Goal: Task Accomplishment & Management: Manage account settings

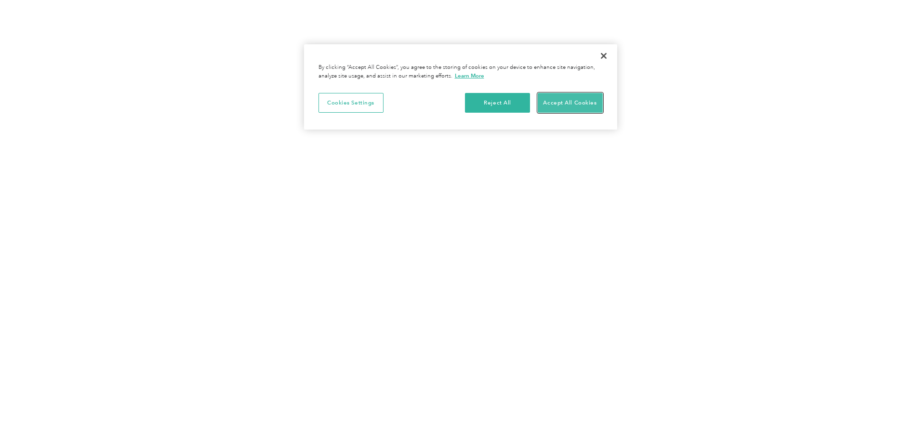
click at [587, 99] on button "Accept All Cookies" at bounding box center [569, 103] width 65 height 20
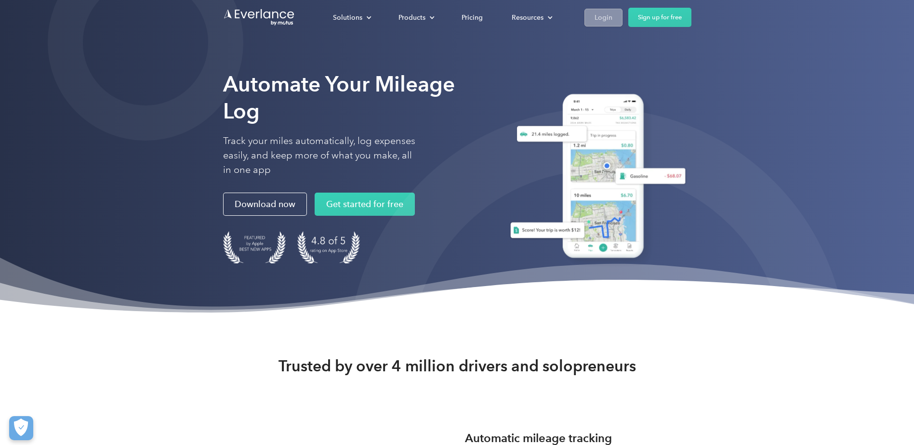
click at [599, 13] on div "Login" at bounding box center [603, 18] width 18 height 12
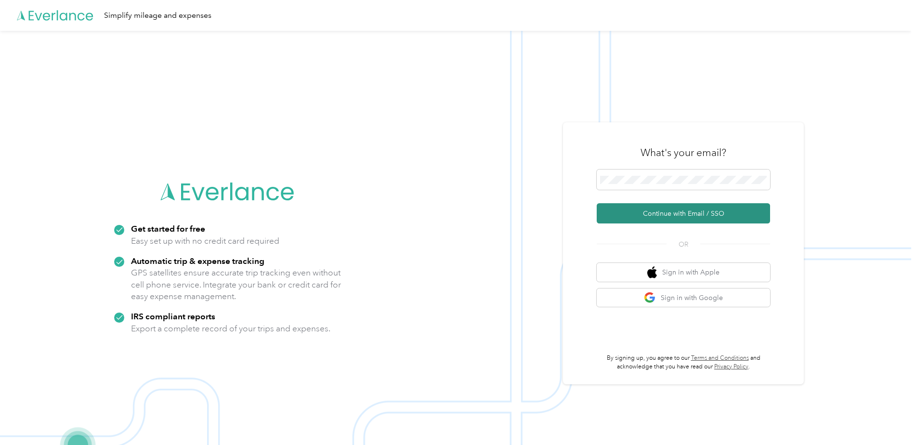
click at [664, 220] on button "Continue with Email / SSO" at bounding box center [683, 213] width 173 height 20
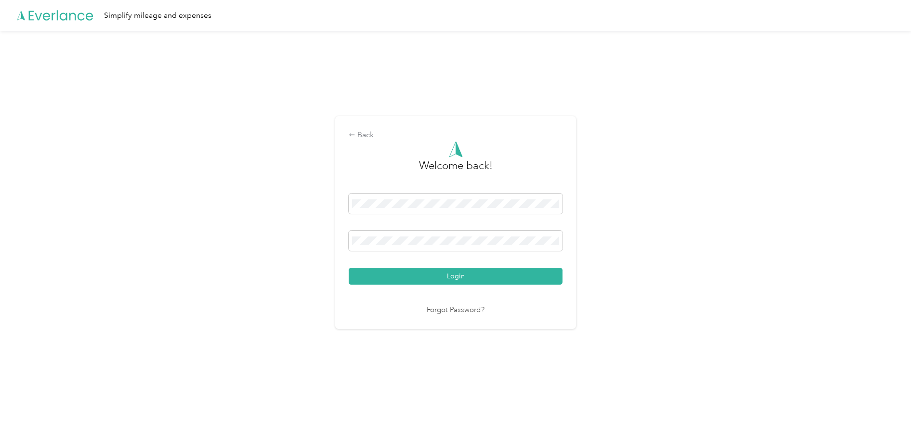
click at [486, 267] on div "Login" at bounding box center [456, 239] width 214 height 91
click at [483, 275] on button "Login" at bounding box center [456, 276] width 214 height 17
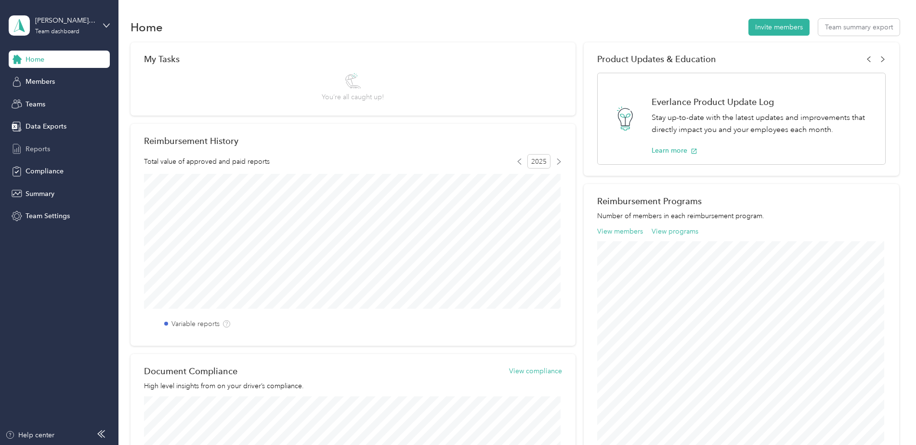
click at [33, 146] on span "Reports" at bounding box center [38, 149] width 25 height 10
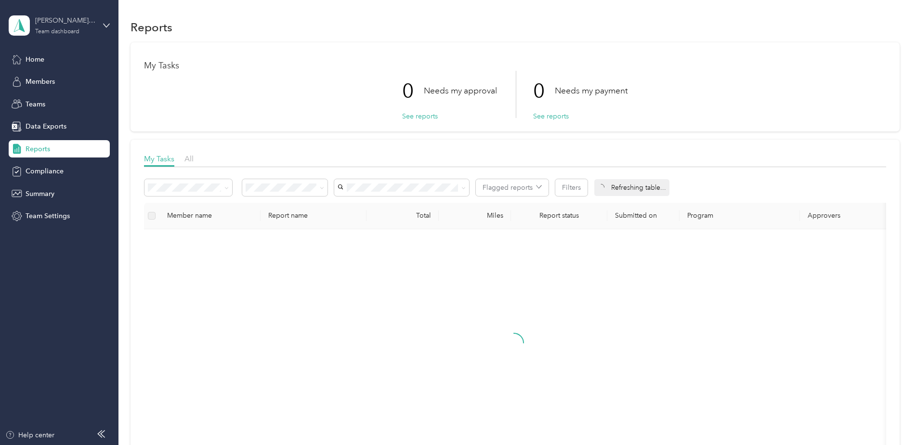
click at [45, 29] on div "Team dashboard" at bounding box center [57, 32] width 44 height 6
click at [54, 96] on div "Personal dashboard" at bounding box center [47, 101] width 61 height 10
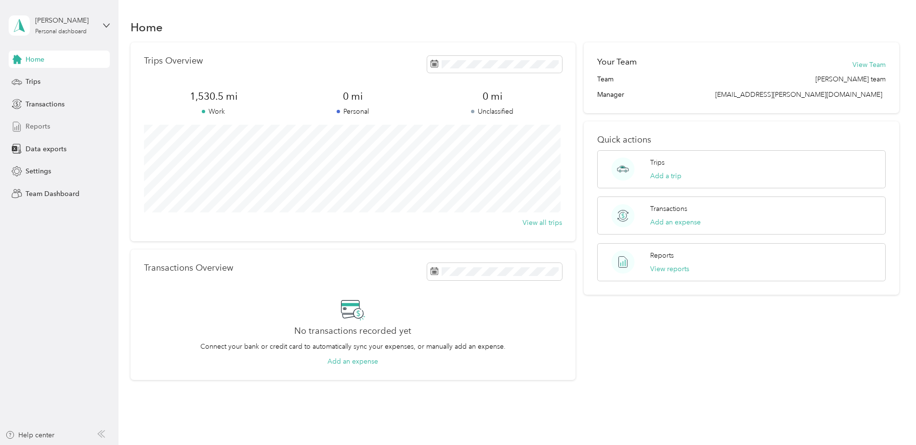
click at [32, 131] on span "Reports" at bounding box center [38, 126] width 25 height 10
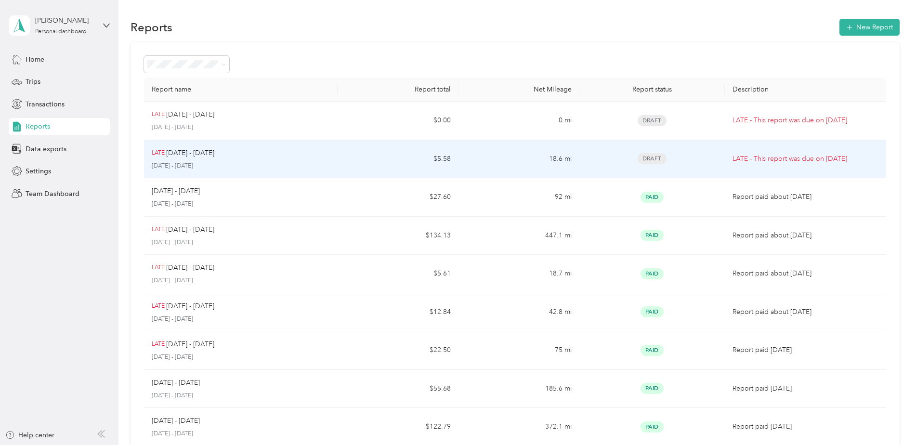
click at [180, 162] on p "[DATE] - [DATE]" at bounding box center [241, 166] width 178 height 9
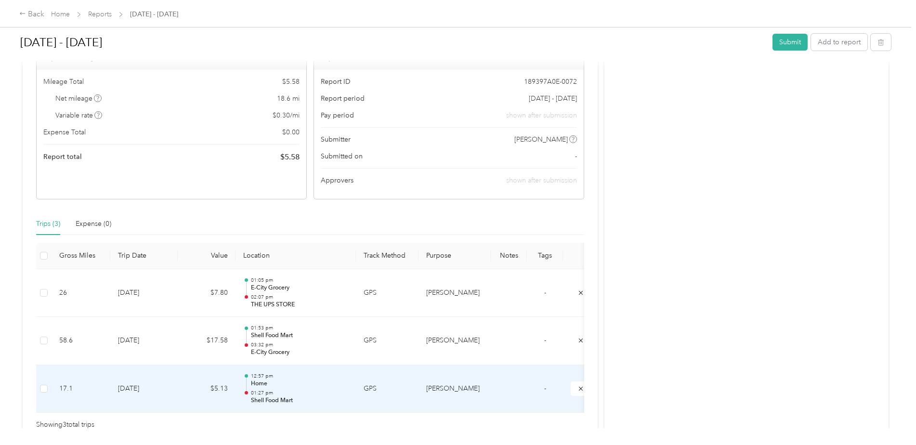
scroll to position [144, 0]
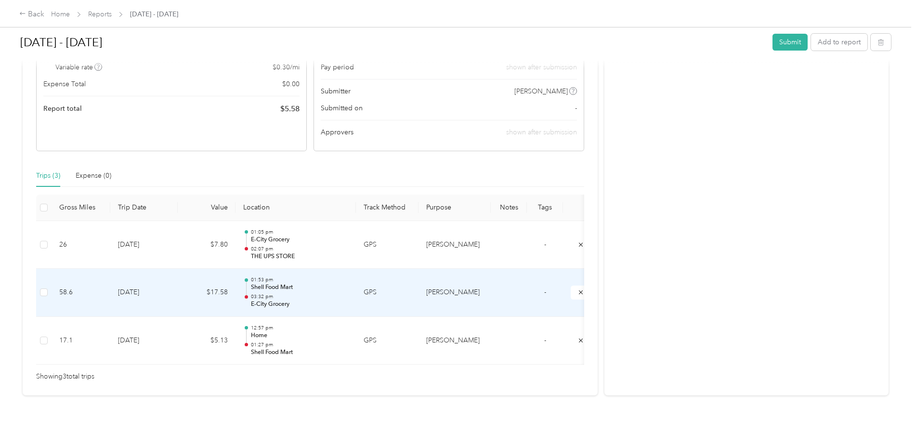
click at [258, 299] on p "03:32 pm" at bounding box center [299, 296] width 97 height 7
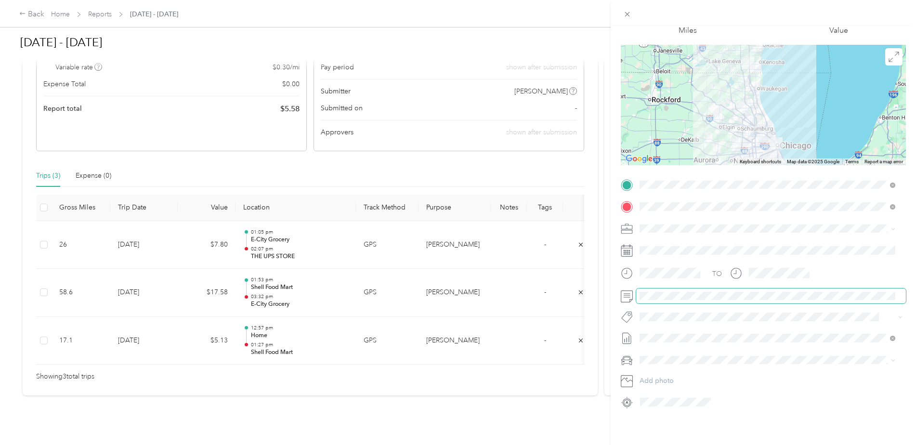
scroll to position [13, 0]
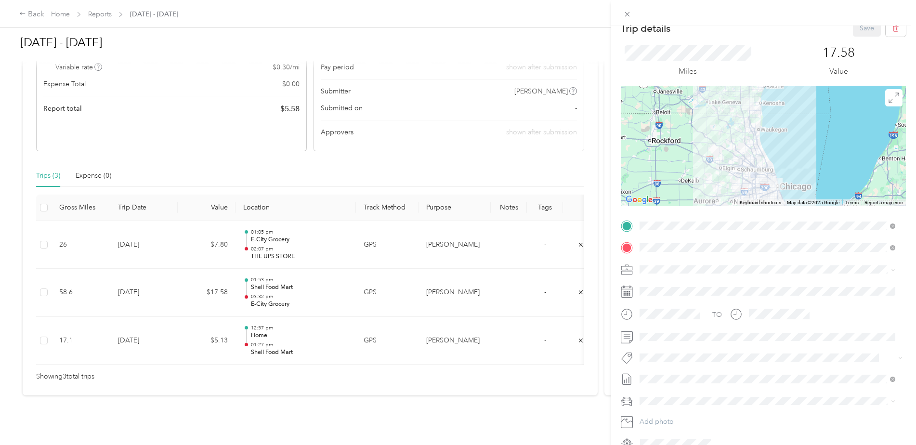
click at [43, 341] on div "Trip details Save This trip cannot be edited because it is either under review,…" at bounding box center [458, 222] width 916 height 445
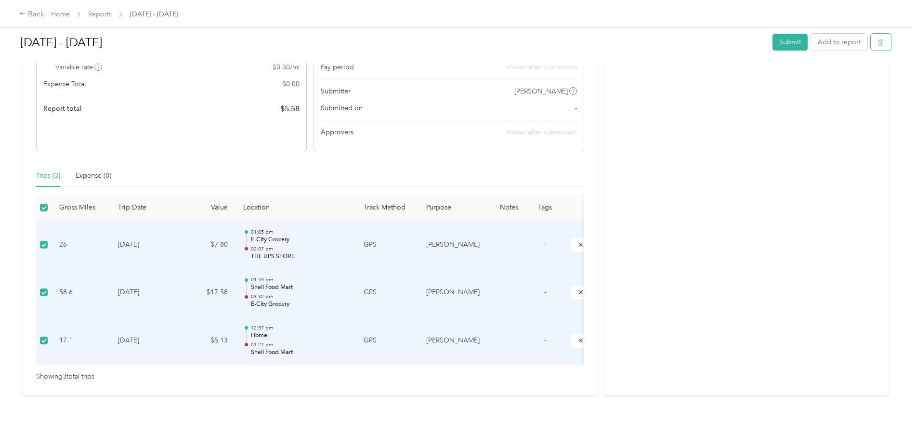
click at [883, 44] on button "button" at bounding box center [881, 42] width 20 height 17
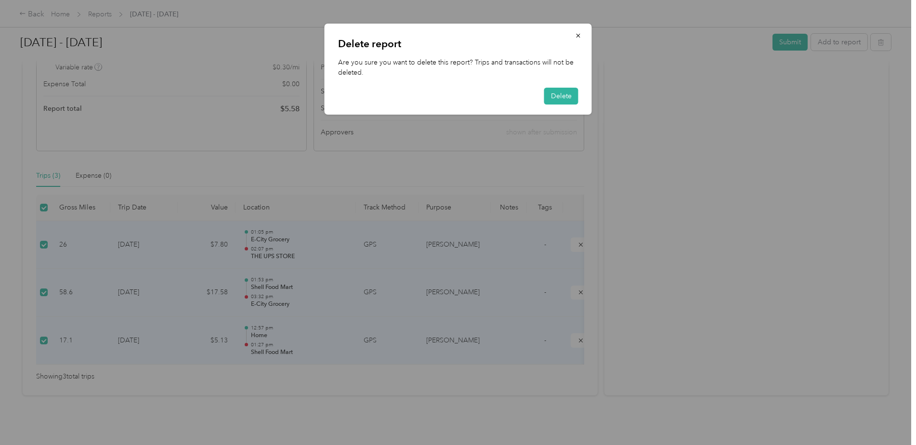
drag, startPoint x: 566, startPoint y: 93, endPoint x: 761, endPoint y: 217, distance: 231.7
click at [761, 445] on div "Delete report Are you sure you want to delete this report? Trips and transactio…" at bounding box center [455, 445] width 911 height 0
click at [765, 218] on div at bounding box center [458, 222] width 916 height 445
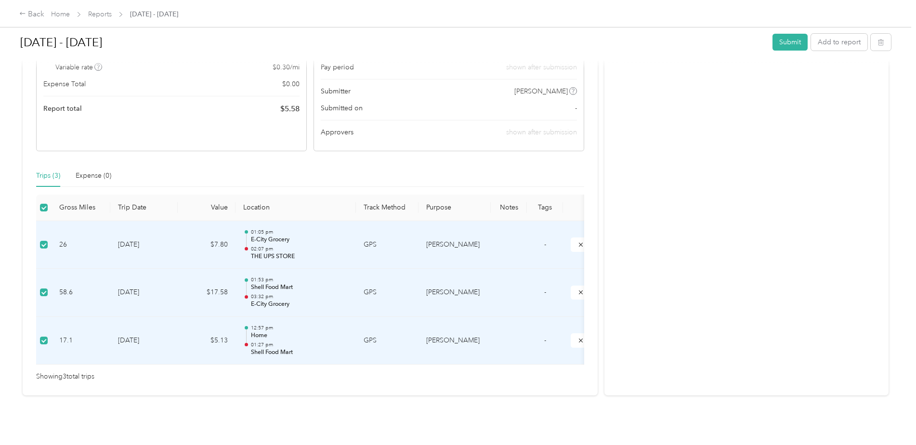
click at [127, 341] on td "[DATE]" at bounding box center [143, 341] width 67 height 48
click at [65, 340] on td "17.1" at bounding box center [81, 341] width 59 height 48
drag, startPoint x: 65, startPoint y: 340, endPoint x: 35, endPoint y: 344, distance: 30.2
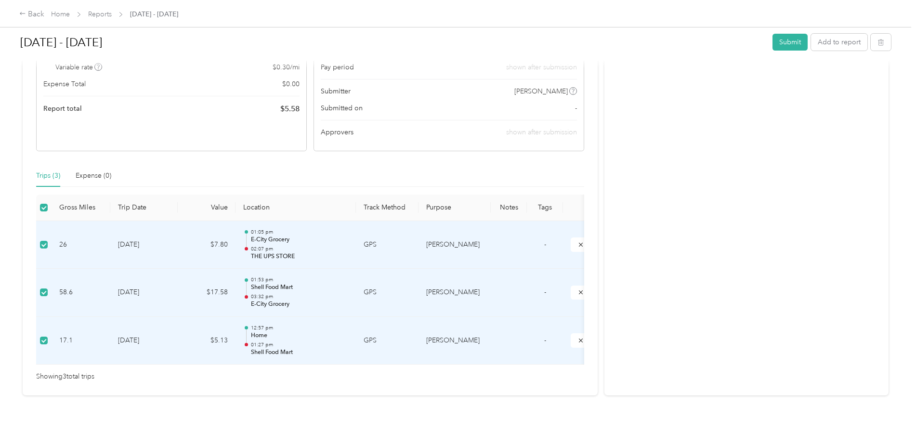
click at [35, 344] on div "This report is late. Submission deadline was [DATE] Draft Draft, awaiting submi…" at bounding box center [310, 162] width 575 height 467
click at [46, 344] on label at bounding box center [44, 340] width 8 height 11
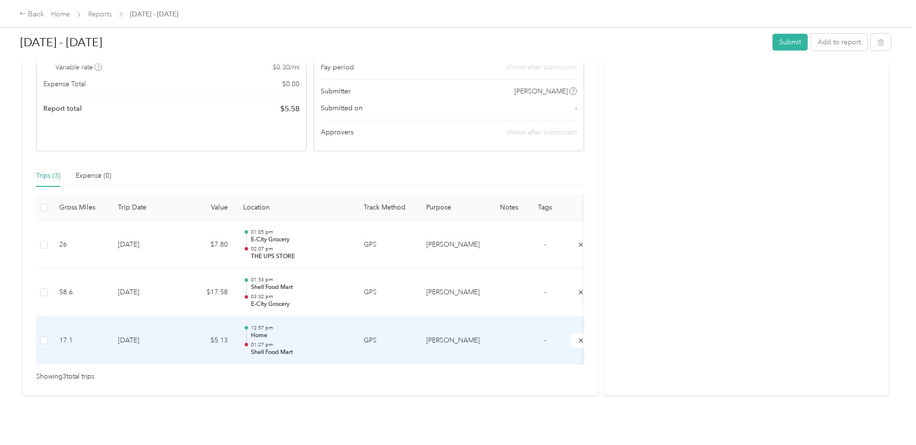
click at [262, 338] on p "Home" at bounding box center [299, 335] width 97 height 9
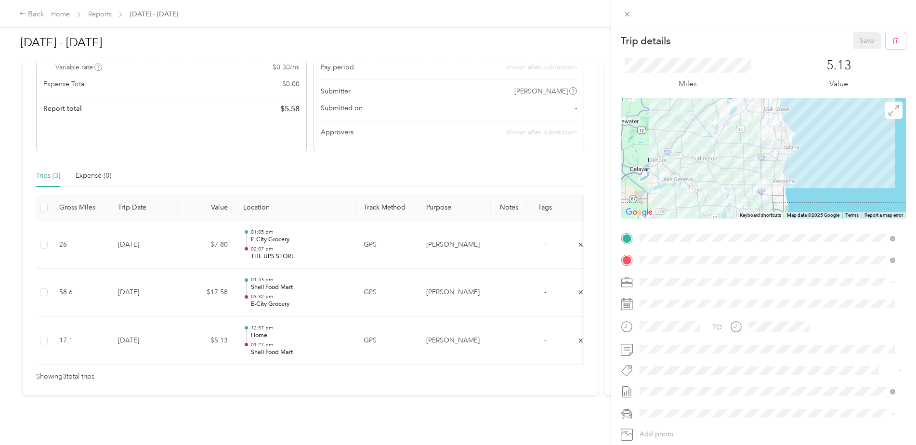
click at [45, 341] on div "Trip details Save This trip cannot be edited because it is either under review,…" at bounding box center [458, 222] width 916 height 445
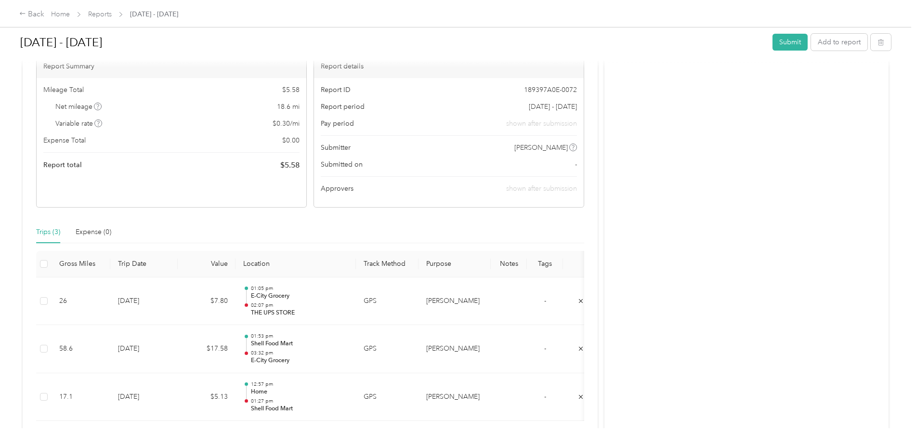
scroll to position [96, 0]
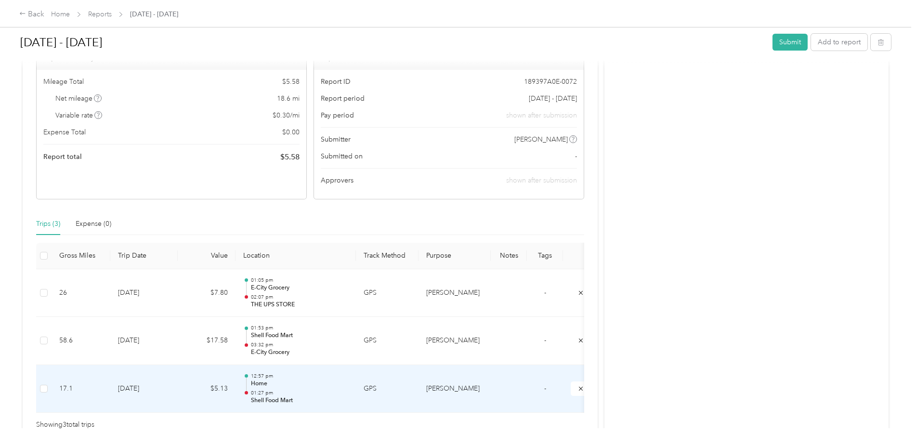
click at [132, 391] on td "[DATE]" at bounding box center [143, 389] width 67 height 48
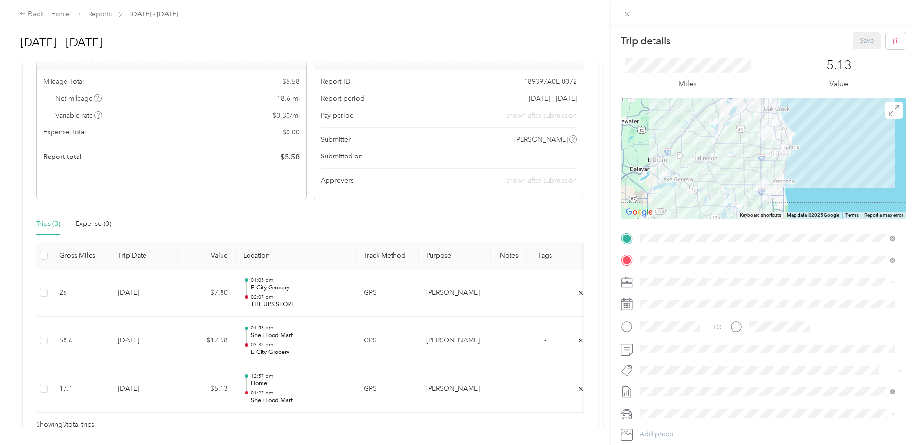
click at [40, 386] on div "Trip details Save This trip cannot be edited because it is either under review,…" at bounding box center [458, 222] width 916 height 445
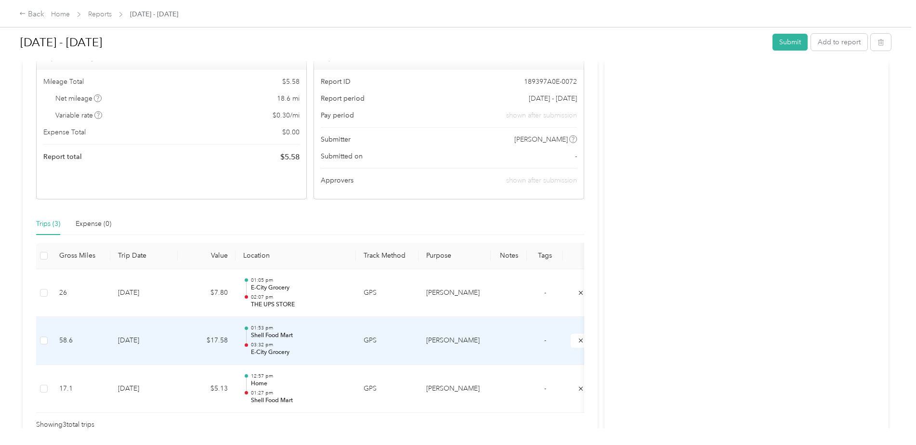
click at [259, 353] on p "E-City Grocery" at bounding box center [299, 352] width 97 height 9
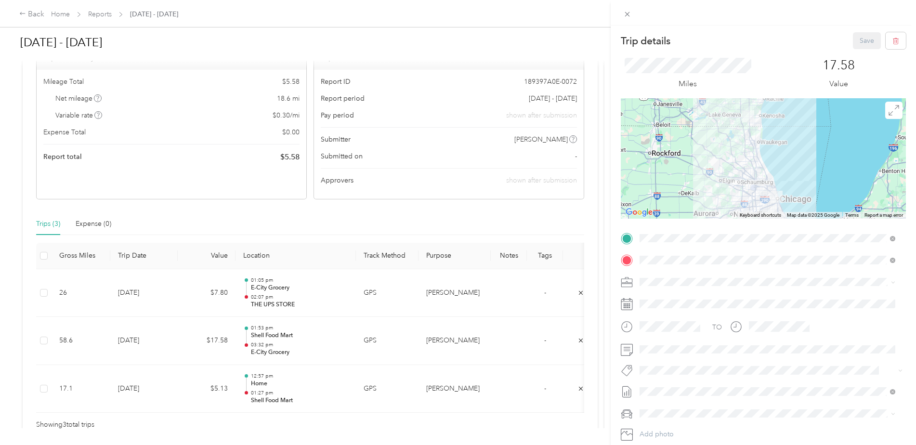
click at [45, 293] on div "Trip details Save This trip cannot be edited because it is either under review,…" at bounding box center [458, 222] width 916 height 445
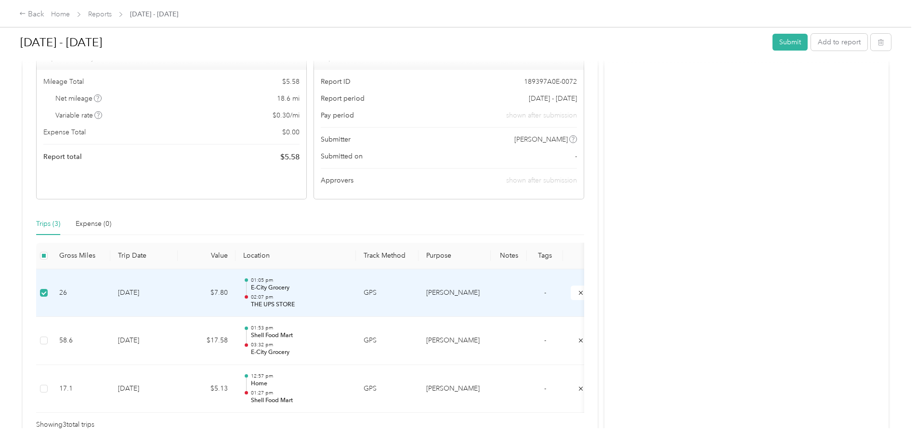
click at [243, 299] on td "01:05 pm E-City Grocery 02:07 pm THE UPS STORE" at bounding box center [296, 293] width 120 height 48
click at [255, 299] on p "02:07 pm" at bounding box center [299, 297] width 97 height 7
click at [249, 285] on div at bounding box center [246, 293] width 6 height 30
click at [249, 445] on div at bounding box center [455, 445] width 911 height 0
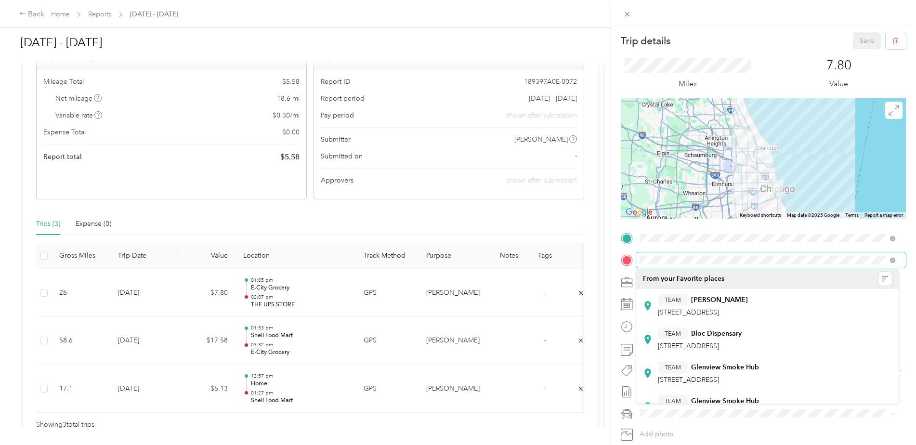
click at [604, 251] on div "Trip details Save This trip cannot be edited because it is either under review,…" at bounding box center [458, 222] width 916 height 445
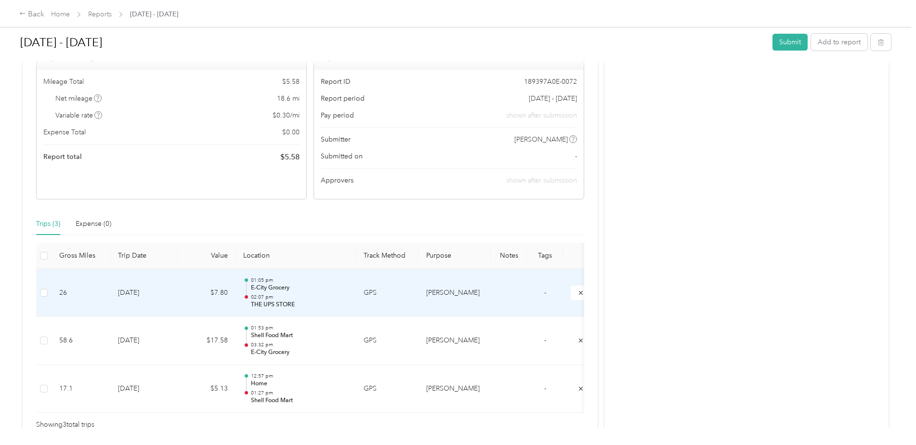
click at [273, 301] on p "THE UPS STORE" at bounding box center [299, 305] width 97 height 9
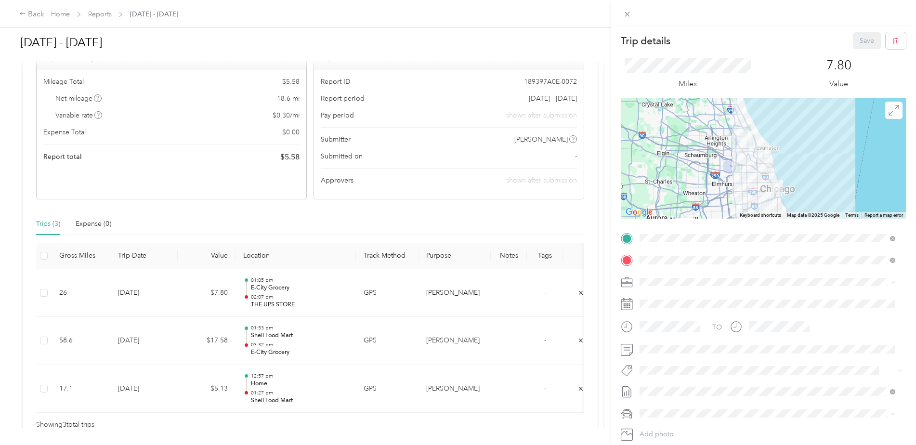
click at [582, 229] on div "Trip details Save This trip cannot be edited because it is either under review,…" at bounding box center [458, 222] width 916 height 445
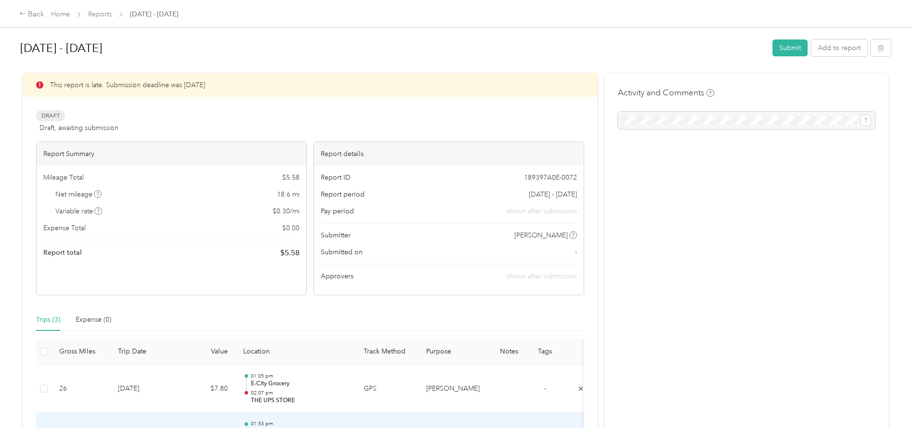
scroll to position [0, 0]
click at [843, 47] on button "Add to report" at bounding box center [839, 48] width 56 height 17
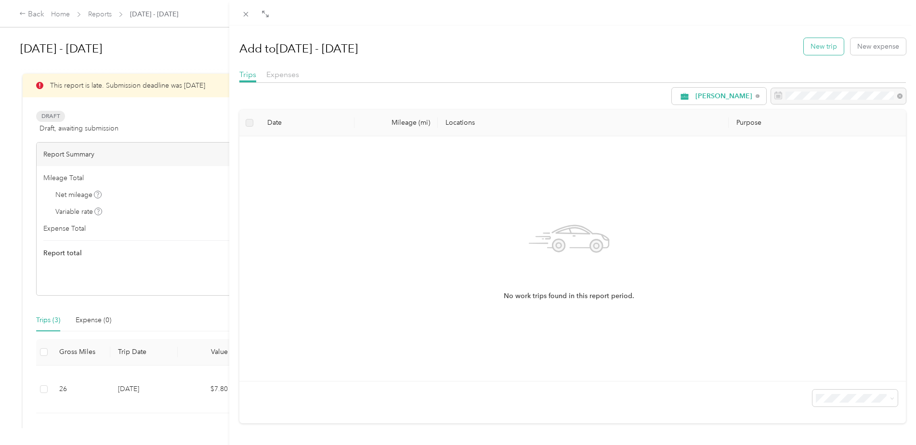
click at [817, 44] on button "New trip" at bounding box center [824, 46] width 40 height 17
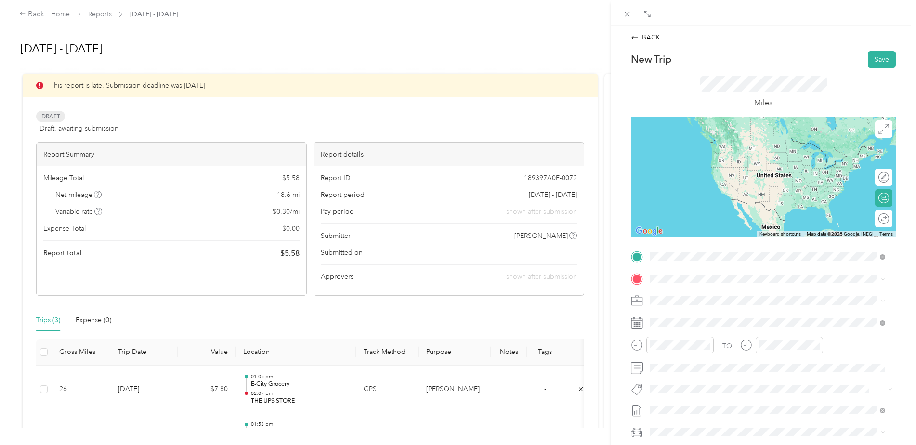
click at [720, 304] on div "TEAM THE UPS STORE [STREET_ADDRESS]" at bounding box center [710, 302] width 85 height 24
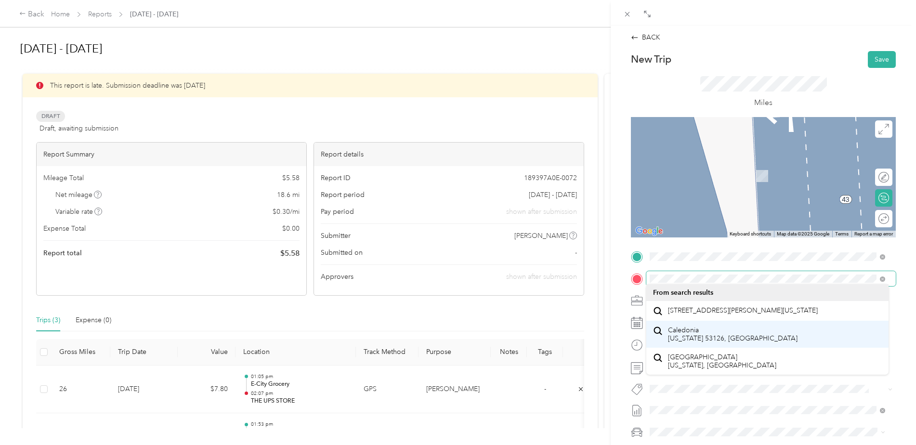
scroll to position [48, 0]
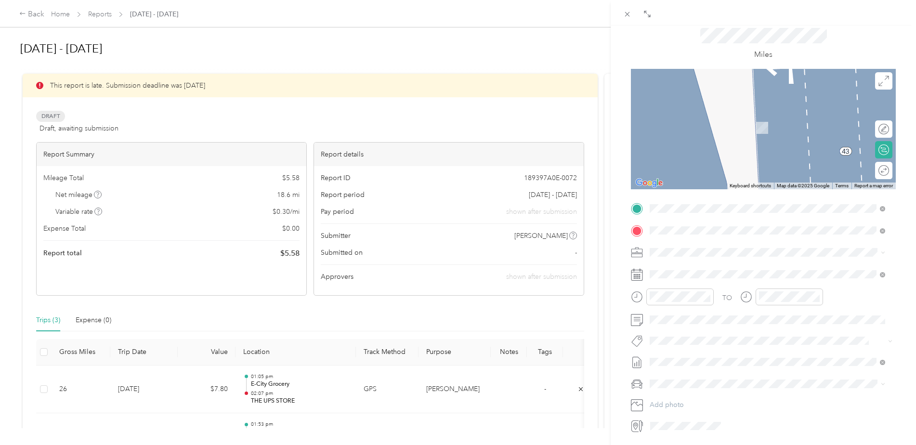
click at [721, 269] on span "[STREET_ADDRESS][PERSON_NAME][US_STATE]" at bounding box center [743, 265] width 150 height 9
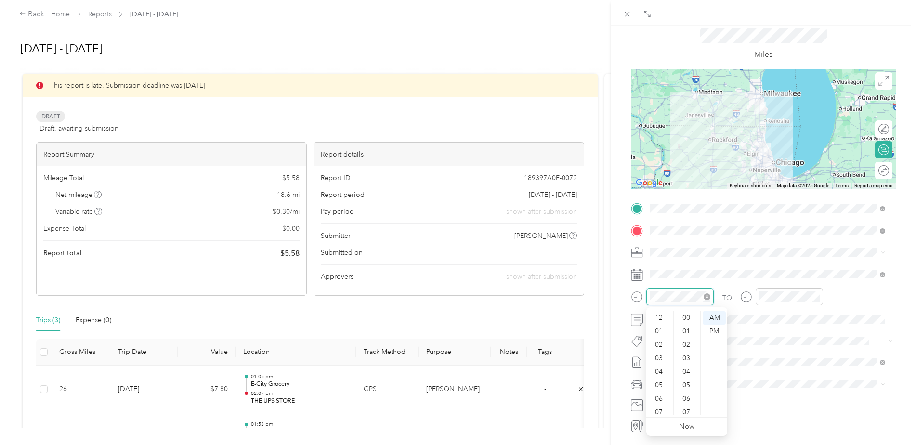
scroll to position [58, 0]
click at [708, 299] on icon "close-circle" at bounding box center [707, 296] width 7 height 7
click at [658, 339] on div "02" at bounding box center [659, 334] width 23 height 13
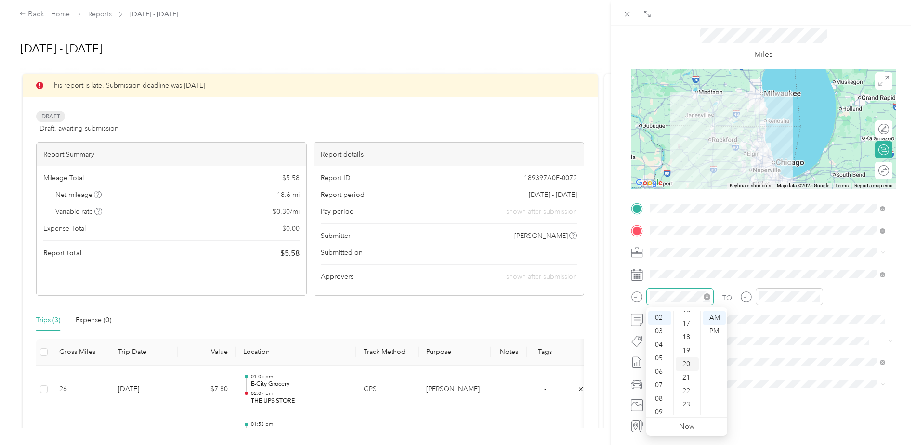
click at [687, 366] on div "20" at bounding box center [687, 363] width 23 height 13
click at [717, 331] on div "PM" at bounding box center [714, 331] width 23 height 13
click at [766, 348] on div "03" at bounding box center [768, 348] width 23 height 13
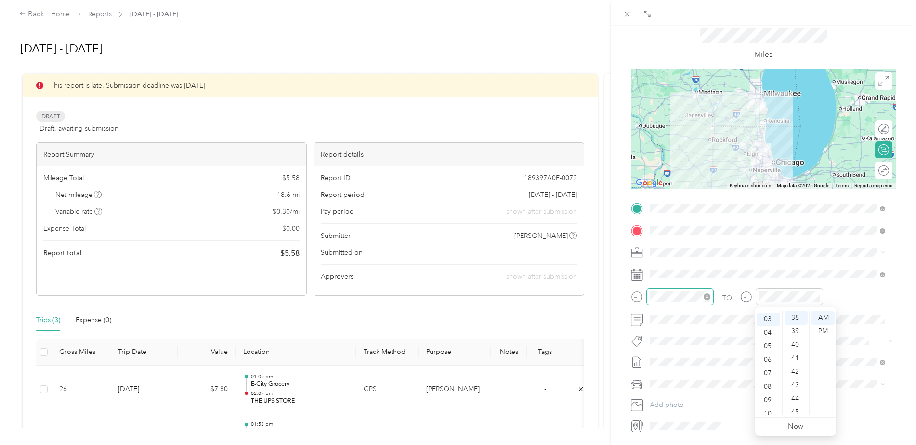
scroll to position [40, 0]
click at [799, 413] on div "45" at bounding box center [796, 412] width 23 height 13
click at [822, 333] on div "PM" at bounding box center [822, 331] width 23 height 13
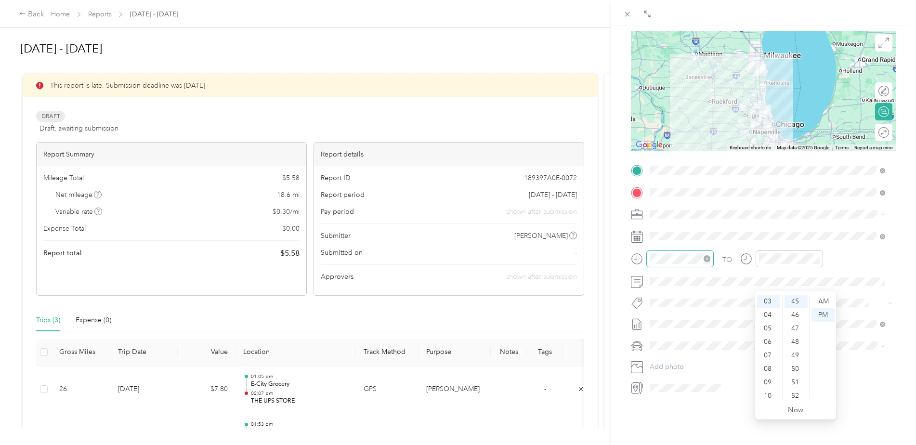
scroll to position [65, 0]
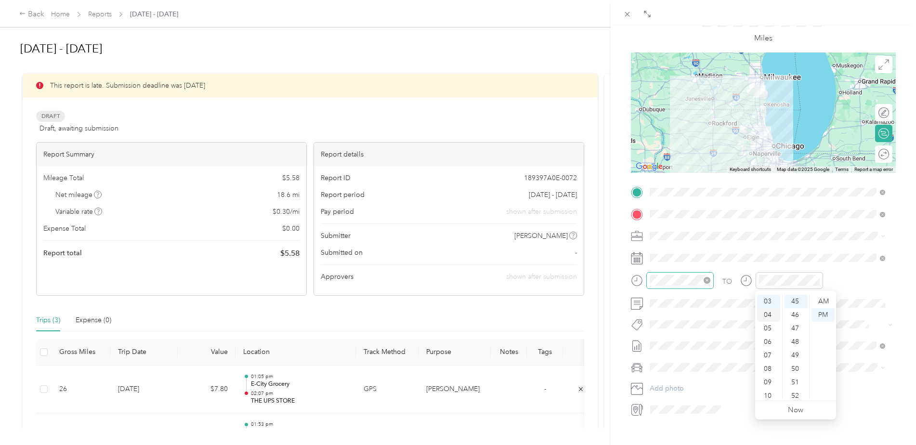
click at [771, 314] on div "04" at bounding box center [768, 314] width 23 height 13
click at [797, 301] on div "00" at bounding box center [796, 301] width 23 height 13
click at [786, 249] on div "TO Add photo" at bounding box center [763, 300] width 265 height 233
drag, startPoint x: 616, startPoint y: 415, endPoint x: 616, endPoint y: 429, distance: 14.0
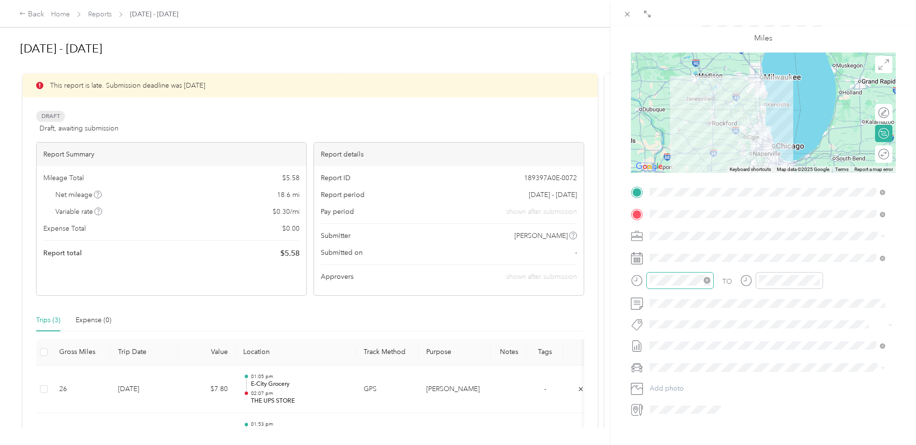
click at [616, 416] on div "BACK New Trip Save This trip cannot be edited because it is either under review…" at bounding box center [763, 248] width 305 height 445
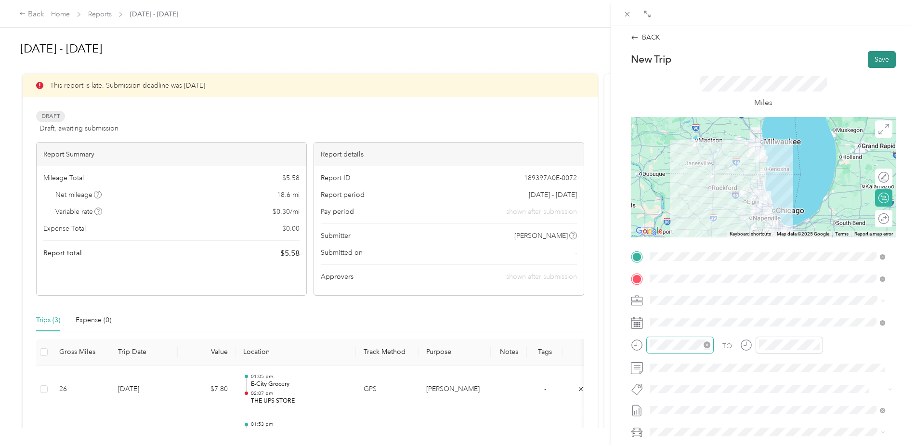
click at [876, 62] on button "Save" at bounding box center [882, 59] width 28 height 17
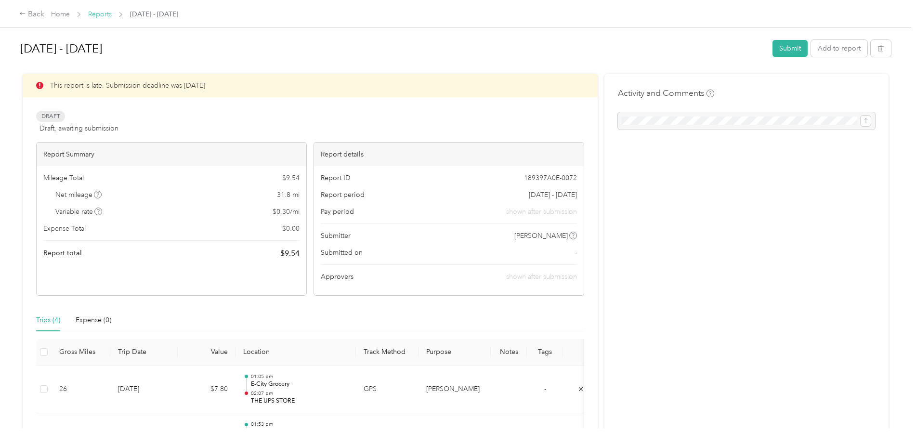
click at [94, 13] on link "Reports" at bounding box center [100, 14] width 24 height 8
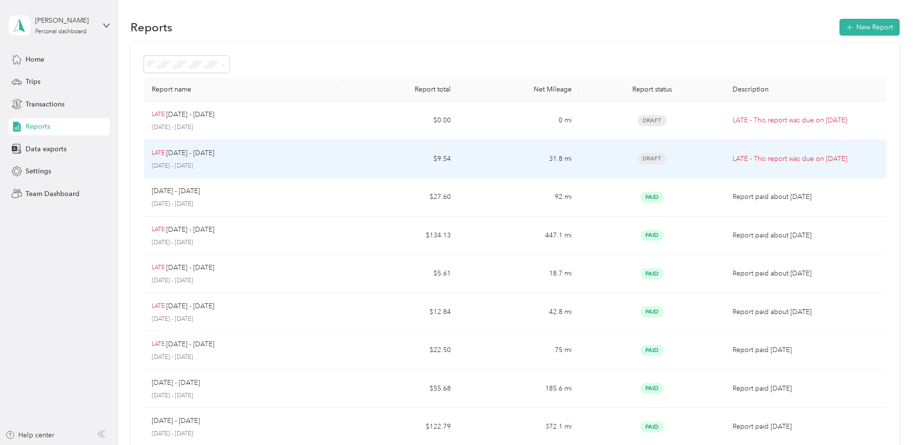
click at [182, 160] on div "LATE [DATE] - [DATE] [DATE] - [DATE]" at bounding box center [241, 159] width 178 height 23
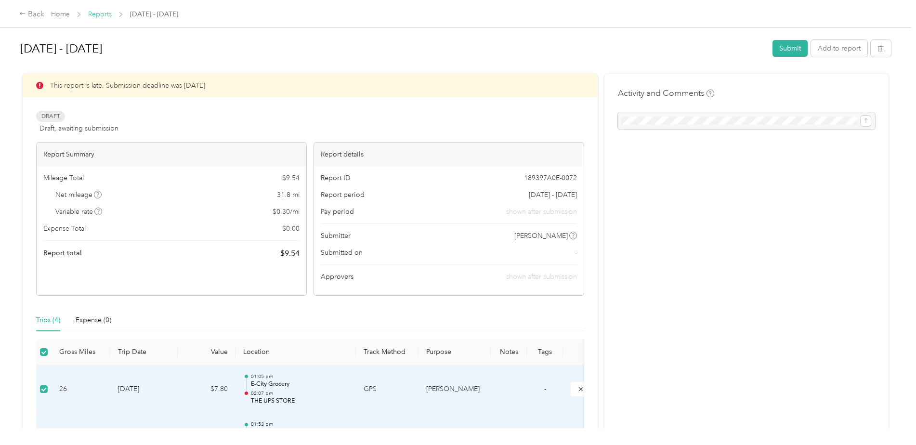
click at [99, 10] on link "Reports" at bounding box center [100, 14] width 24 height 8
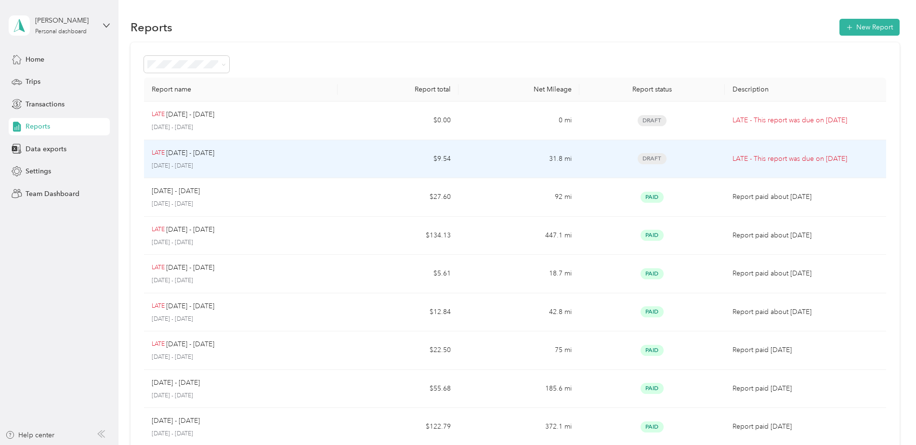
click at [176, 151] on p "[DATE] - [DATE]" at bounding box center [190, 153] width 48 height 11
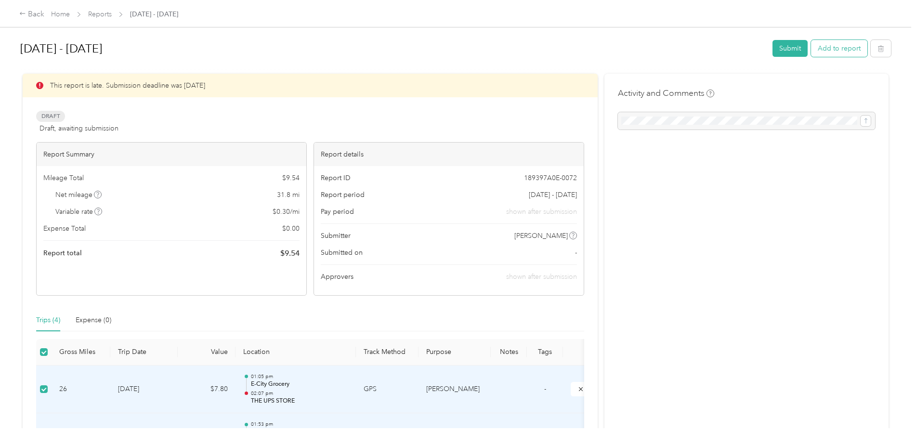
click at [831, 46] on button "Add to report" at bounding box center [839, 48] width 56 height 17
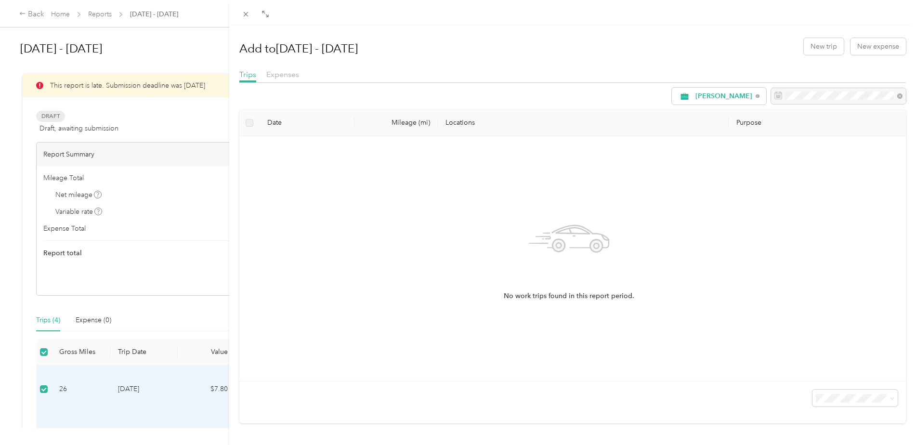
click at [100, 14] on div "Add to [DATE] - [DATE] New trip New expense Trips Expenses [PERSON_NAME] Date M…" at bounding box center [458, 222] width 916 height 445
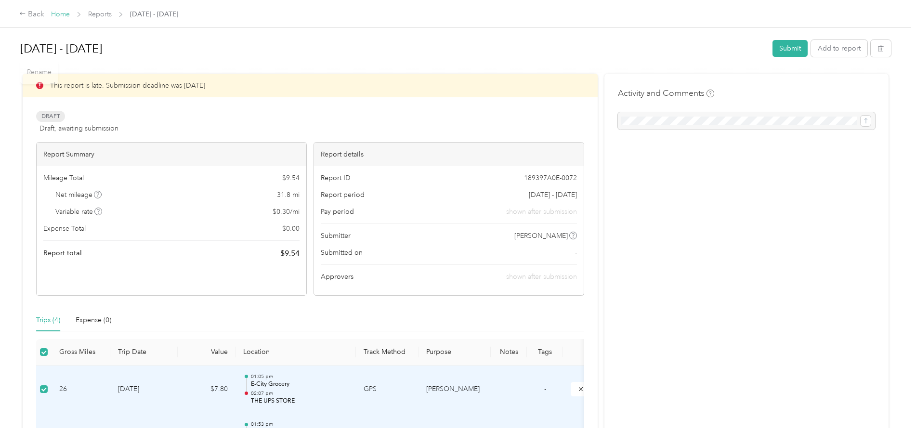
click at [53, 12] on link "Home" at bounding box center [60, 14] width 19 height 8
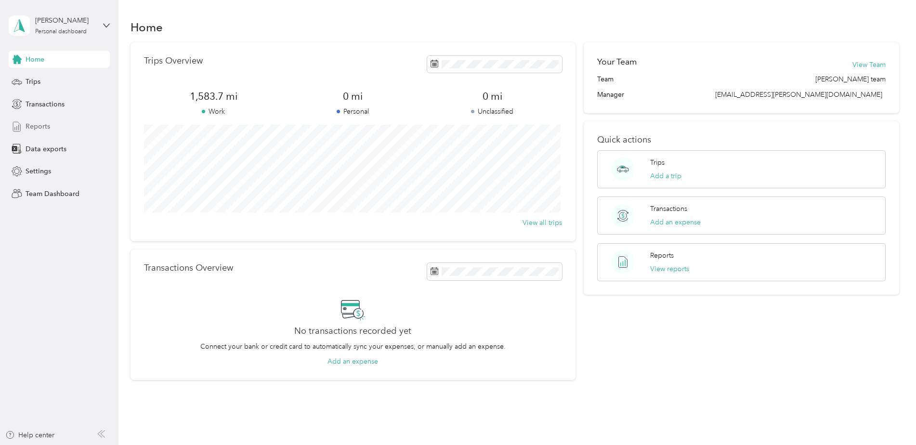
click at [30, 127] on span "Reports" at bounding box center [38, 126] width 25 height 10
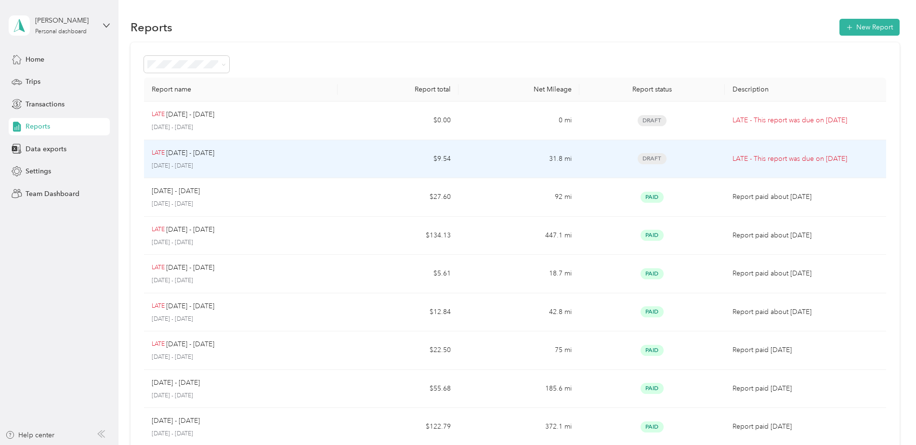
click at [170, 163] on p "[DATE] - [DATE]" at bounding box center [241, 166] width 178 height 9
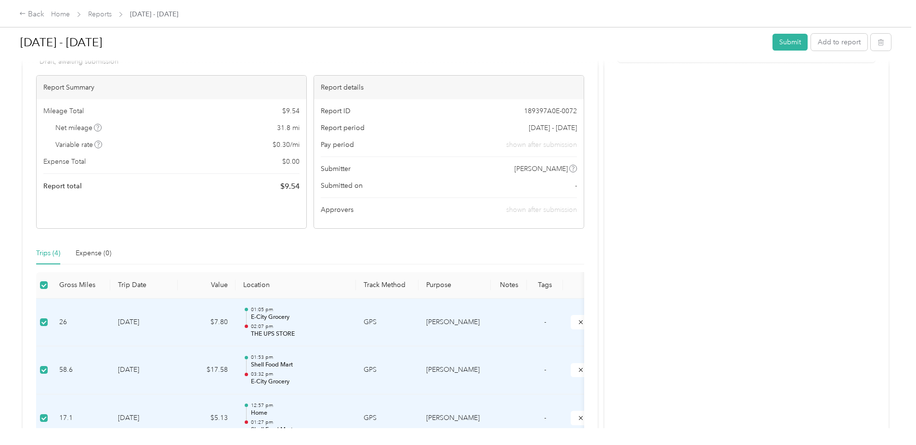
scroll to position [64, 0]
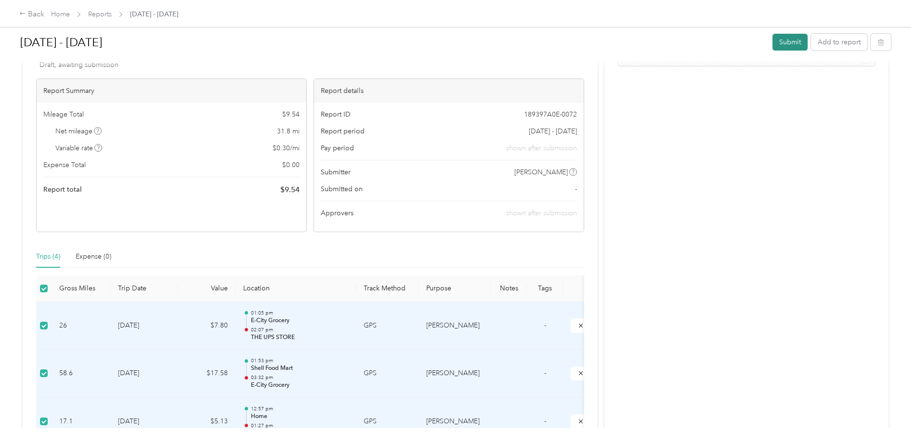
click at [792, 43] on button "Submit" at bounding box center [789, 42] width 35 height 17
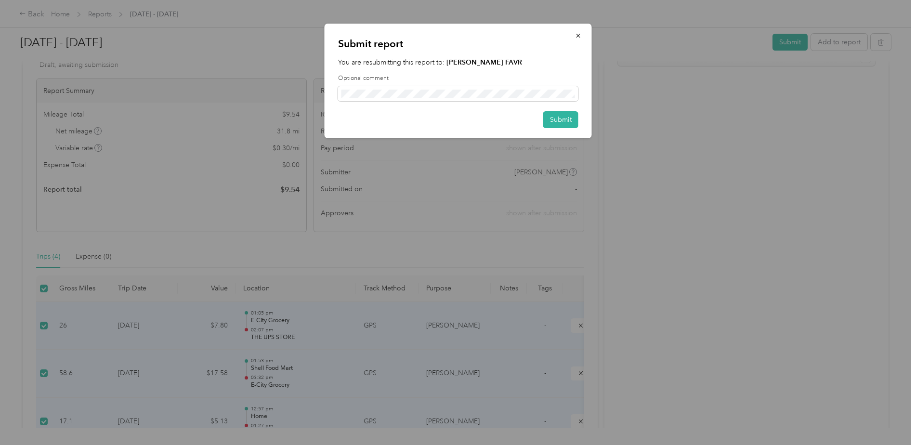
drag, startPoint x: 557, startPoint y: 123, endPoint x: 583, endPoint y: 169, distance: 52.6
click at [557, 123] on button "Submit" at bounding box center [560, 119] width 35 height 17
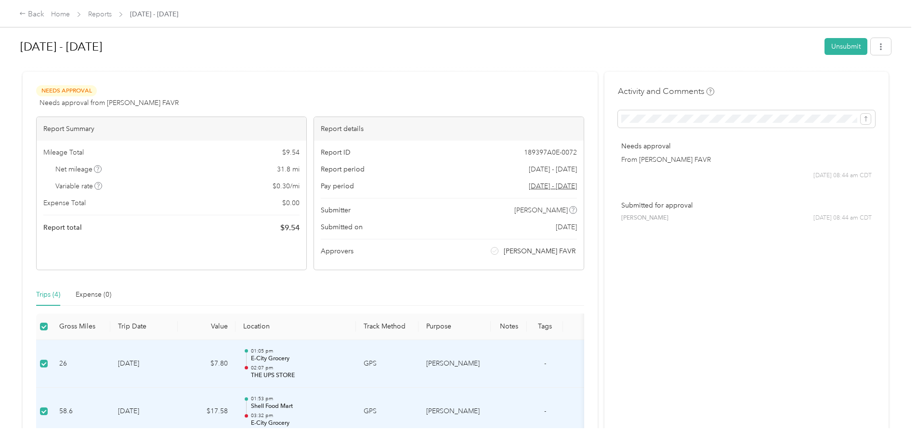
scroll to position [0, 0]
click at [64, 14] on link "Home" at bounding box center [60, 14] width 19 height 8
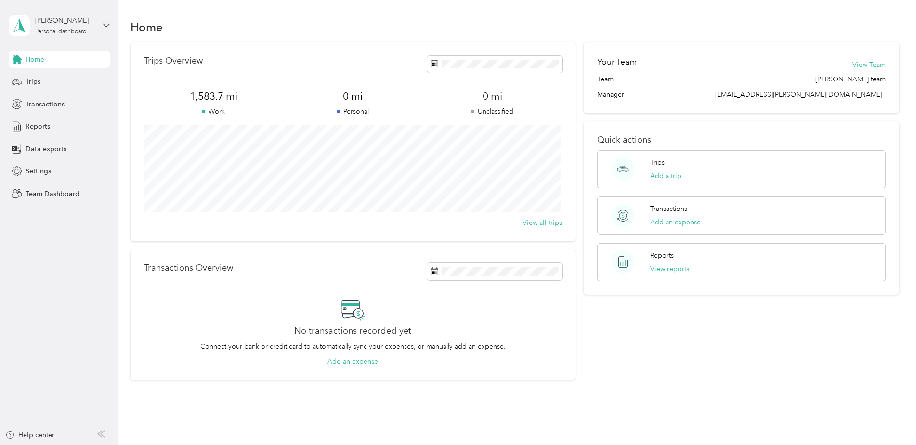
click at [23, 60] on div "Home" at bounding box center [59, 59] width 101 height 17
click at [36, 129] on span "Reports" at bounding box center [38, 126] width 25 height 10
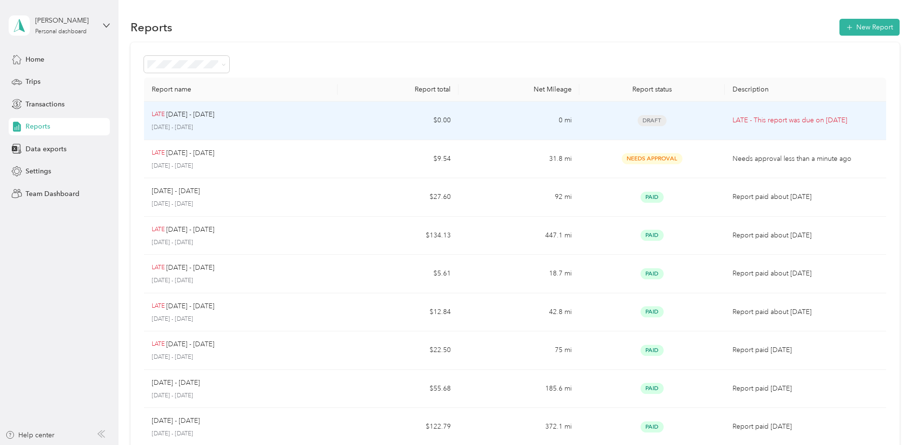
click at [197, 120] on div "LATE [DATE] - [DATE] [DATE] - [DATE]" at bounding box center [241, 120] width 178 height 23
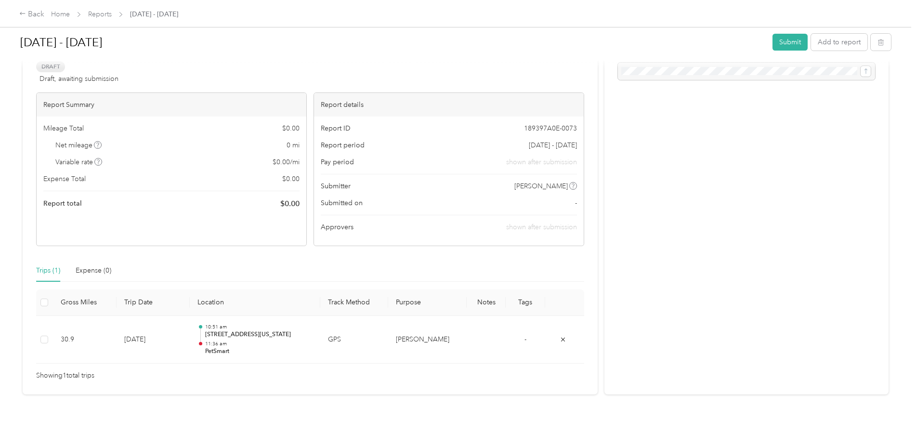
scroll to position [57, 0]
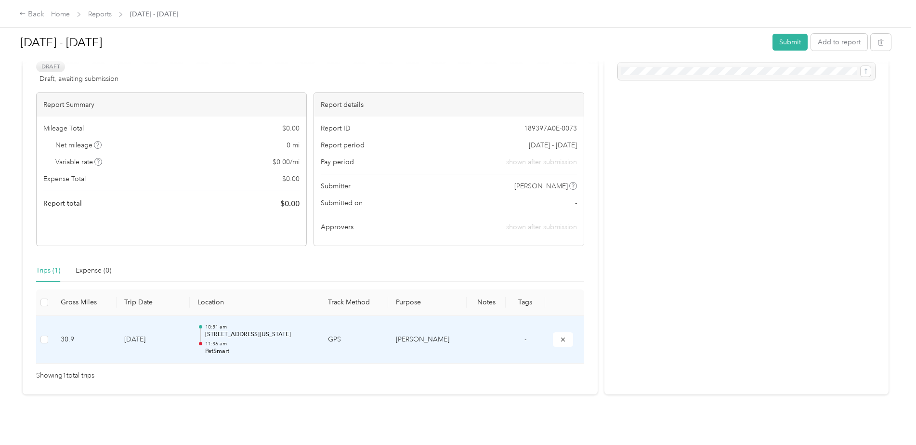
click at [247, 330] on p "[STREET_ADDRESS][US_STATE]" at bounding box center [258, 334] width 107 height 9
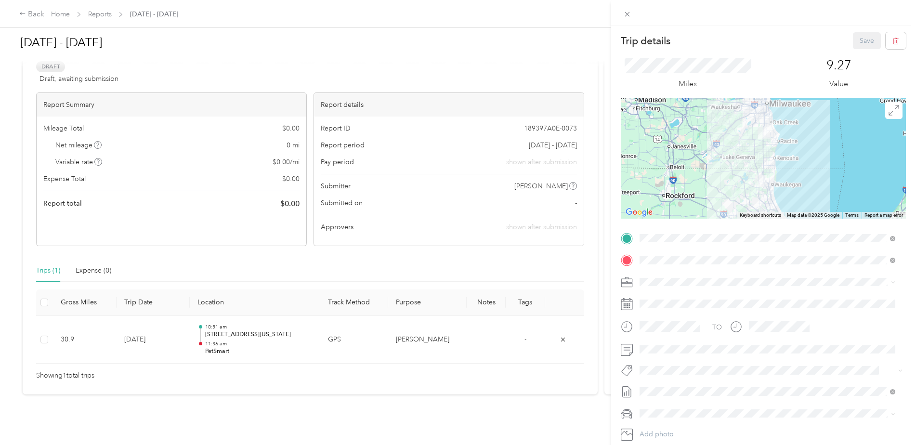
click at [719, 346] on span "[STREET_ADDRESS]" at bounding box center [688, 346] width 61 height 8
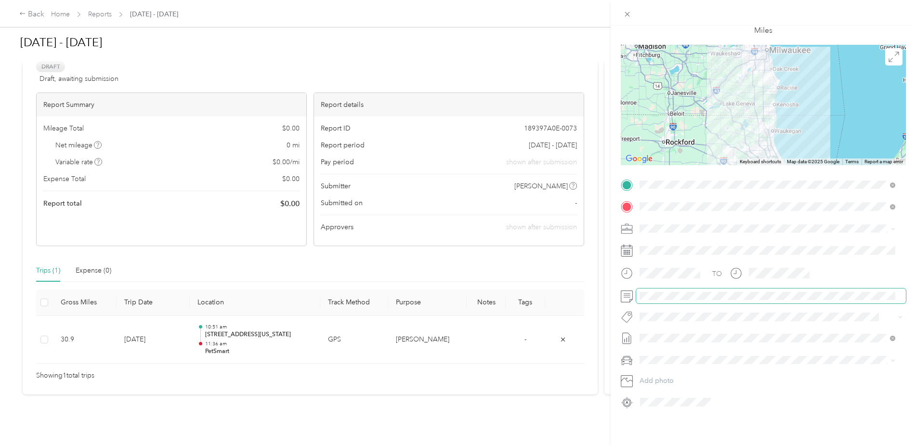
scroll to position [61, 0]
click at [602, 392] on div "Trip details Save This trip cannot be edited because it is either under review,…" at bounding box center [458, 222] width 916 height 445
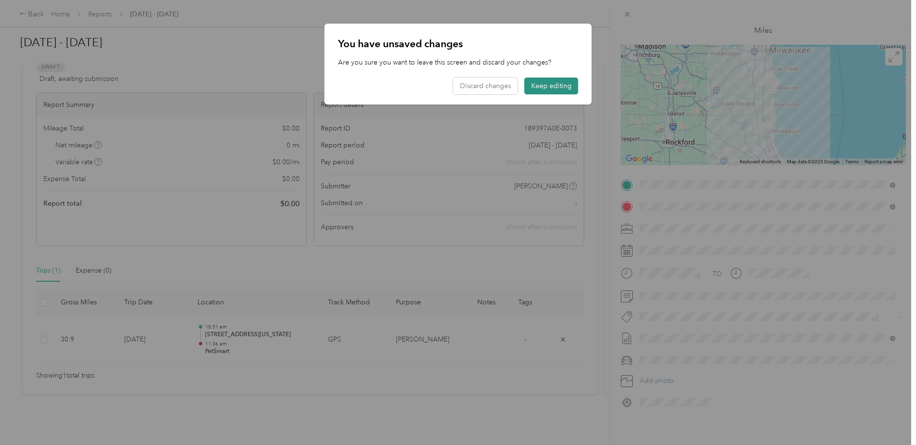
click at [547, 85] on button "Keep editing" at bounding box center [551, 86] width 54 height 17
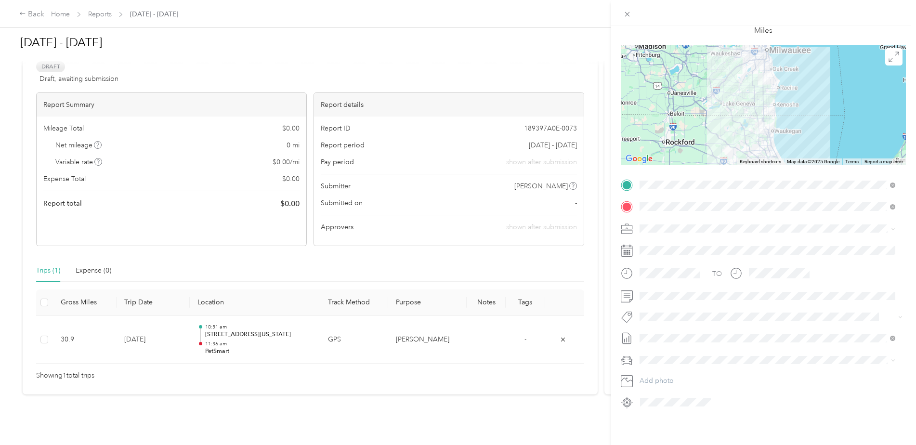
click at [45, 332] on div "Trip details Save This trip cannot be edited because it is either under review,…" at bounding box center [458, 222] width 916 height 445
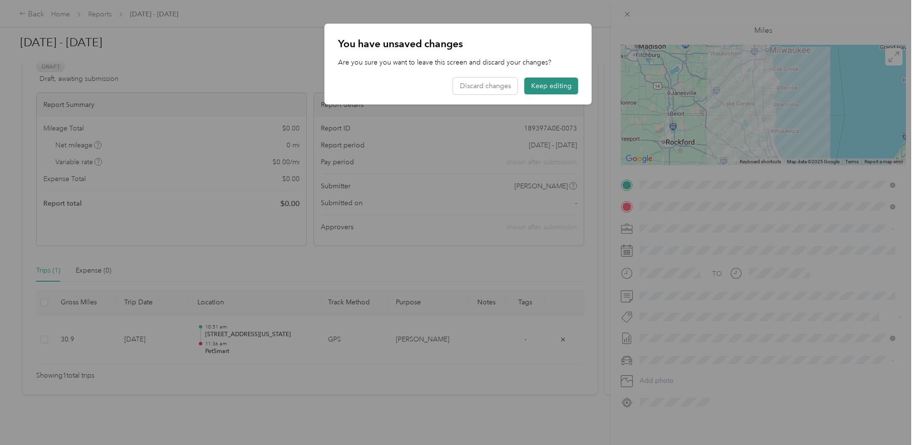
click at [555, 90] on button "Keep editing" at bounding box center [551, 86] width 54 height 17
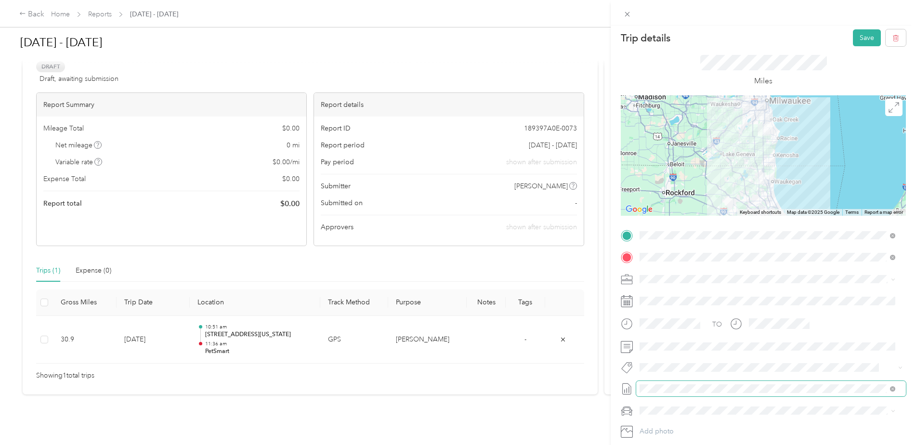
scroll to position [0, 0]
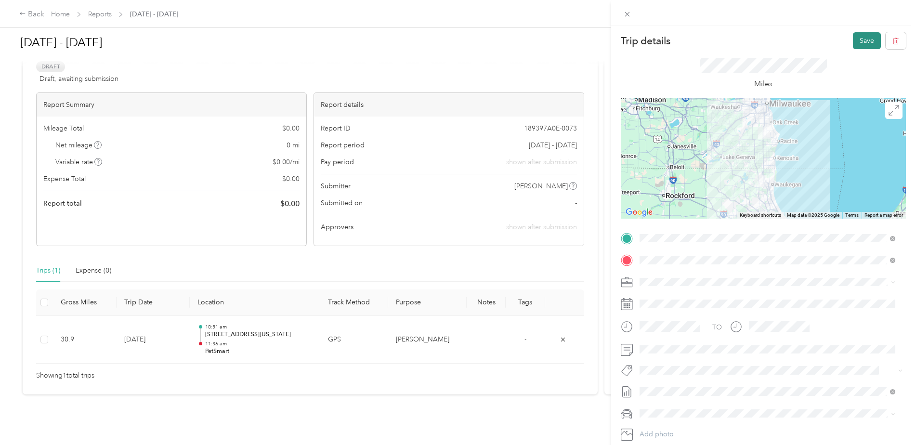
click at [865, 41] on button "Save" at bounding box center [867, 40] width 28 height 17
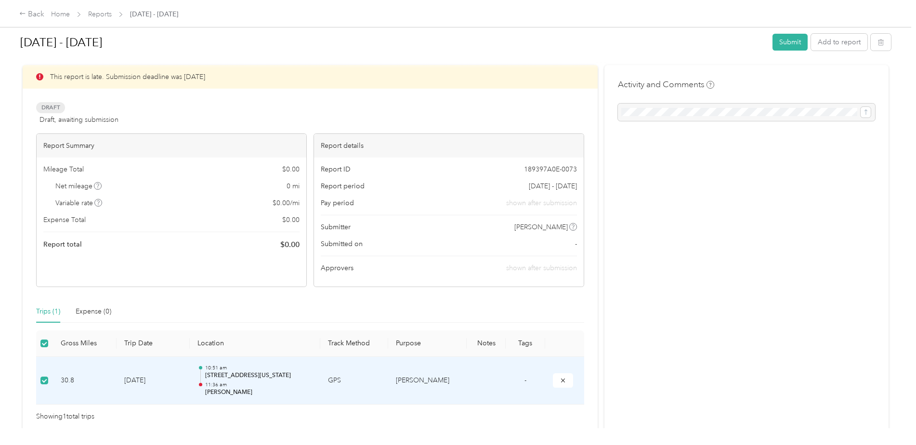
scroll to position [57, 0]
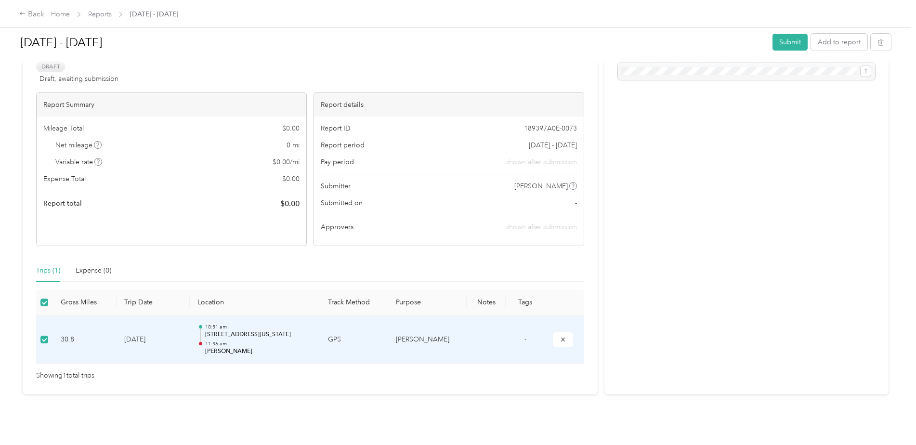
click at [835, 29] on div "[DATE] - [DATE] Submit Add to report" at bounding box center [455, 43] width 871 height 33
click at [833, 39] on button "Add to report" at bounding box center [839, 42] width 56 height 17
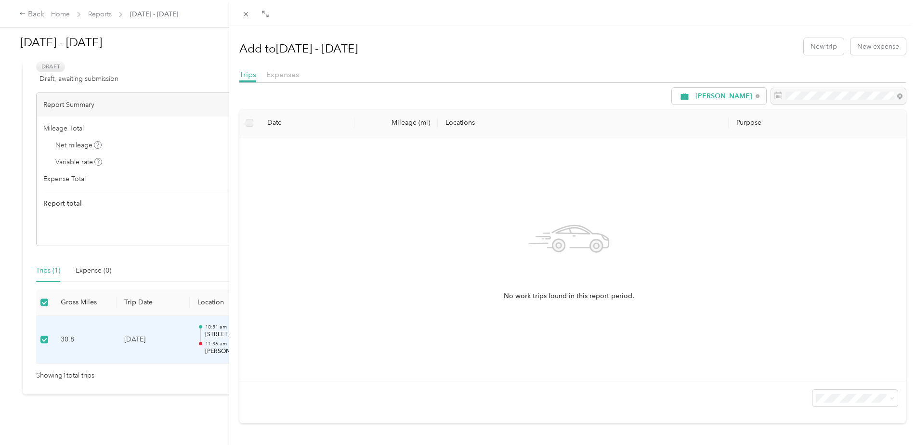
click at [96, 13] on div "Add to [DATE] - [DATE] New trip New expense Trips Expenses [PERSON_NAME] Date M…" at bounding box center [458, 222] width 916 height 445
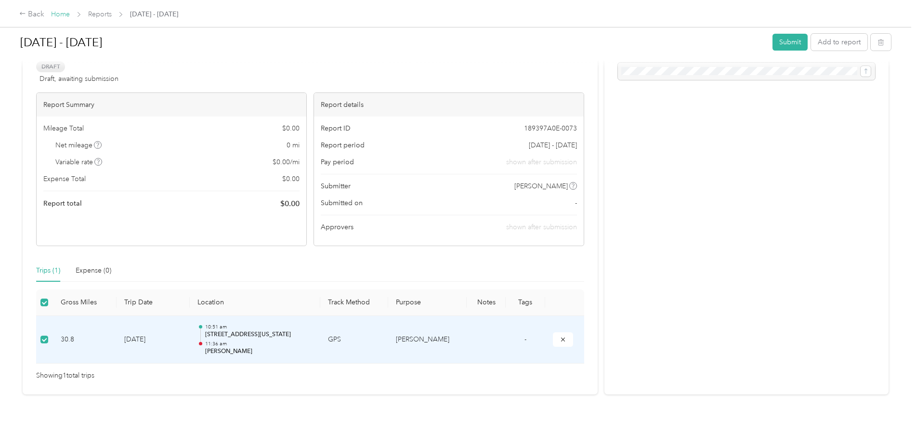
click at [66, 15] on link "Home" at bounding box center [60, 14] width 19 height 8
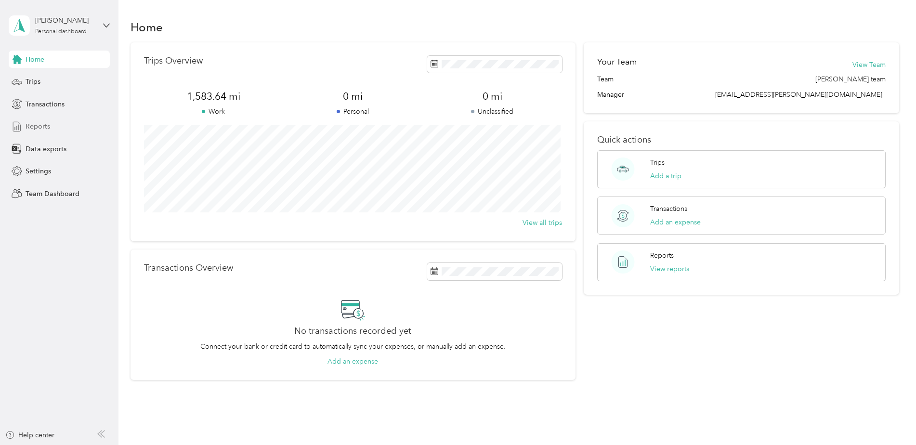
click at [44, 129] on span "Reports" at bounding box center [38, 126] width 25 height 10
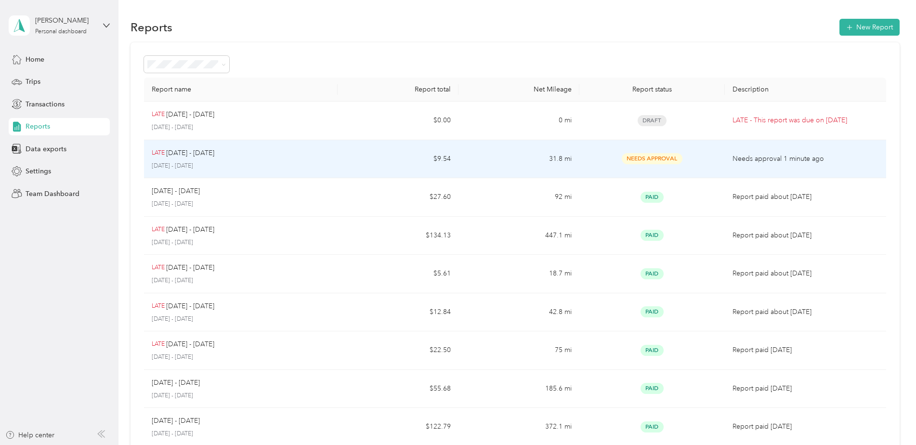
click at [176, 154] on p "[DATE] - [DATE]" at bounding box center [190, 153] width 48 height 11
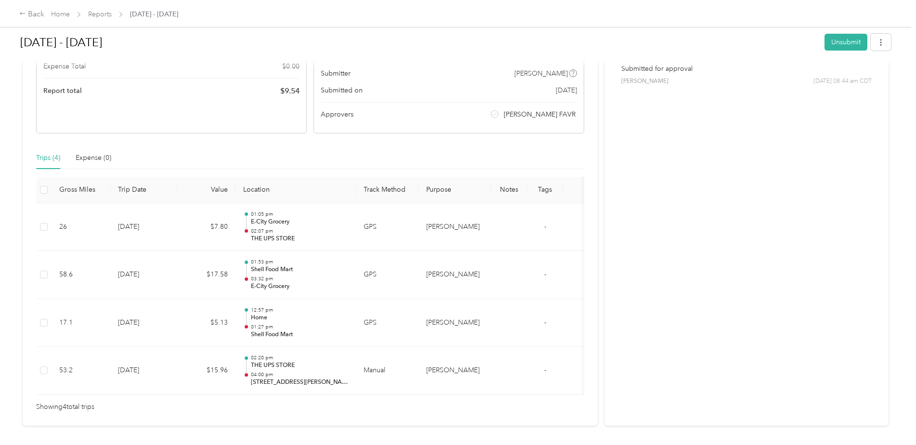
scroll to position [144, 0]
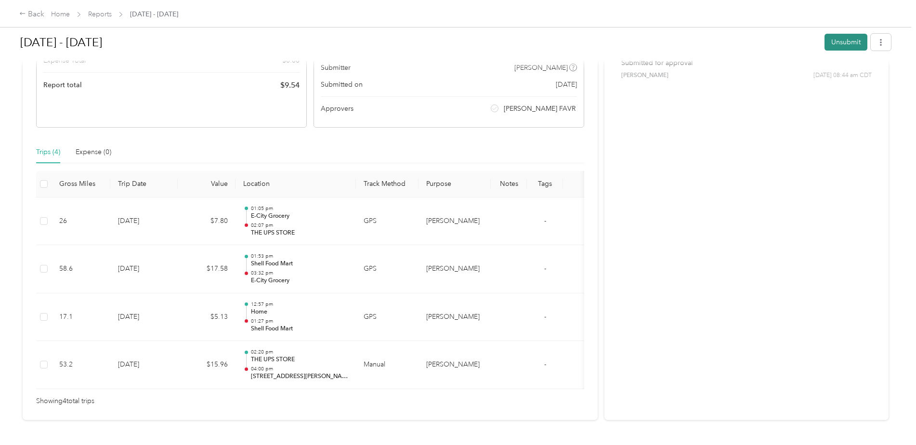
click at [838, 34] on button "Unsubmit" at bounding box center [845, 42] width 43 height 17
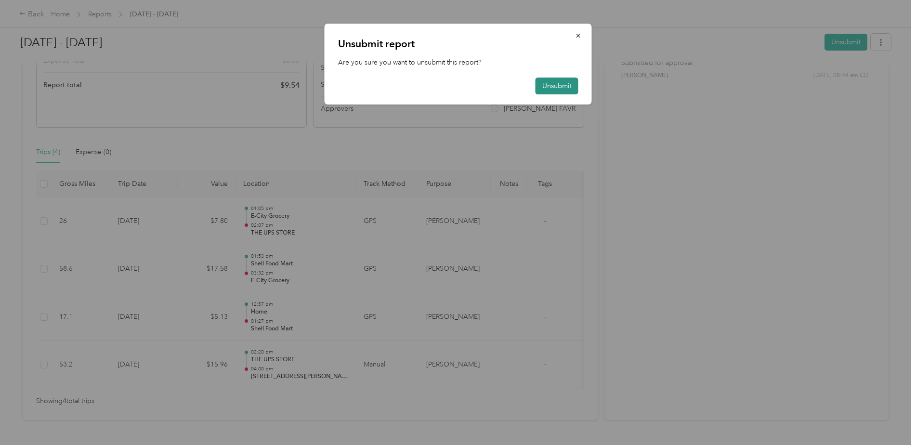
click at [539, 87] on button "Unsubmit" at bounding box center [557, 86] width 43 height 17
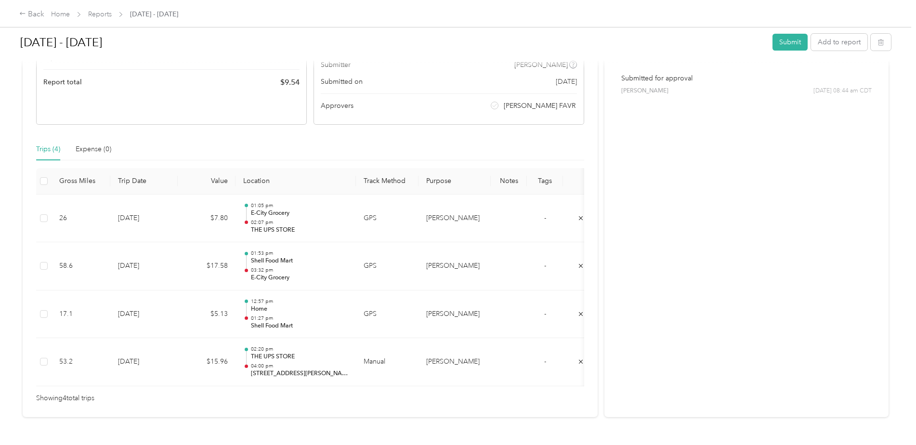
scroll to position [193, 0]
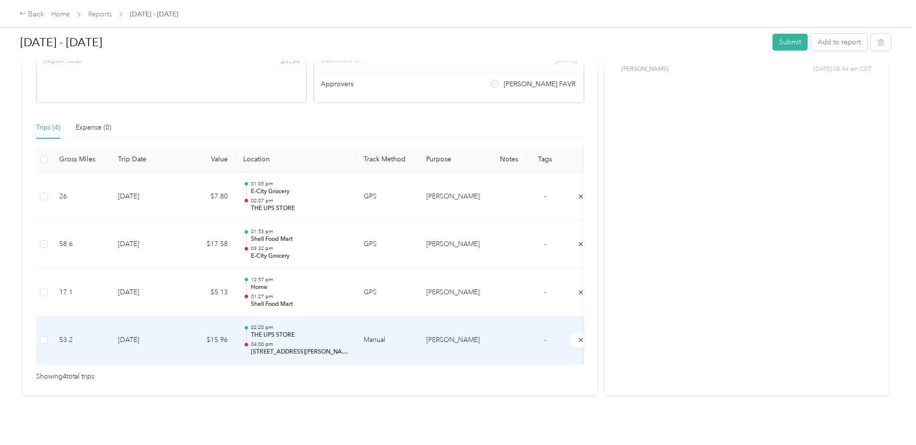
click at [49, 340] on td at bounding box center [43, 340] width 15 height 48
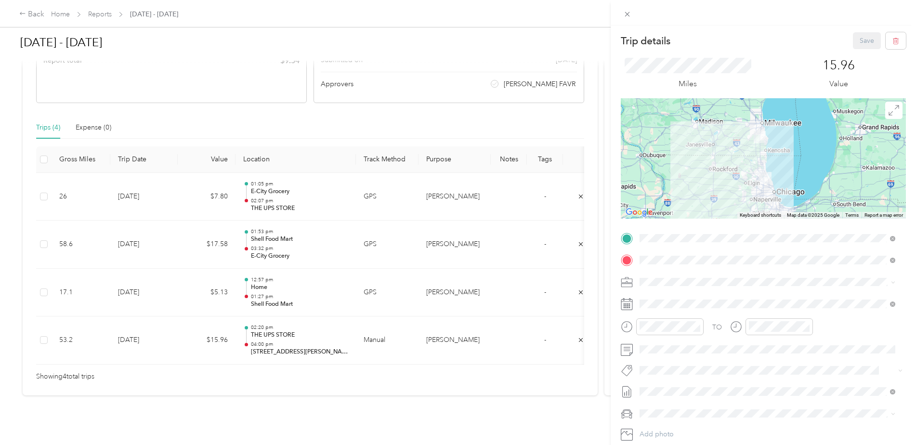
click at [45, 161] on div "Trip details Save This trip cannot be edited because it is either under review,…" at bounding box center [458, 222] width 916 height 445
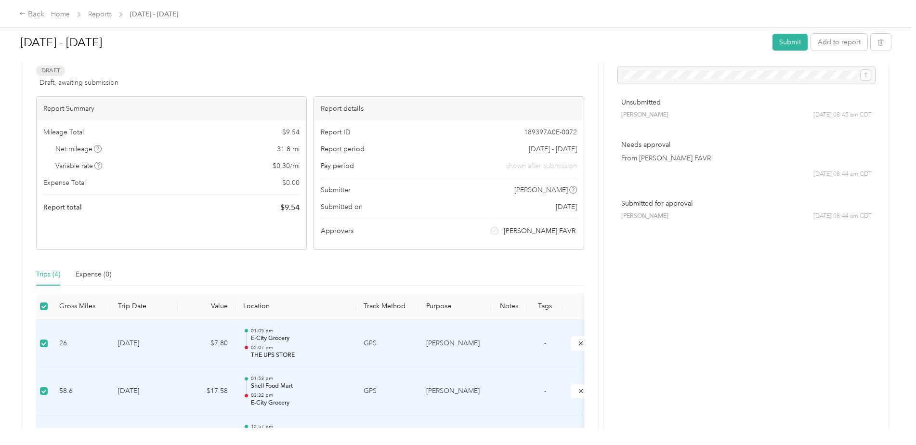
scroll to position [0, 0]
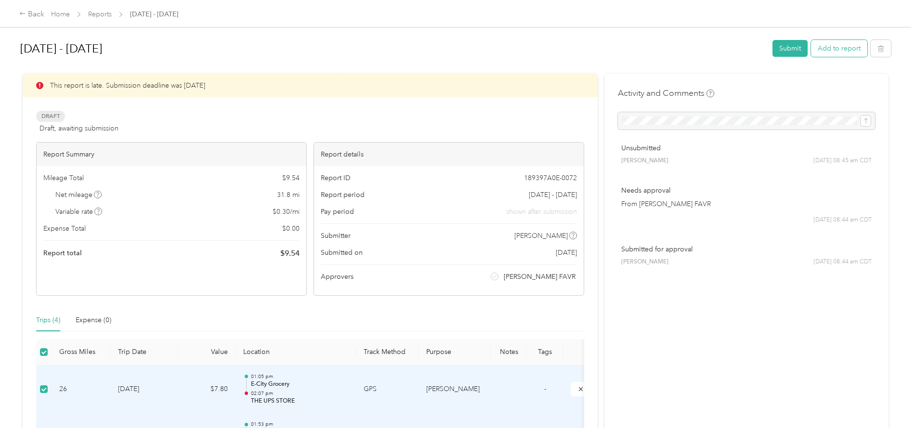
click at [850, 48] on button "Add to report" at bounding box center [839, 48] width 56 height 17
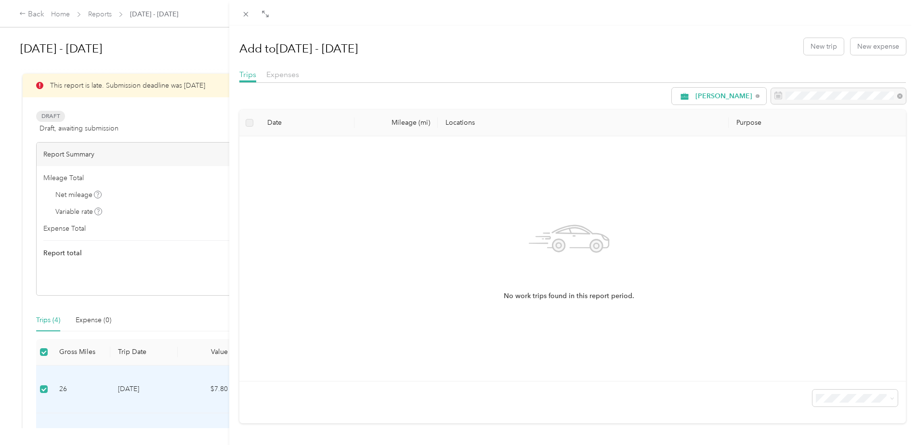
click at [105, 13] on div "Add to [DATE] - [DATE] New trip New expense Trips Expenses [PERSON_NAME] Date M…" at bounding box center [458, 222] width 916 height 445
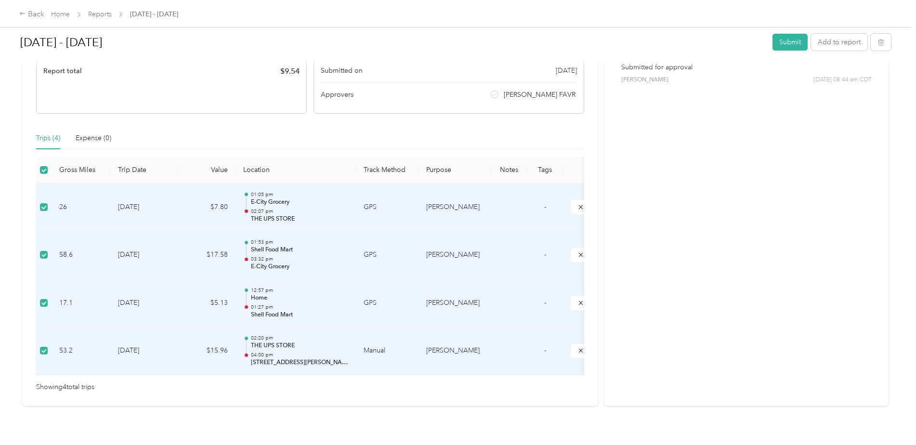
scroll to position [193, 0]
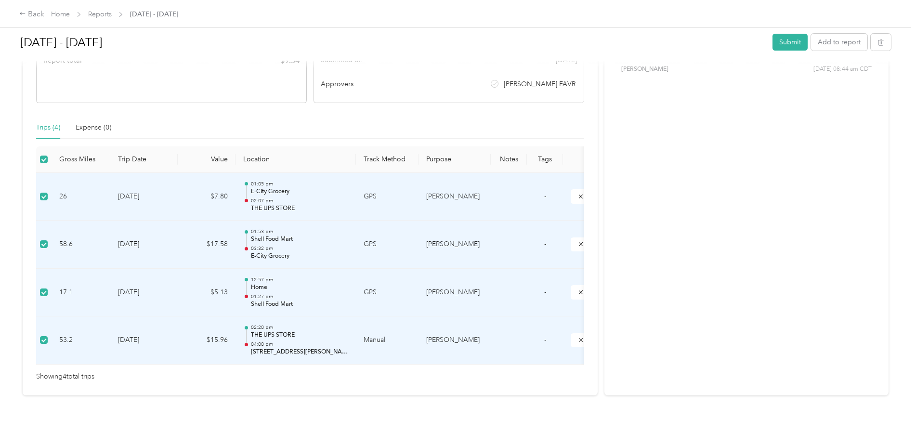
click at [130, 338] on td "[DATE]" at bounding box center [143, 340] width 67 height 48
click at [270, 339] on p "THE UPS STORE" at bounding box center [299, 335] width 97 height 9
click at [262, 337] on p "THE UPS STORE" at bounding box center [299, 335] width 97 height 9
click at [263, 331] on p "THE UPS STORE" at bounding box center [299, 335] width 97 height 9
click at [263, 336] on p "THE UPS STORE" at bounding box center [299, 335] width 97 height 9
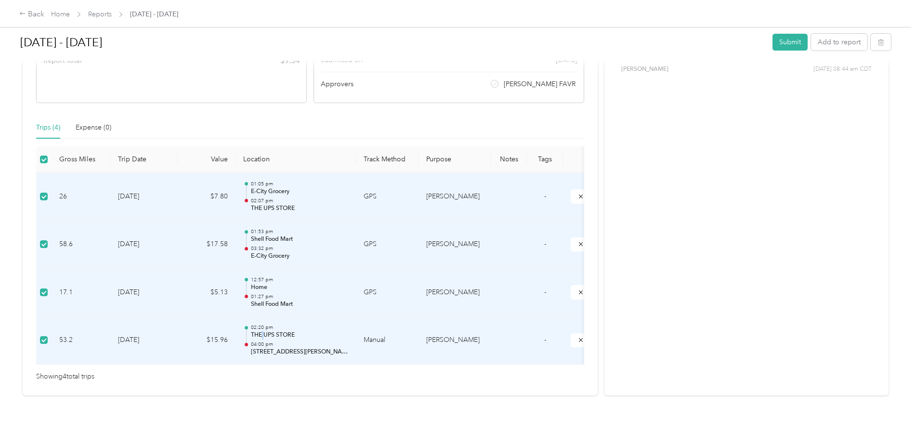
click at [263, 336] on p "THE UPS STORE" at bounding box center [299, 335] width 97 height 9
click at [62, 340] on td "53.2" at bounding box center [81, 340] width 59 height 48
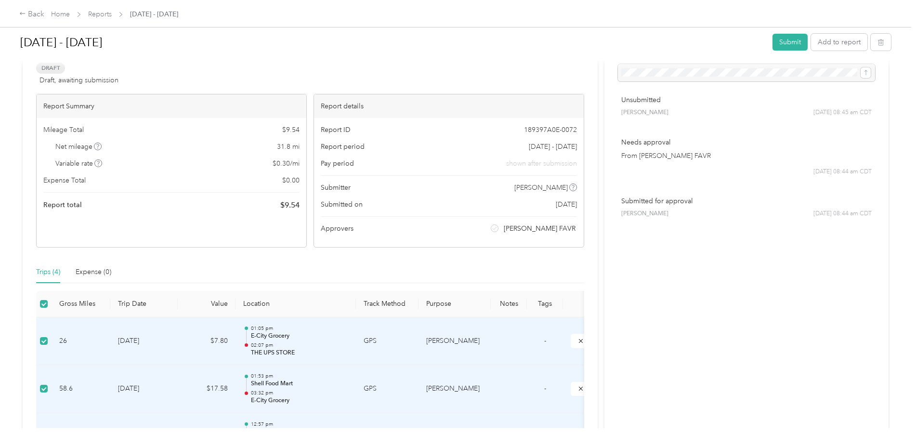
scroll to position [144, 0]
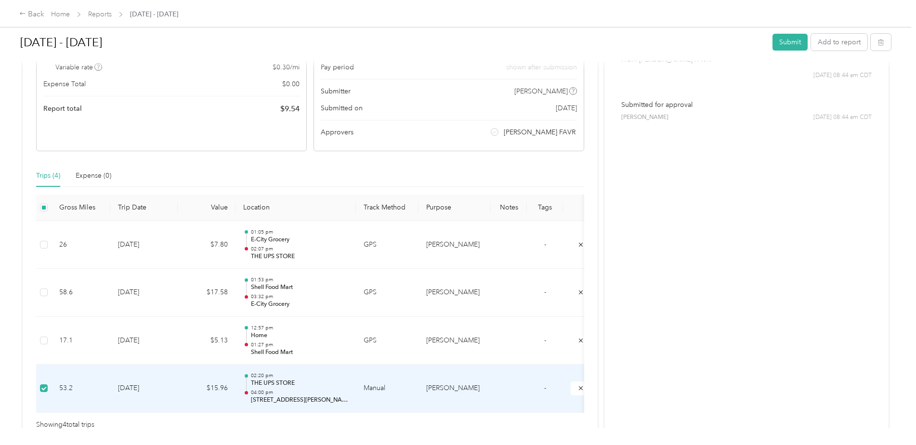
click at [50, 387] on td at bounding box center [43, 389] width 15 height 48
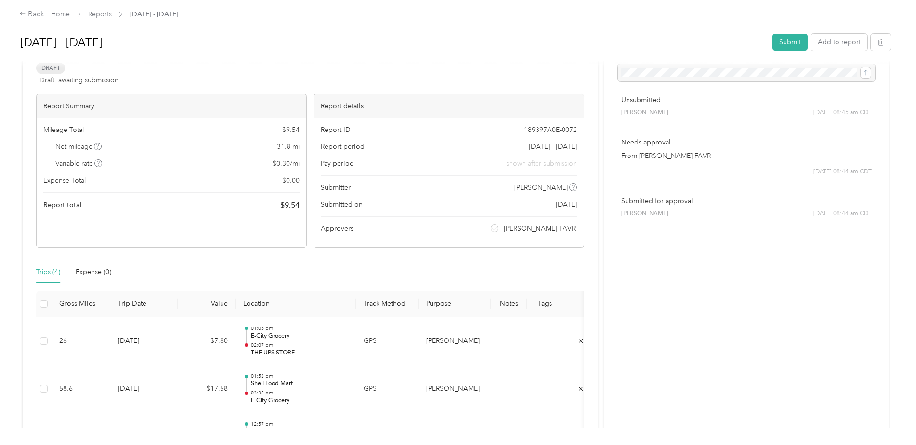
scroll to position [193, 0]
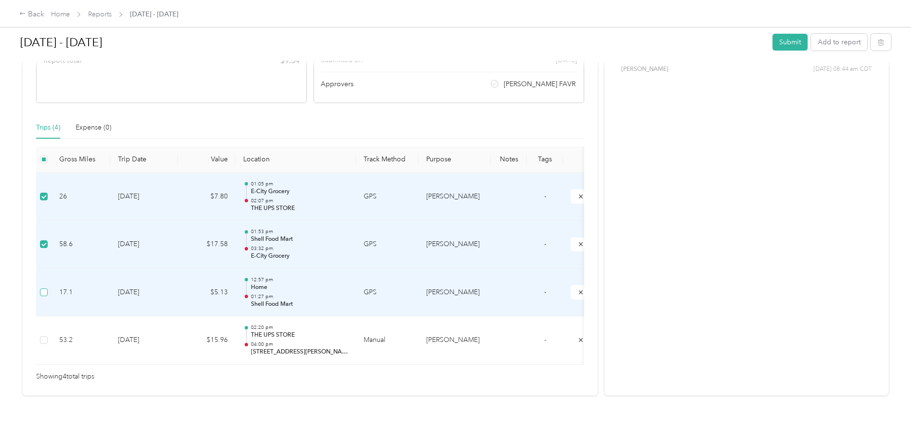
click at [42, 297] on label at bounding box center [44, 292] width 8 height 11
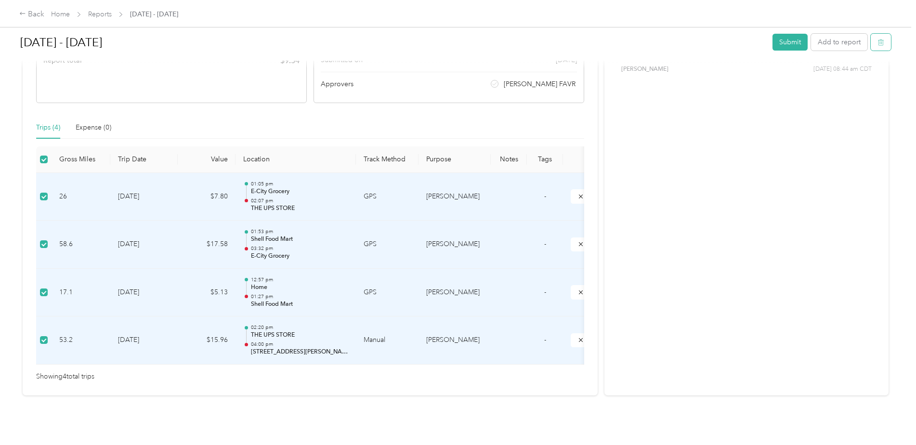
click at [882, 45] on button "button" at bounding box center [881, 42] width 20 height 17
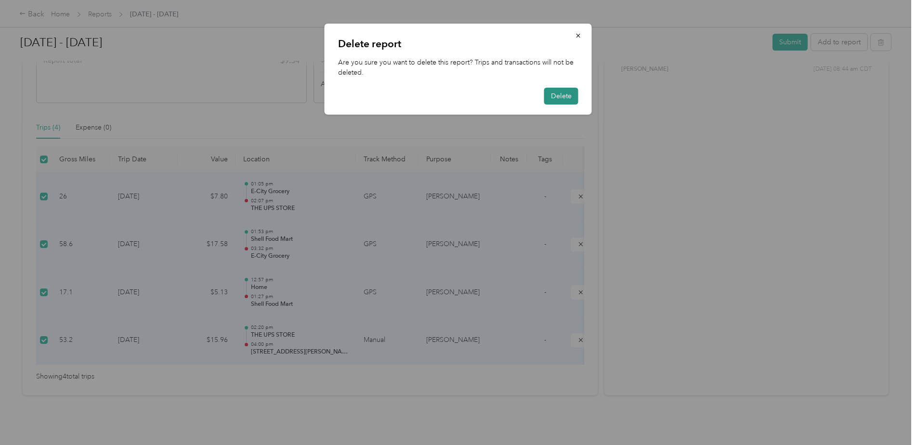
click at [559, 102] on button "Delete" at bounding box center [561, 96] width 34 height 17
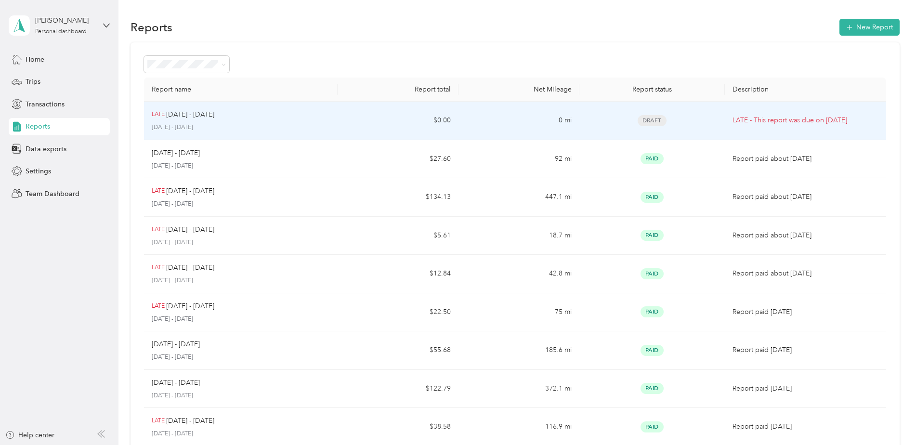
click at [169, 119] on p "[DATE] - [DATE]" at bounding box center [190, 114] width 48 height 11
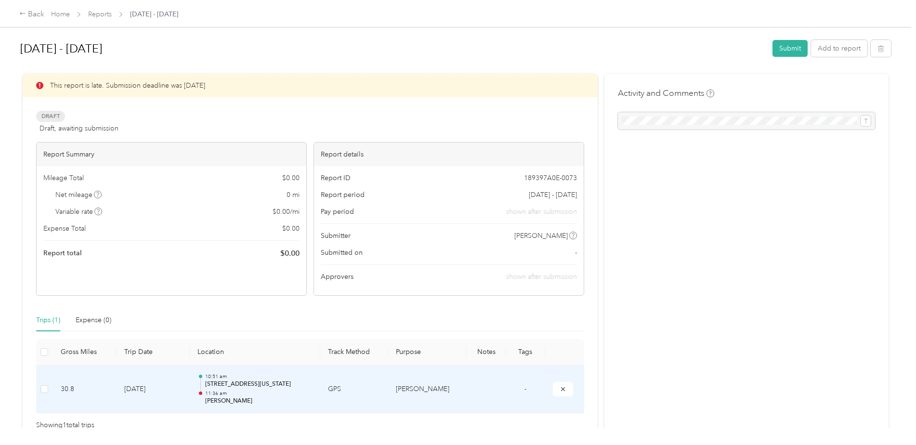
scroll to position [48, 0]
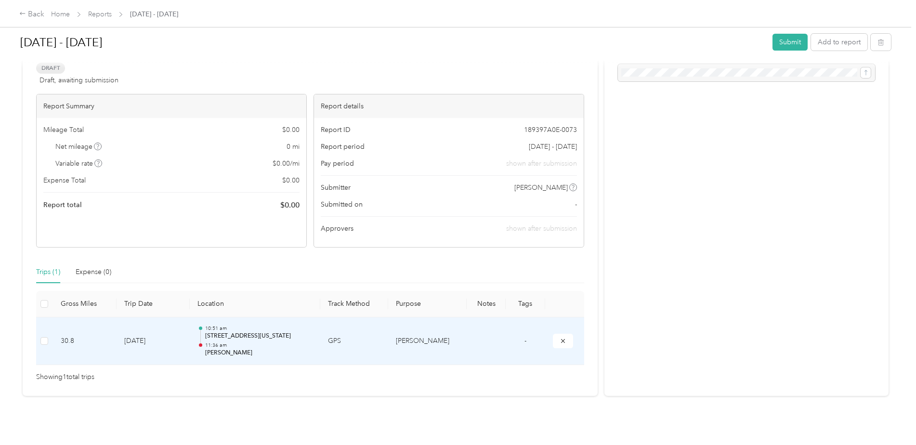
click at [246, 336] on p "[STREET_ADDRESS][US_STATE]" at bounding box center [258, 336] width 107 height 9
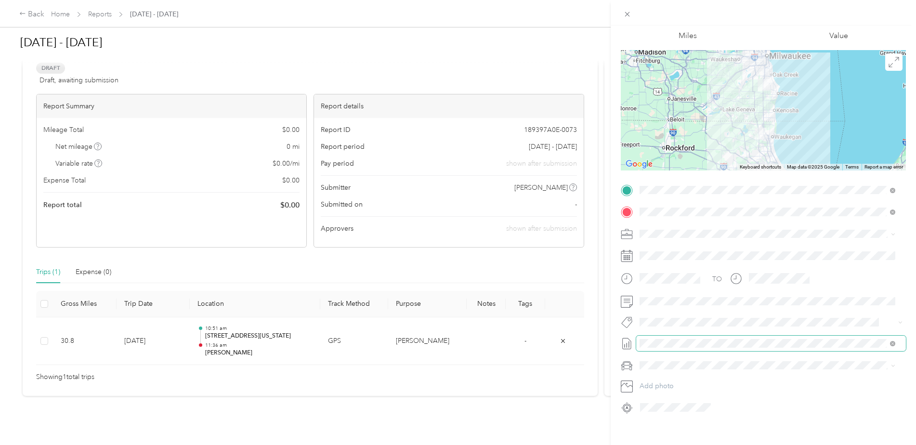
scroll to position [0, 0]
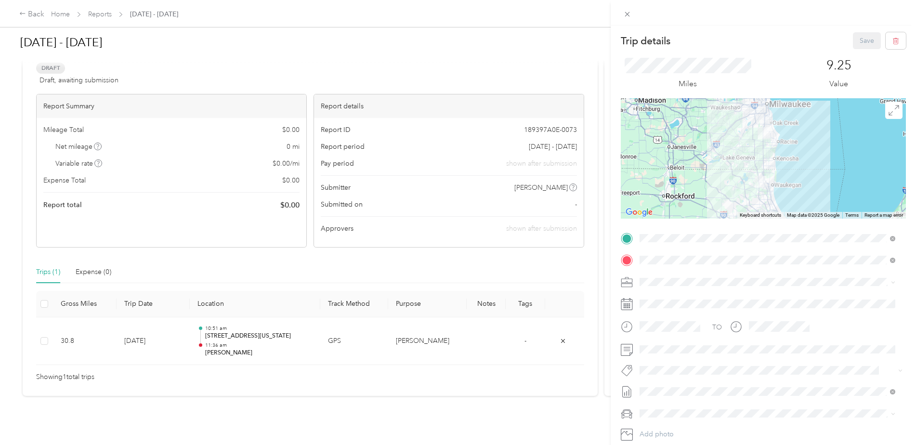
click at [535, 396] on div "Trip details Save This trip cannot be edited because it is either under review,…" at bounding box center [458, 222] width 916 height 445
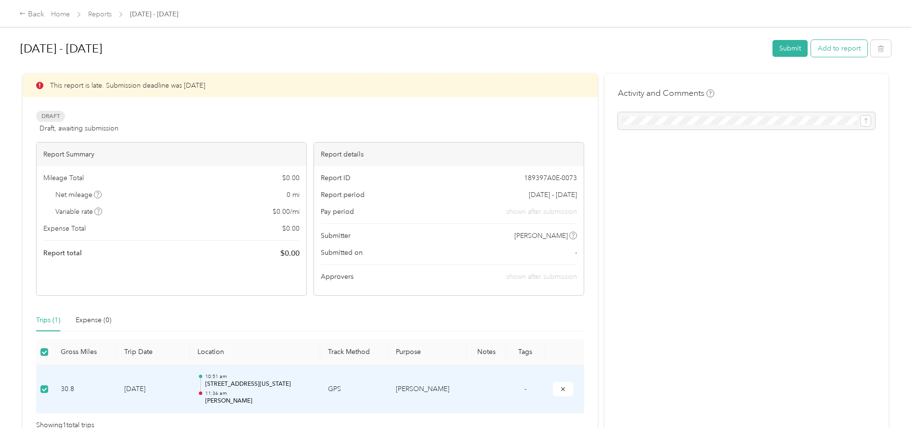
click at [831, 45] on button "Add to report" at bounding box center [839, 48] width 56 height 17
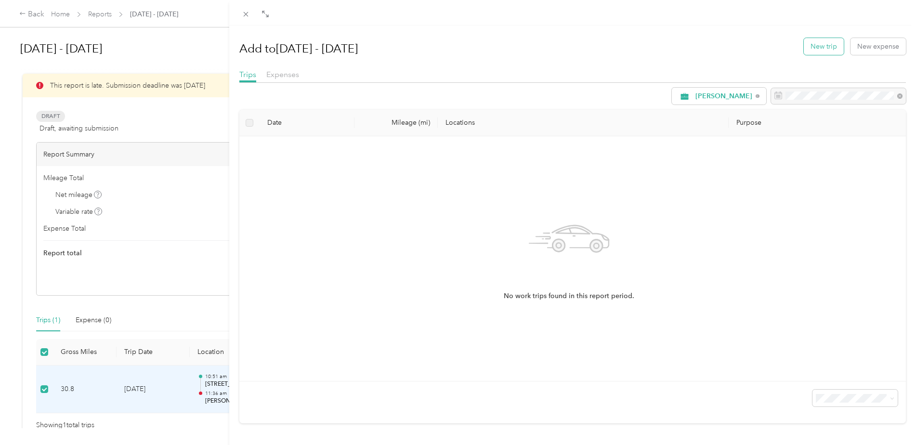
click at [821, 48] on button "New trip" at bounding box center [824, 46] width 40 height 17
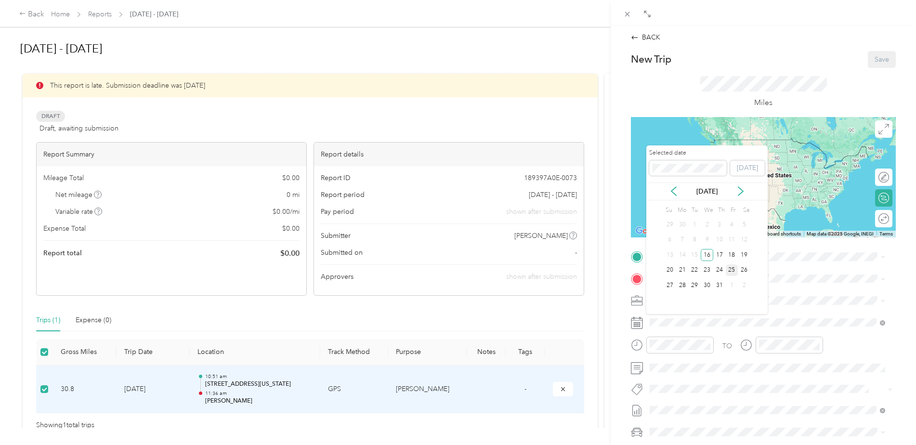
click at [732, 274] on div "25" at bounding box center [732, 270] width 13 height 12
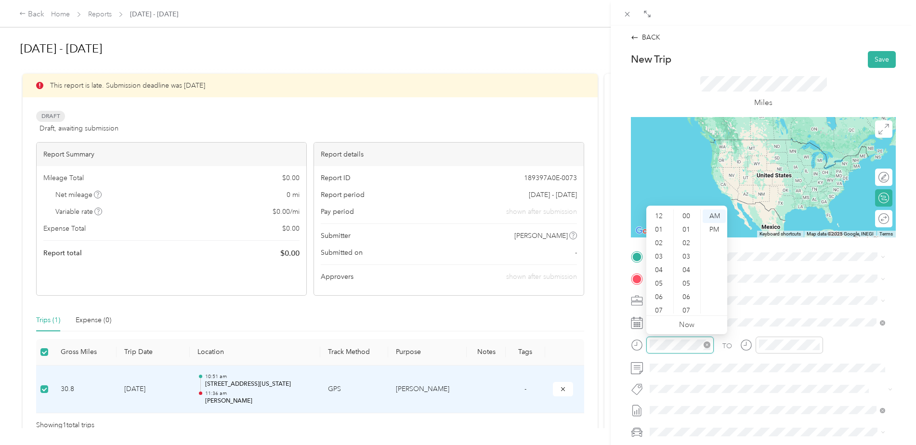
scroll to position [58, 0]
click at [659, 307] on div "11" at bounding box center [659, 306] width 23 height 13
click at [687, 278] on div "57" at bounding box center [687, 279] width 23 height 13
click at [814, 347] on icon "close-circle" at bounding box center [816, 344] width 7 height 7
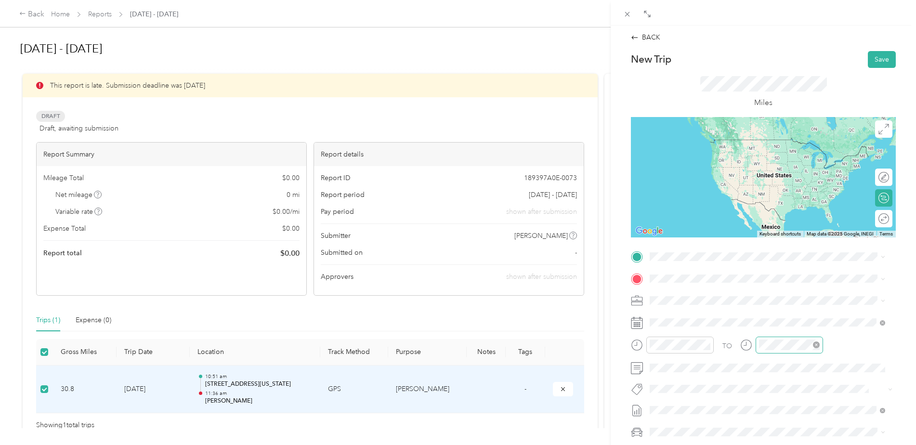
click at [814, 347] on icon "close-circle" at bounding box center [816, 344] width 7 height 7
click at [769, 232] on div "01" at bounding box center [768, 229] width 23 height 13
click at [769, 229] on div "01" at bounding box center [768, 229] width 23 height 13
click at [797, 311] on div "14" at bounding box center [796, 308] width 23 height 13
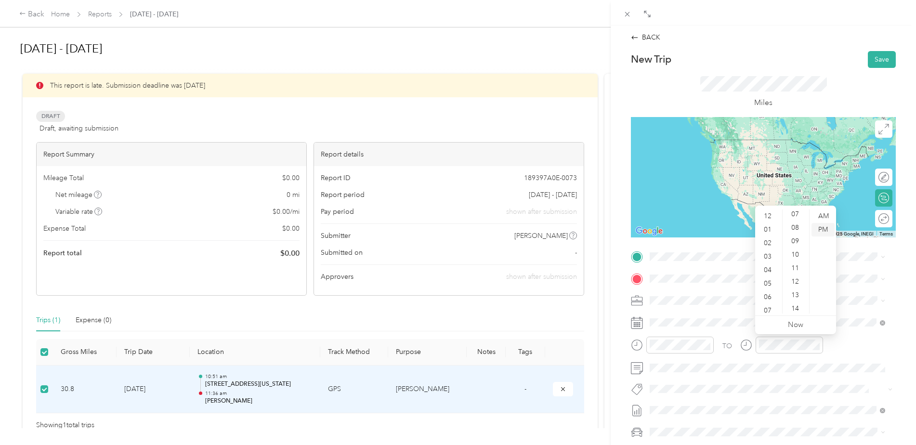
click at [823, 229] on div "PM" at bounding box center [822, 229] width 23 height 13
click at [747, 345] on icon at bounding box center [746, 345] width 12 height 12
click at [820, 345] on div at bounding box center [789, 345] width 67 height 17
click at [816, 345] on icon "close-circle" at bounding box center [816, 344] width 7 height 7
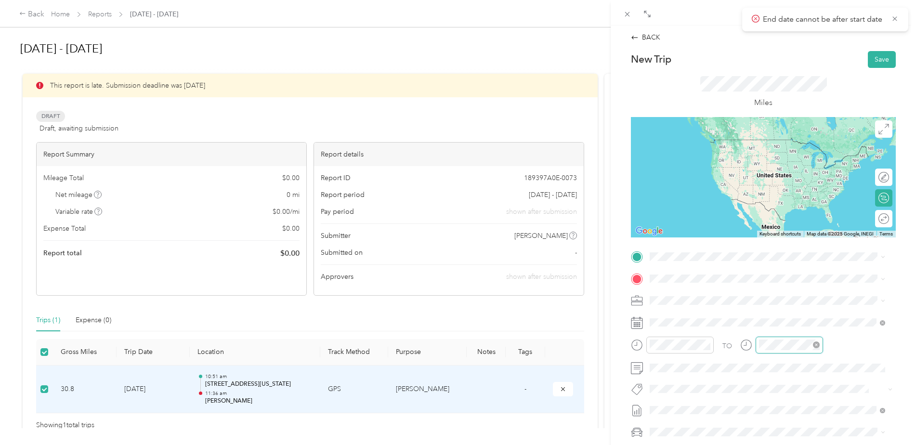
click at [816, 345] on icon "close-circle" at bounding box center [816, 344] width 7 height 7
click at [816, 346] on icon "close-circle" at bounding box center [816, 344] width 7 height 7
click at [734, 345] on div "TO" at bounding box center [763, 349] width 265 height 24
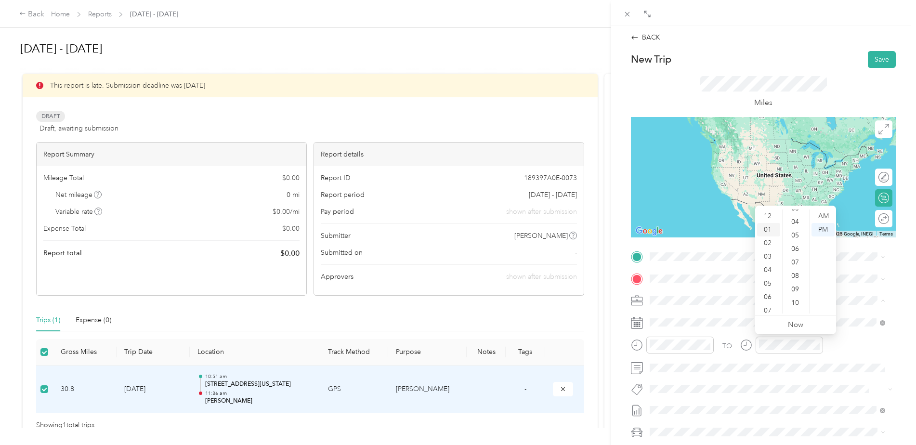
click at [766, 227] on div "01" at bounding box center [768, 229] width 23 height 13
click at [770, 217] on div "12" at bounding box center [768, 215] width 23 height 13
click at [767, 314] on div "12 01 02 03 04 05 06 07 08 09 10 11 00 01 02 03 04 05 06 07 08 09 10 11 12 13 1…" at bounding box center [795, 262] width 81 height 108
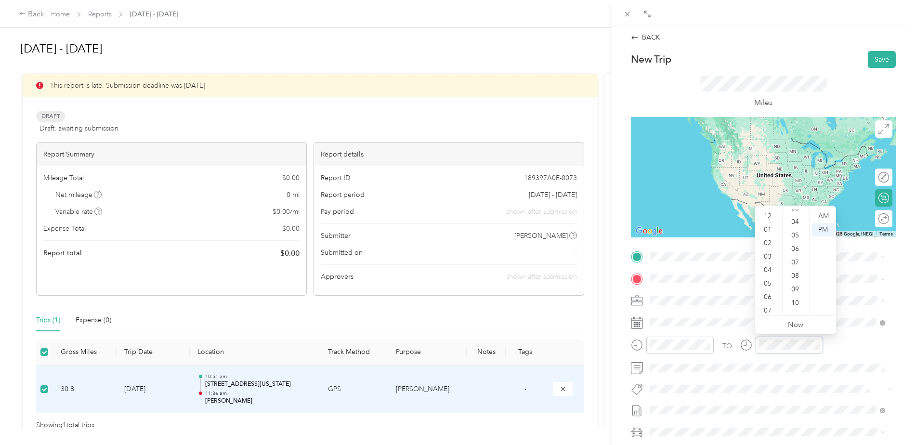
click at [815, 346] on icon "close-circle" at bounding box center [816, 344] width 7 height 7
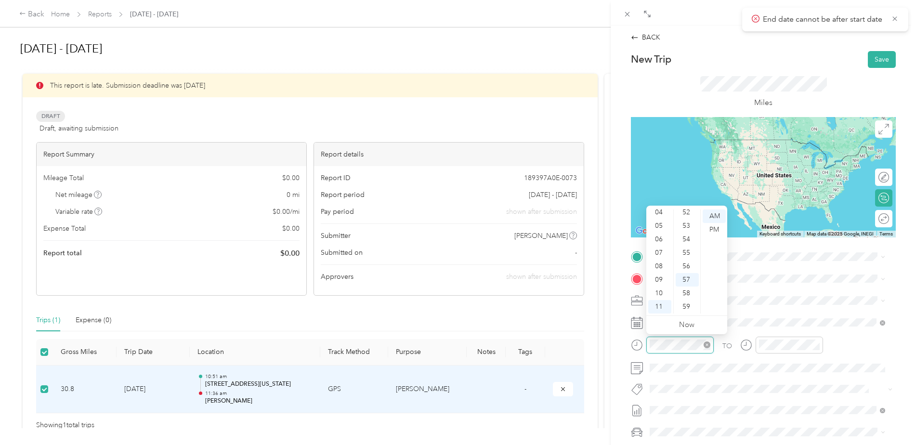
click at [709, 345] on icon "close-circle" at bounding box center [707, 344] width 7 height 7
click at [727, 345] on div "TO" at bounding box center [727, 346] width 10 height 10
click at [744, 345] on icon at bounding box center [746, 345] width 12 height 12
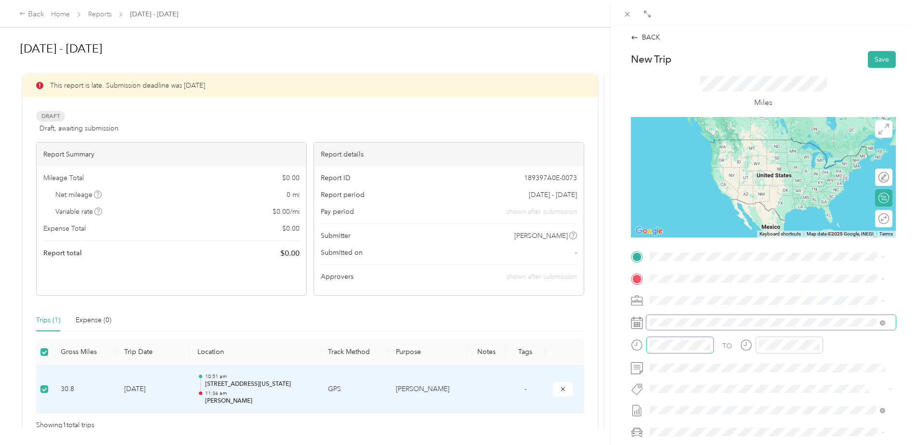
click at [663, 316] on span at bounding box center [770, 322] width 249 height 15
click at [659, 307] on div "11" at bounding box center [659, 306] width 23 height 13
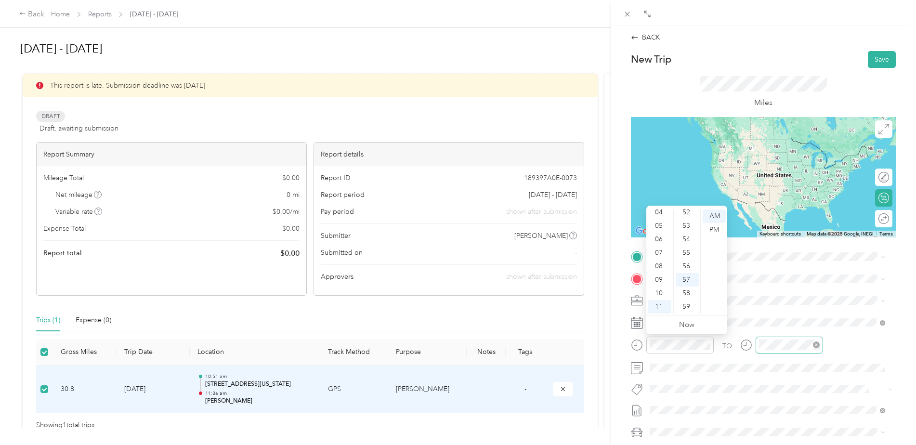
click at [776, 350] on div at bounding box center [789, 345] width 67 height 17
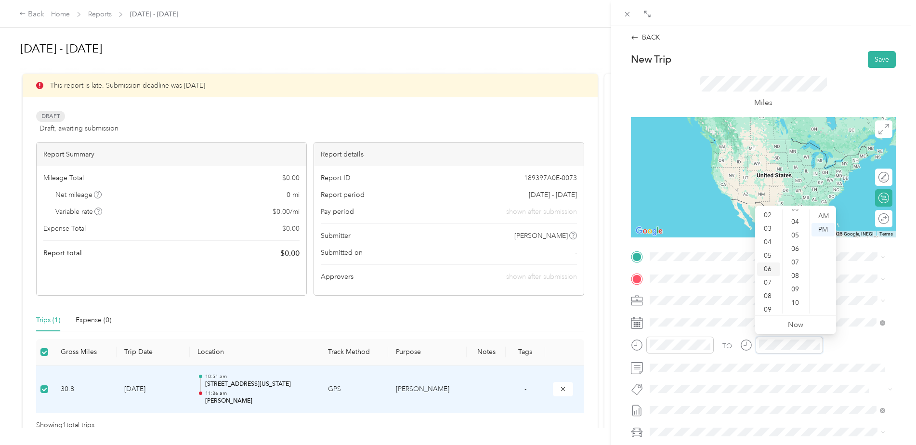
scroll to position [58, 0]
click at [770, 304] on div "11" at bounding box center [768, 306] width 23 height 13
click at [767, 309] on div "11" at bounding box center [768, 306] width 23 height 13
click at [766, 293] on div "10" at bounding box center [768, 293] width 23 height 13
click at [822, 230] on div "PM" at bounding box center [822, 229] width 23 height 13
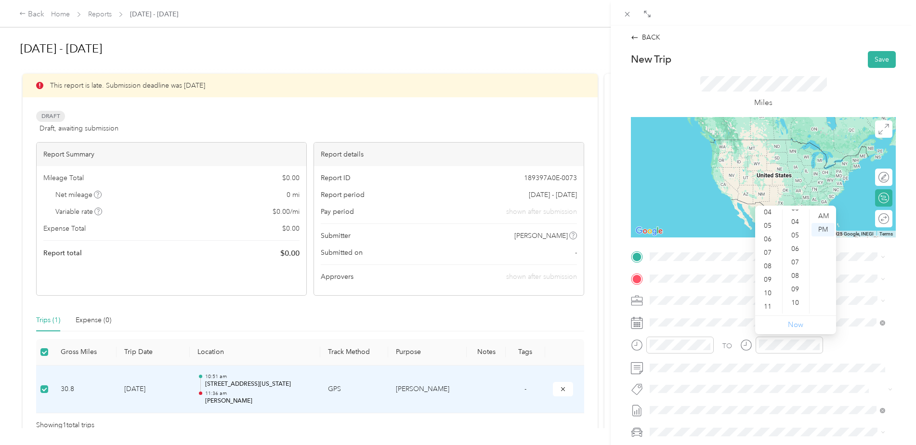
click at [793, 323] on link "Now" at bounding box center [795, 324] width 15 height 9
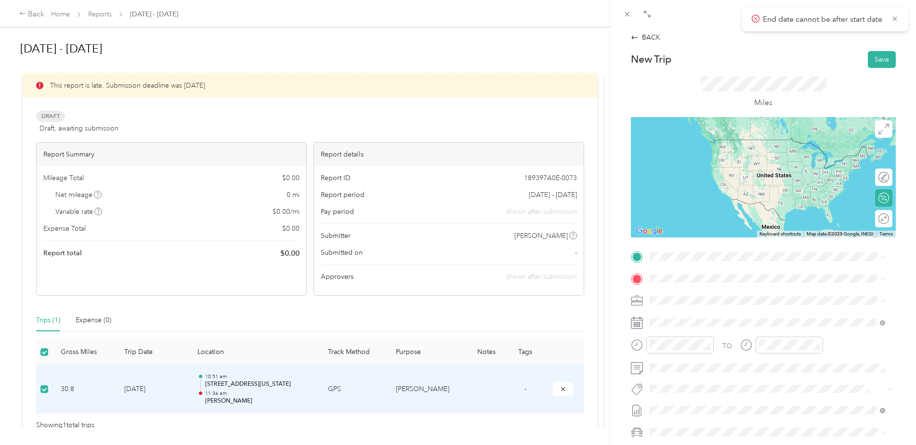
click at [814, 344] on icon "close-circle" at bounding box center [816, 344] width 7 height 7
click at [817, 344] on icon "close-circle" at bounding box center [816, 344] width 7 height 7
click at [738, 348] on div "TO" at bounding box center [763, 349] width 265 height 24
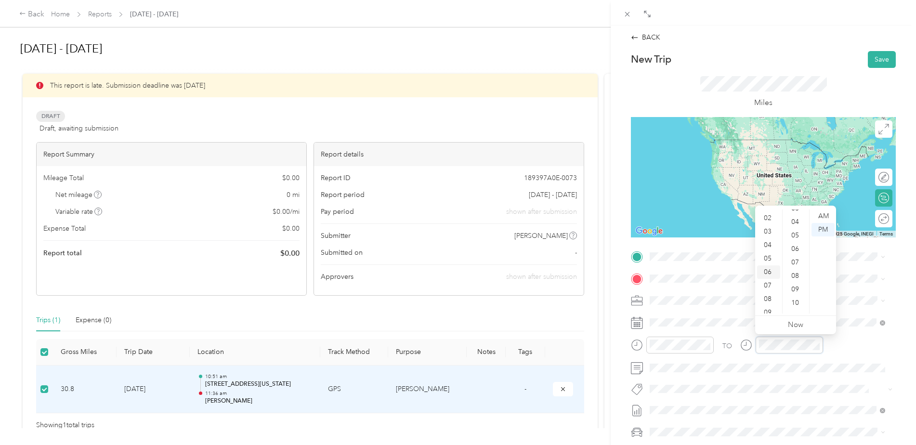
scroll to position [10, 0]
click at [768, 221] on div "01" at bounding box center [768, 219] width 23 height 13
click at [797, 299] on div "17" at bounding box center [796, 300] width 23 height 13
click at [794, 301] on div "17" at bounding box center [796, 300] width 23 height 13
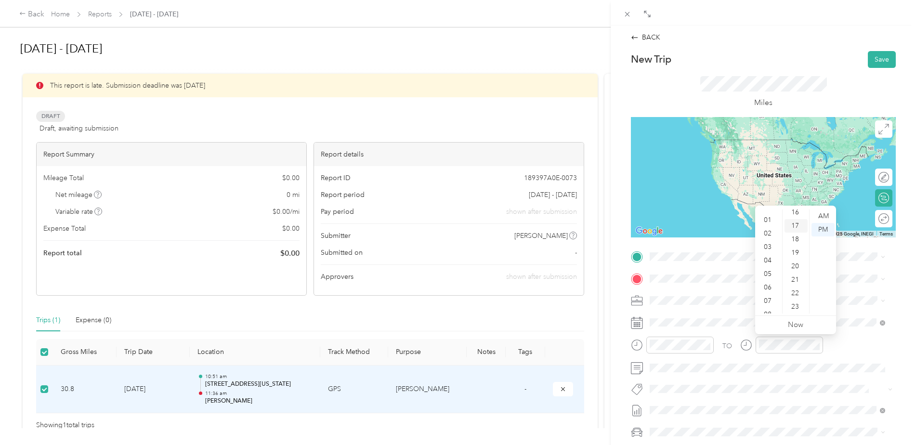
scroll to position [241, 0]
click at [792, 282] on div "23" at bounding box center [796, 285] width 23 height 13
click at [794, 288] on div "23" at bounding box center [796, 285] width 23 height 13
drag, startPoint x: 794, startPoint y: 288, endPoint x: 769, endPoint y: 378, distance: 93.3
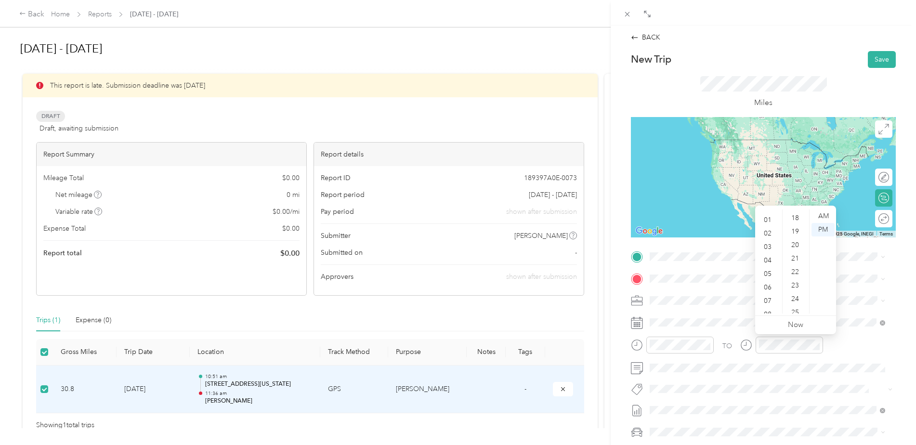
click at [856, 341] on div "TO" at bounding box center [763, 349] width 265 height 24
click at [817, 346] on icon "close-circle" at bounding box center [816, 344] width 7 height 7
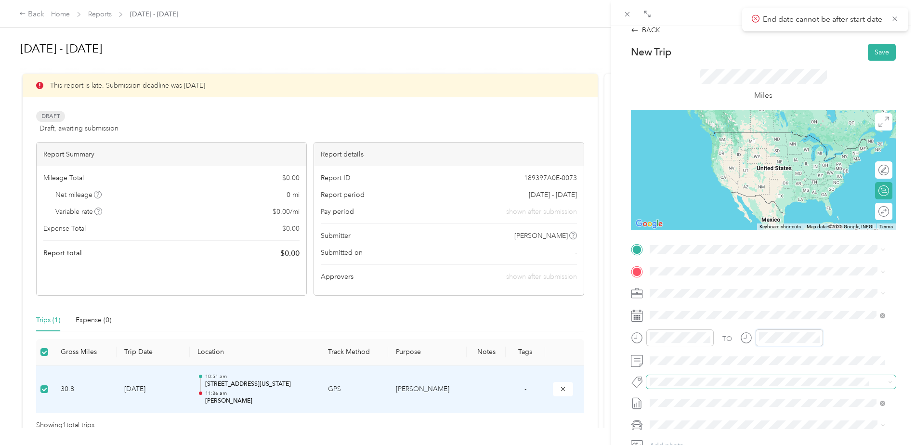
scroll to position [0, 0]
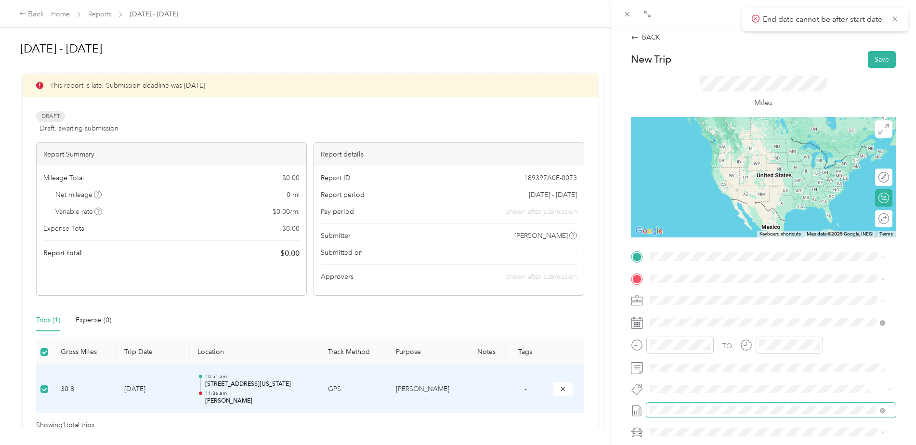
click at [745, 416] on span at bounding box center [770, 410] width 249 height 15
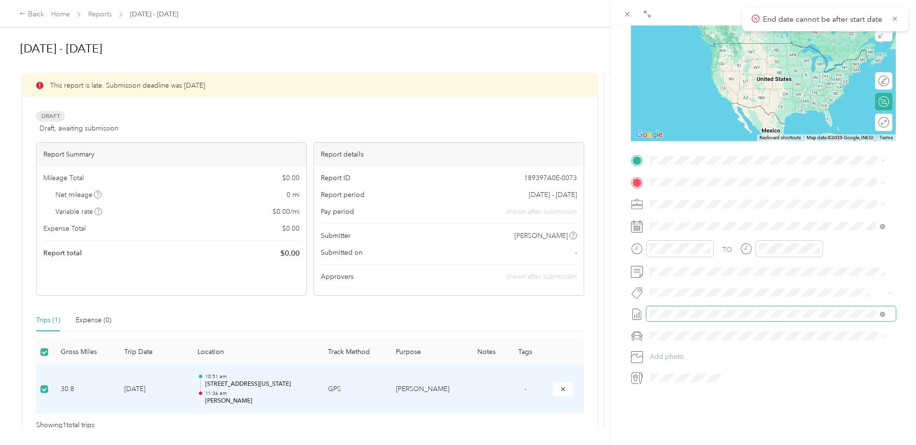
scroll to position [48, 0]
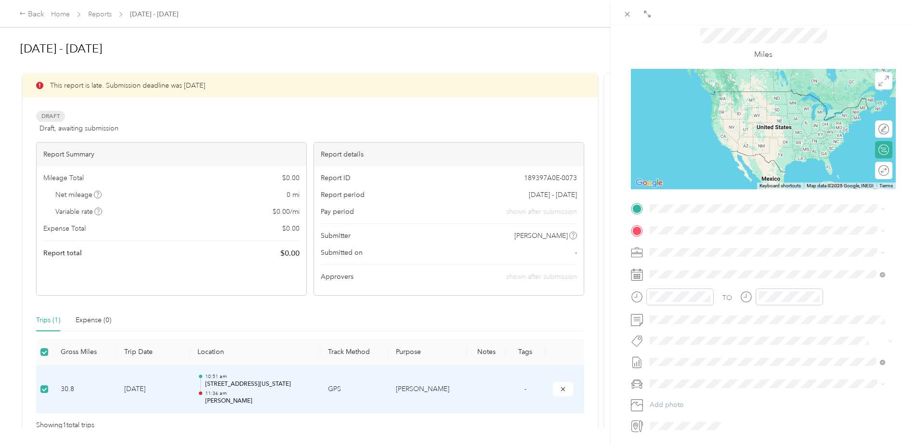
click at [731, 255] on span "Gurnee, [GEOGRAPHIC_DATA], 60031, [GEOGRAPHIC_DATA], [GEOGRAPHIC_DATA], [GEOGRA…" at bounding box center [765, 260] width 195 height 18
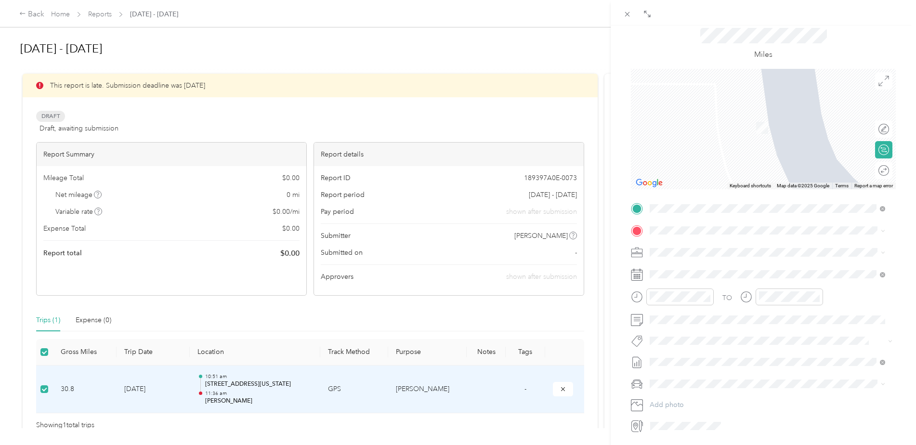
click at [716, 268] on span "[STREET_ADDRESS][PERSON_NAME][US_STATE]" at bounding box center [743, 264] width 150 height 9
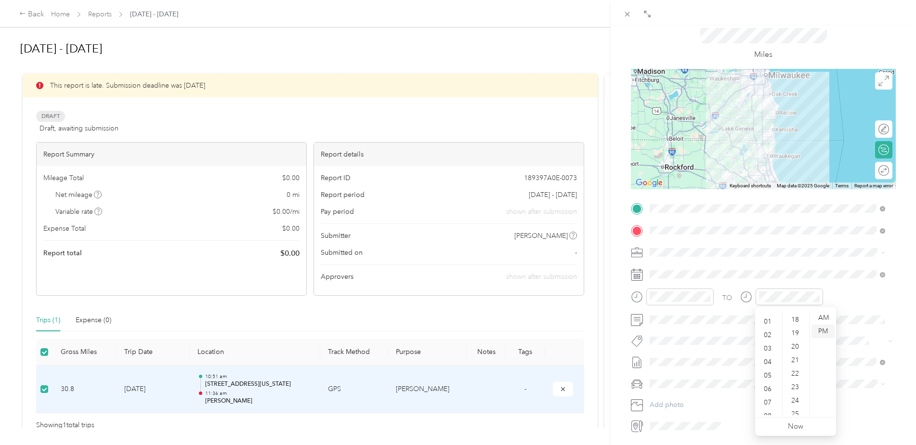
click at [823, 330] on div "PM" at bounding box center [822, 331] width 23 height 13
click at [798, 334] on div "19" at bounding box center [796, 333] width 23 height 13
click at [763, 334] on div "02" at bounding box center [768, 334] width 23 height 13
click at [757, 297] on div at bounding box center [789, 296] width 67 height 17
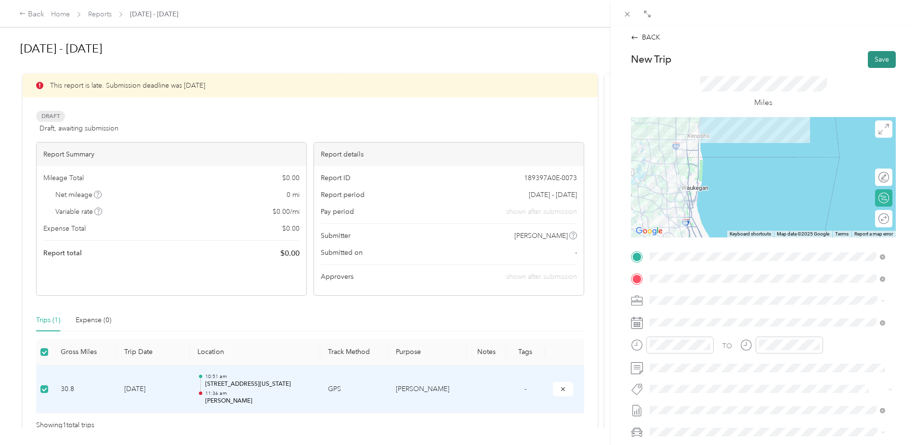
click at [877, 54] on button "Save" at bounding box center [882, 59] width 28 height 17
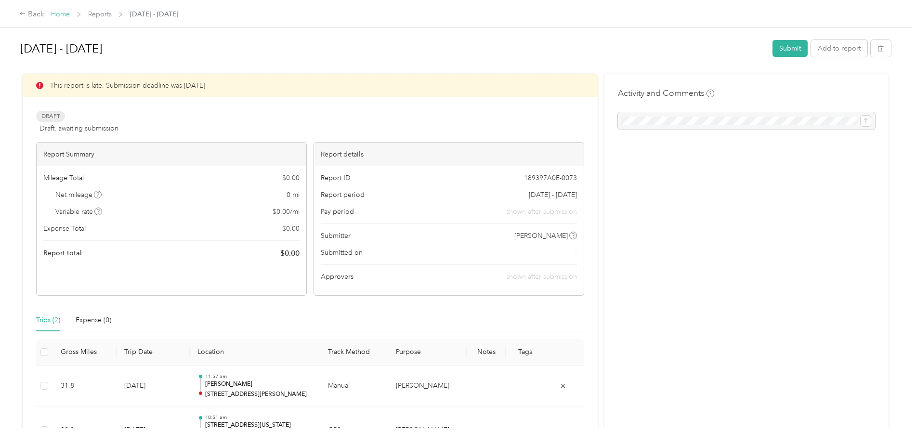
click at [60, 14] on link "Home" at bounding box center [60, 14] width 19 height 8
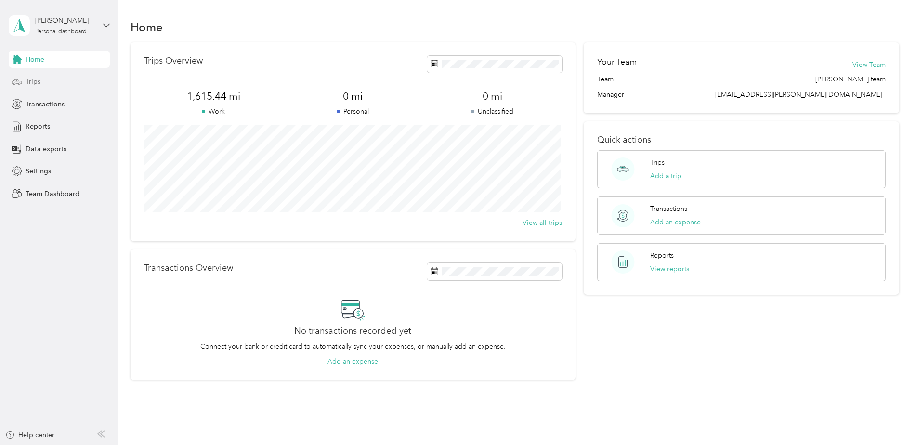
click at [33, 81] on span "Trips" at bounding box center [33, 82] width 15 height 10
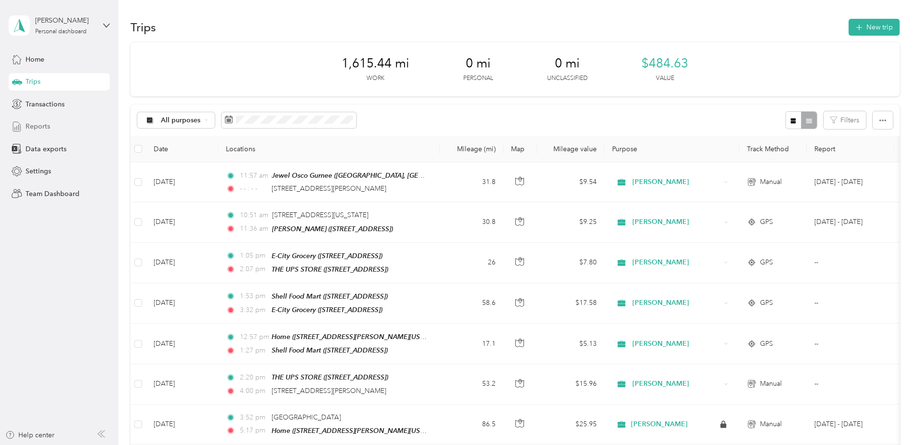
click at [33, 123] on span "Reports" at bounding box center [38, 126] width 25 height 10
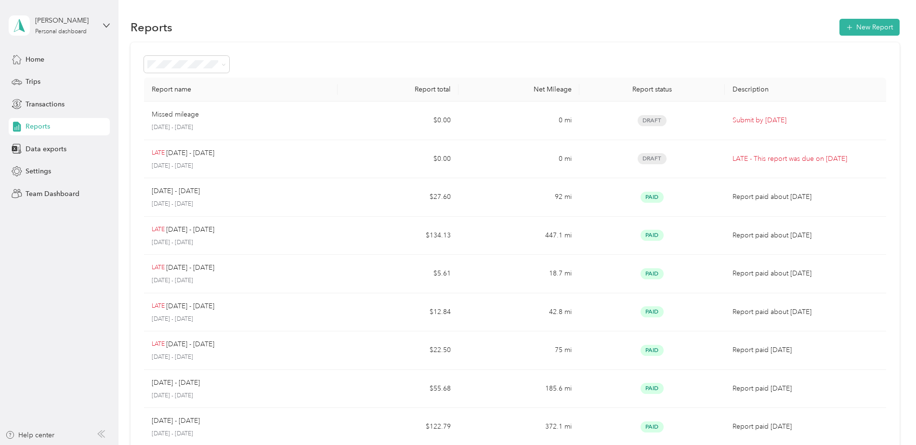
click at [31, 121] on div "Reports" at bounding box center [59, 126] width 101 height 17
click at [197, 59] on span at bounding box center [186, 64] width 85 height 17
click at [127, 150] on div "Reports New Report Report name Report total Net Mileage Report status Descripti…" at bounding box center [514, 288] width 793 height 577
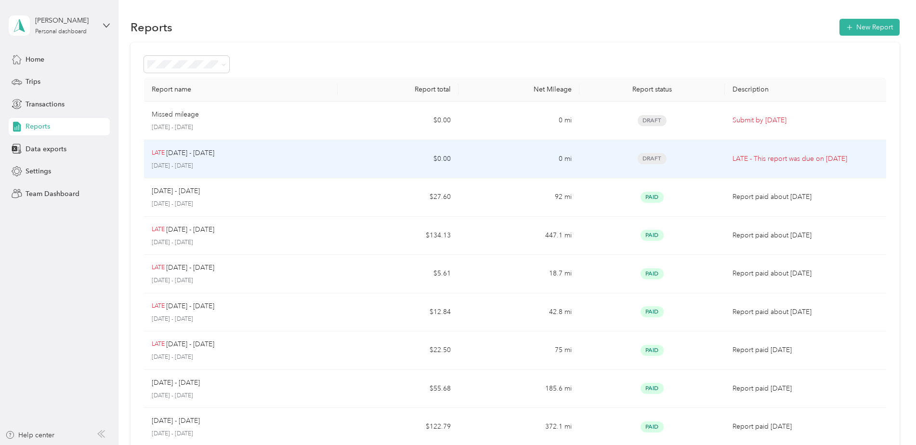
click at [183, 159] on div "LATE [DATE] - [DATE] [DATE] - [DATE]" at bounding box center [241, 159] width 178 height 23
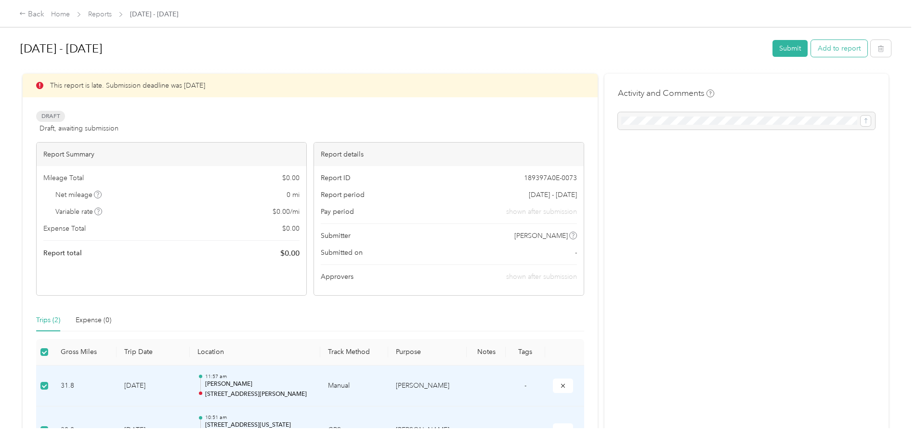
click at [829, 51] on button "Add to report" at bounding box center [839, 48] width 56 height 17
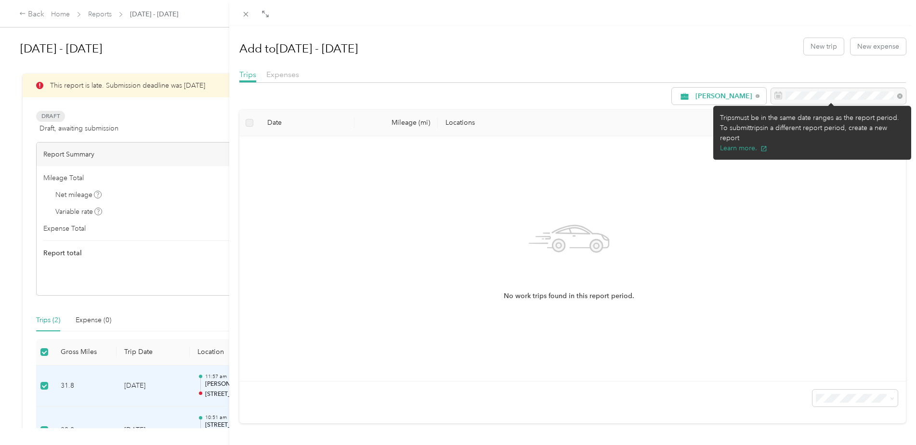
click at [790, 98] on div at bounding box center [838, 96] width 135 height 16
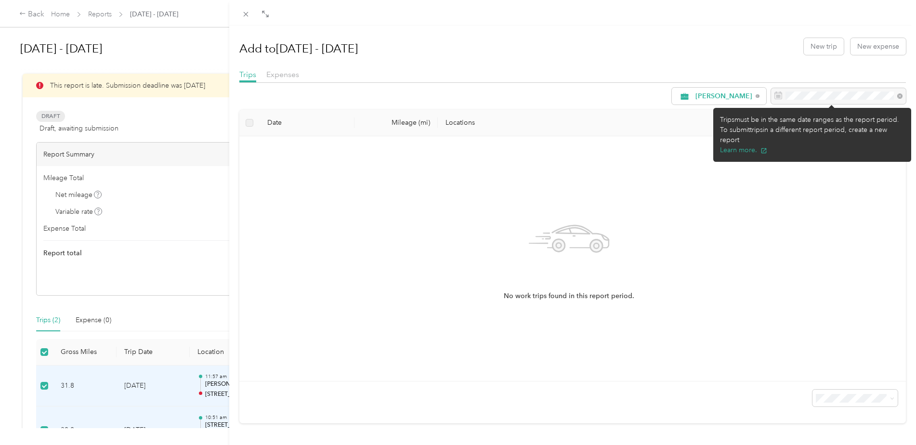
click at [790, 98] on div at bounding box center [838, 96] width 135 height 16
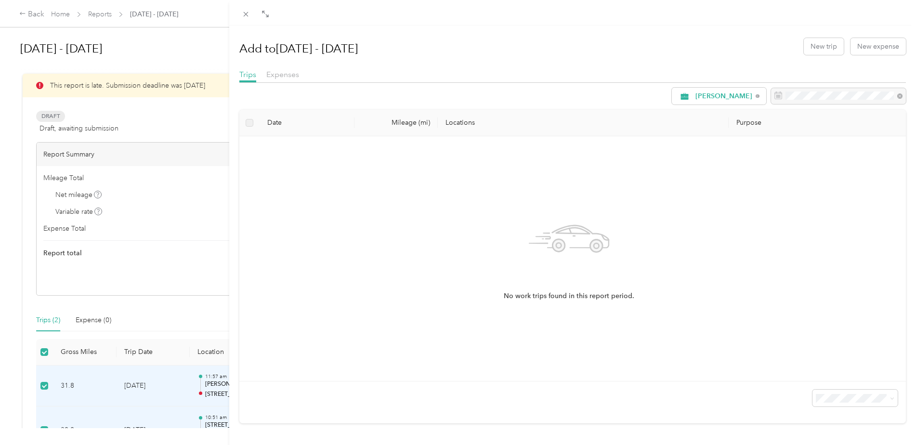
click at [554, 205] on icon at bounding box center [569, 238] width 81 height 81
drag, startPoint x: 32, startPoint y: 6, endPoint x: 32, endPoint y: 12, distance: 5.3
click at [32, 7] on div "Add to [DATE] - [DATE] New trip New expense Trips Expenses [PERSON_NAME] Date M…" at bounding box center [458, 222] width 916 height 445
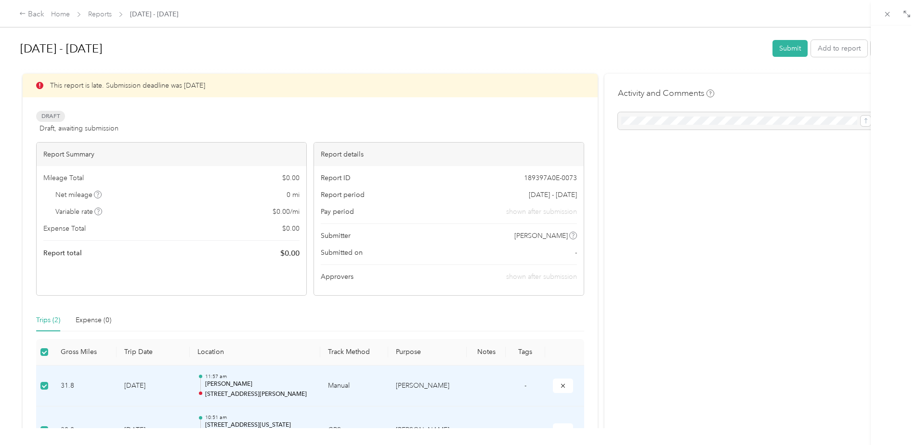
click at [32, 12] on div at bounding box center [458, 222] width 916 height 445
click at [465, 136] on div "This report is late. Submission deadline was [DATE] Draft Draft, awaiting submi…" at bounding box center [310, 185] width 548 height 222
click at [99, 12] on link "Reports" at bounding box center [100, 14] width 24 height 8
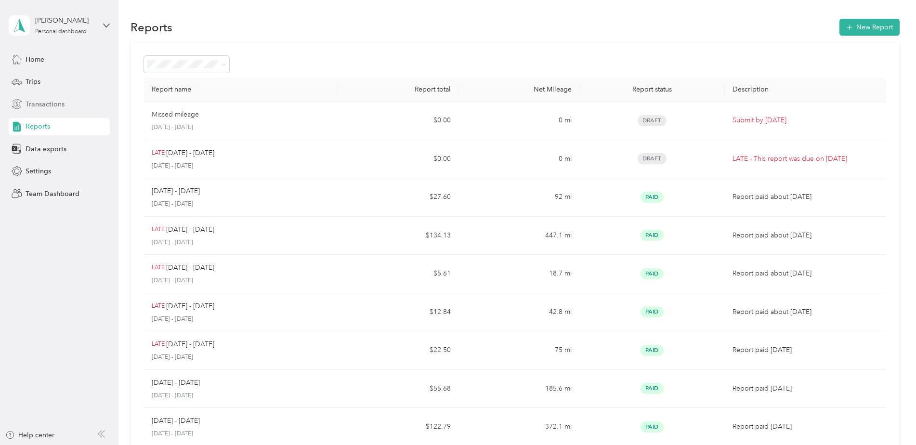
click at [34, 104] on span "Transactions" at bounding box center [45, 104] width 39 height 10
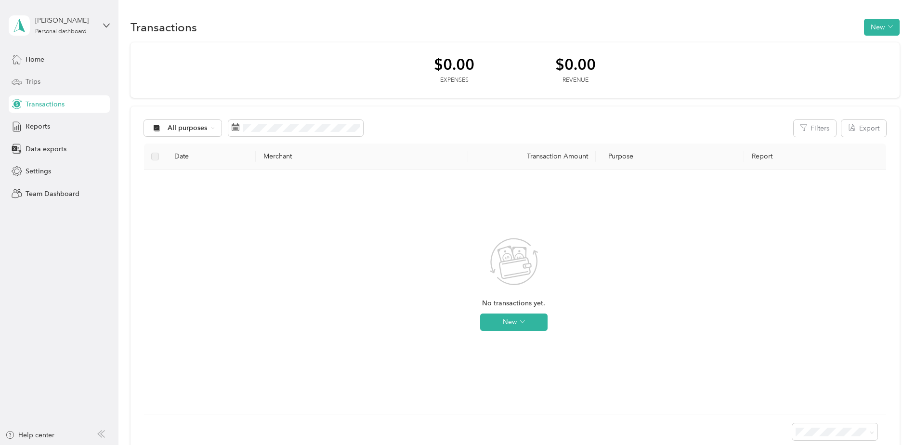
click at [27, 81] on span "Trips" at bounding box center [33, 82] width 15 height 10
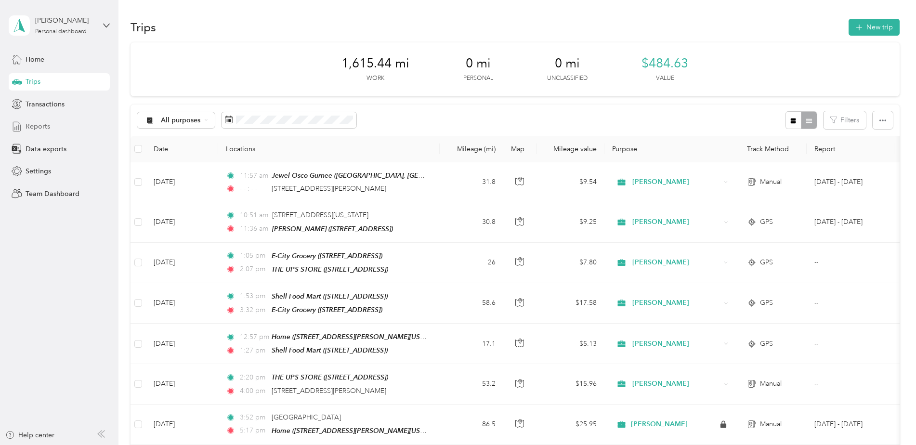
click at [39, 125] on span "Reports" at bounding box center [38, 126] width 25 height 10
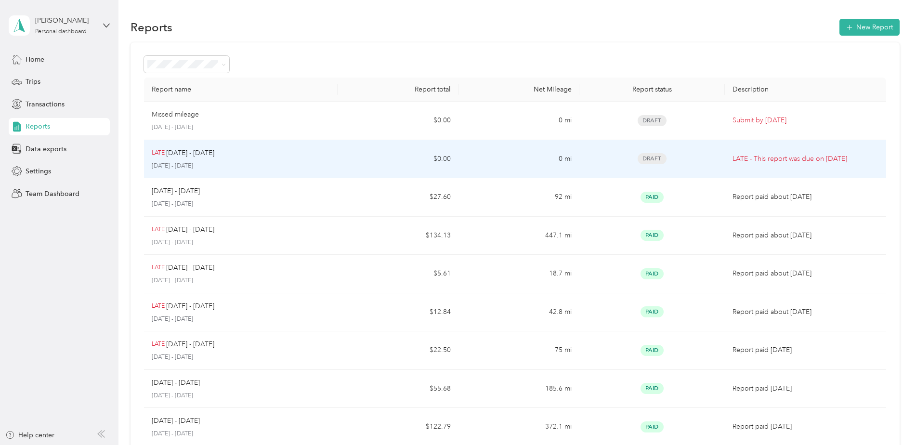
click at [806, 158] on p "LATE - This report was due on [DATE]" at bounding box center [806, 159] width 146 height 11
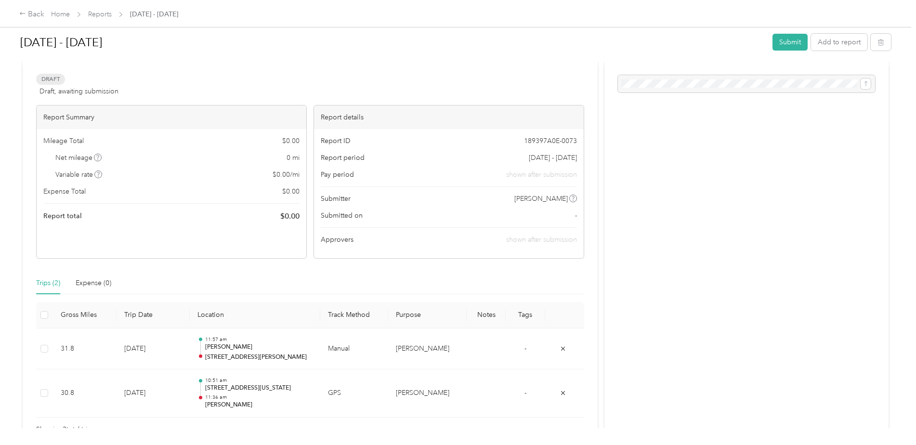
scroll to position [96, 0]
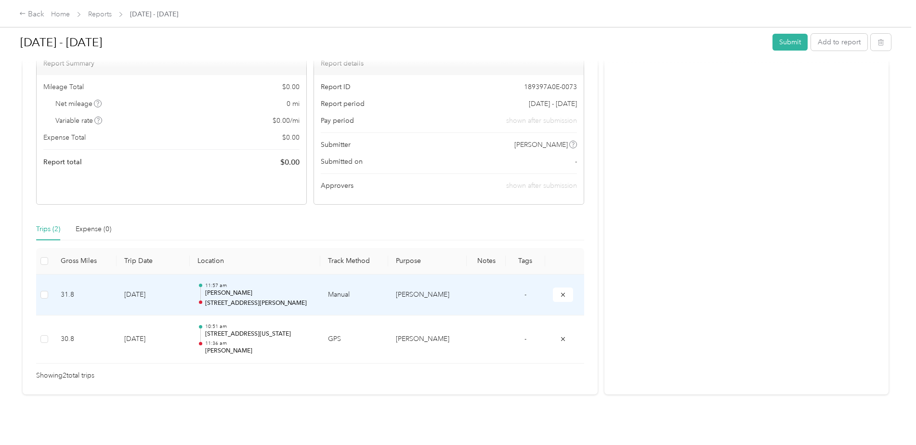
click at [44, 295] on td at bounding box center [44, 295] width 17 height 41
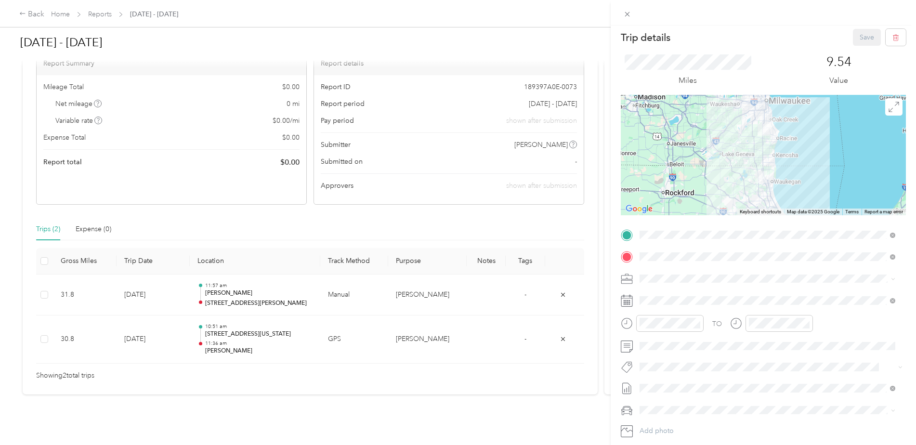
scroll to position [0, 0]
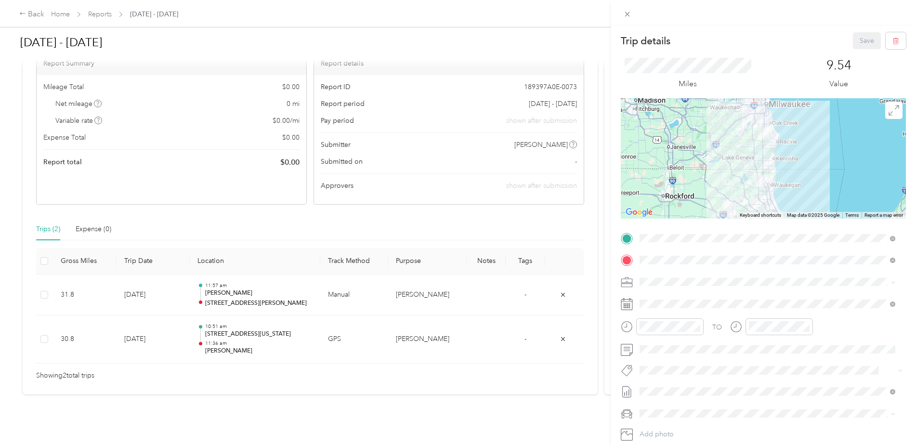
click at [862, 40] on div "Save" at bounding box center [879, 40] width 53 height 17
click at [625, 328] on icon at bounding box center [627, 327] width 12 height 12
click at [626, 307] on rect at bounding box center [625, 307] width 1 height 1
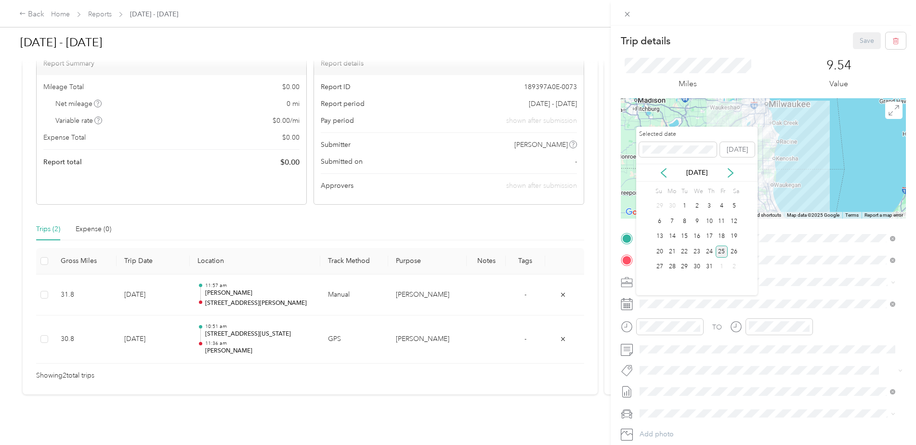
click at [721, 252] on div "25" at bounding box center [722, 252] width 13 height 12
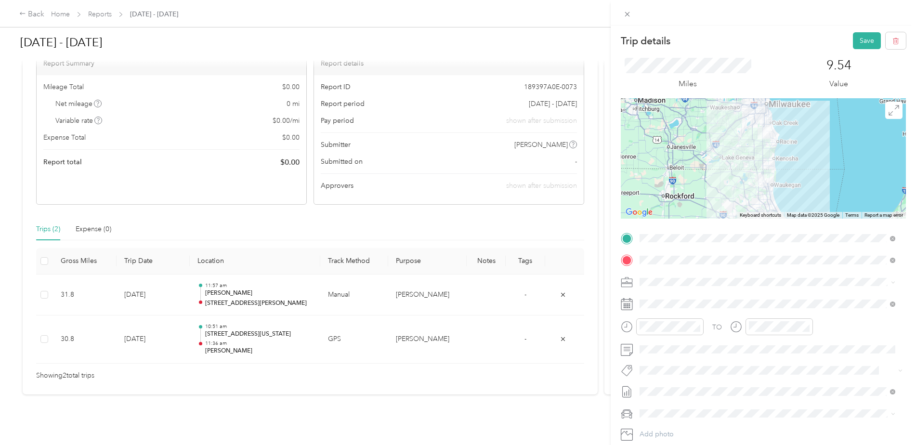
click at [626, 328] on icon at bounding box center [627, 327] width 12 height 12
click at [647, 287] on div "11" at bounding box center [649, 288] width 23 height 13
click at [679, 262] on div "57" at bounding box center [677, 261] width 23 height 13
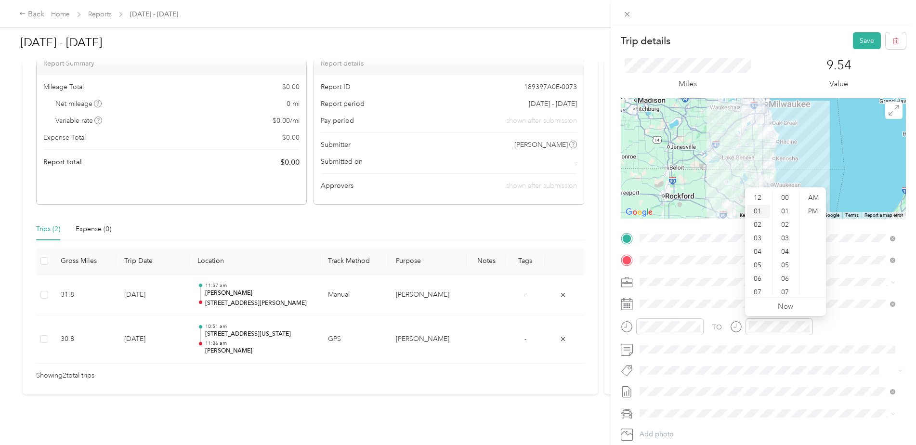
click at [758, 211] on div "01" at bounding box center [758, 211] width 23 height 13
click at [818, 209] on div "PM" at bounding box center [812, 211] width 23 height 13
click at [793, 385] on span at bounding box center [771, 391] width 270 height 15
click at [757, 196] on div "01" at bounding box center [758, 197] width 23 height 13
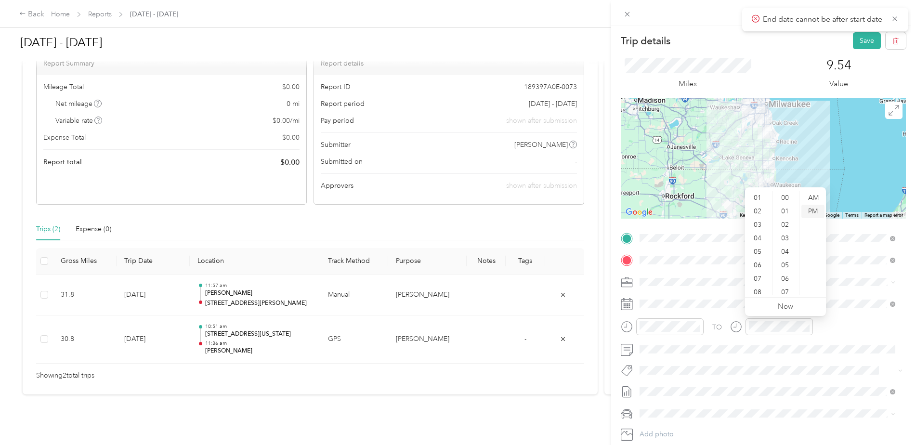
click at [815, 211] on div "PM" at bounding box center [812, 211] width 23 height 13
click at [755, 197] on div "01" at bounding box center [758, 197] width 23 height 13
click at [760, 262] on div "06" at bounding box center [758, 265] width 23 height 13
click at [767, 333] on div at bounding box center [779, 326] width 67 height 17
click at [733, 329] on icon at bounding box center [736, 327] width 12 height 12
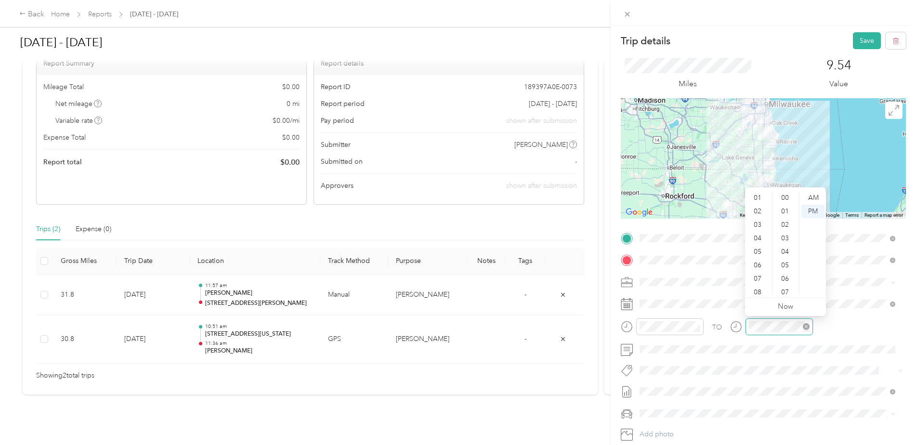
click at [804, 327] on icon "close-circle" at bounding box center [806, 326] width 7 height 7
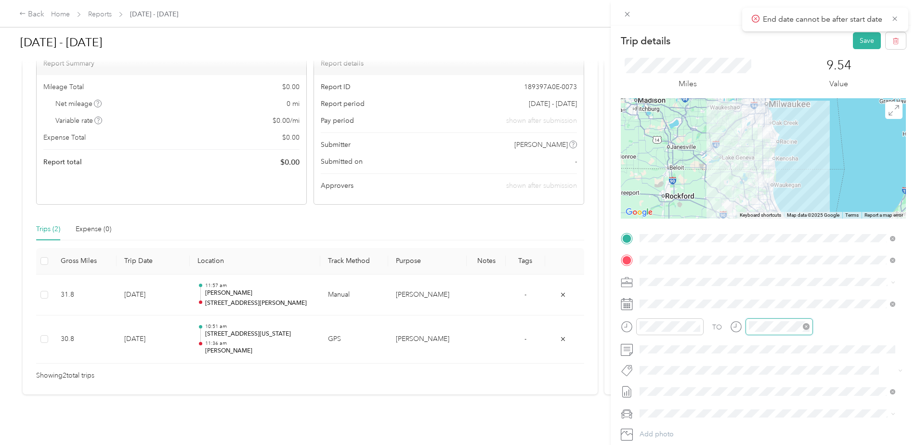
click at [807, 327] on icon "close-circle" at bounding box center [806, 326] width 7 height 7
click at [806, 327] on icon "close-circle" at bounding box center [806, 326] width 7 height 7
click at [804, 327] on icon "close-circle" at bounding box center [806, 326] width 7 height 7
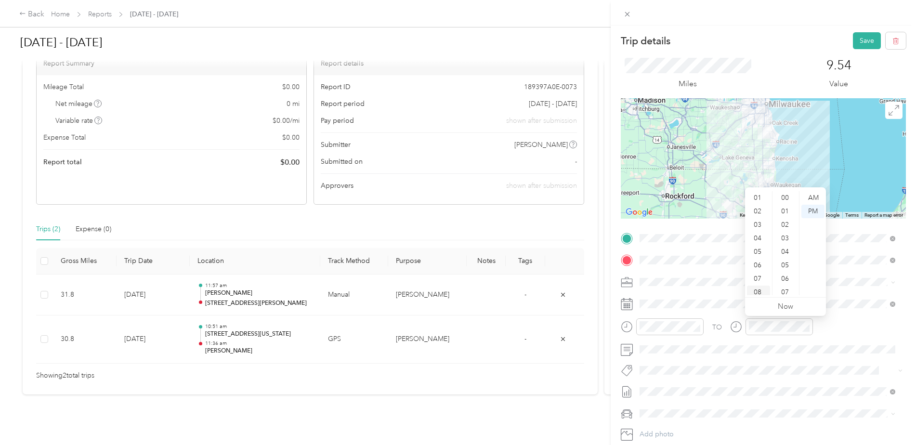
click at [759, 291] on div "08" at bounding box center [758, 292] width 23 height 13
click at [759, 275] on div "07" at bounding box center [758, 278] width 23 height 13
click at [759, 266] on div "06" at bounding box center [758, 265] width 23 height 13
click at [758, 288] on div "11" at bounding box center [758, 288] width 23 height 13
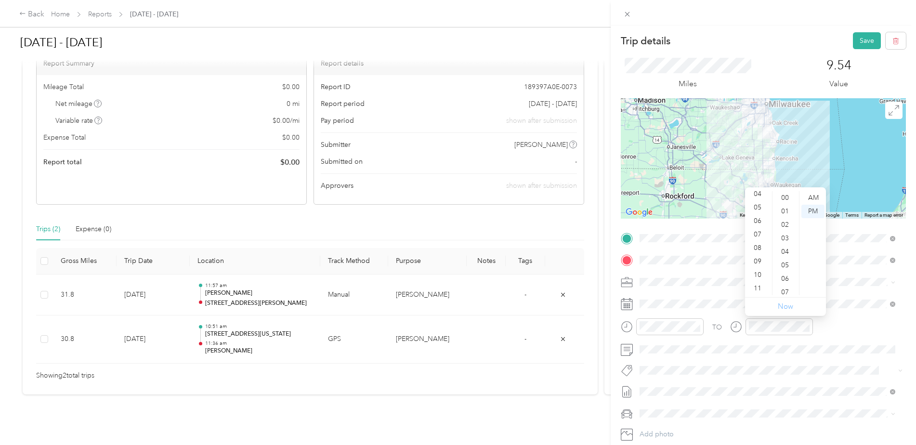
click at [787, 306] on link "Now" at bounding box center [785, 306] width 15 height 9
click at [815, 211] on div "PM" at bounding box center [812, 211] width 23 height 13
click at [755, 221] on div "06" at bounding box center [758, 220] width 23 height 13
click at [760, 222] on div "06" at bounding box center [758, 220] width 23 height 13
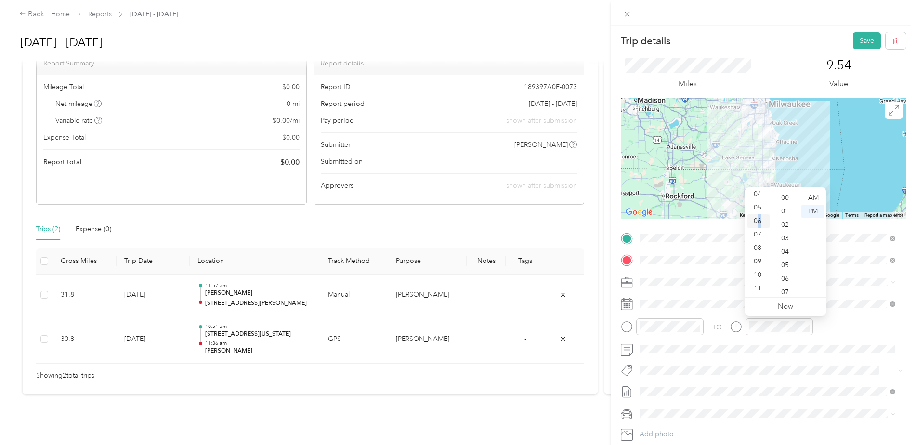
click at [760, 222] on div "06" at bounding box center [758, 220] width 23 height 13
click at [769, 369] on span at bounding box center [771, 370] width 270 height 13
click at [757, 288] on div "11" at bounding box center [758, 288] width 23 height 13
click at [785, 291] on div "07" at bounding box center [785, 292] width 23 height 13
click at [799, 291] on ul "AM PM" at bounding box center [812, 243] width 27 height 104
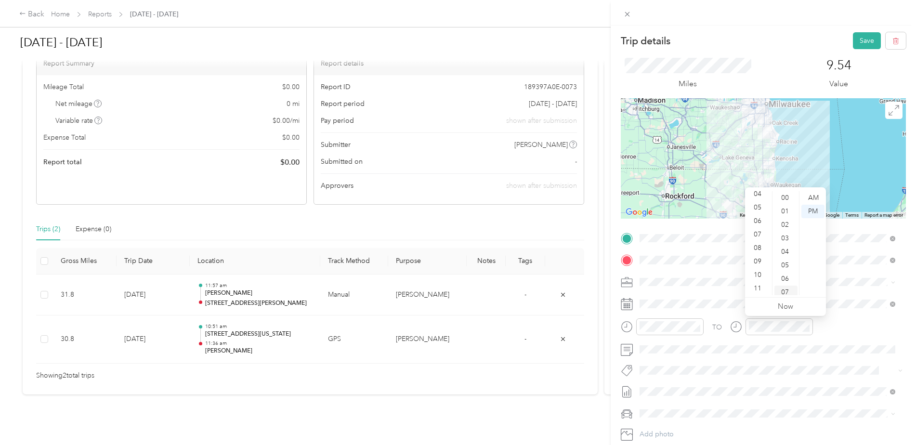
click at [794, 292] on div "07" at bounding box center [785, 292] width 23 height 13
click at [786, 280] on div "12" at bounding box center [785, 282] width 23 height 13
click at [785, 294] on div "13" at bounding box center [785, 295] width 23 height 13
click at [745, 326] on div at bounding box center [771, 326] width 83 height 17
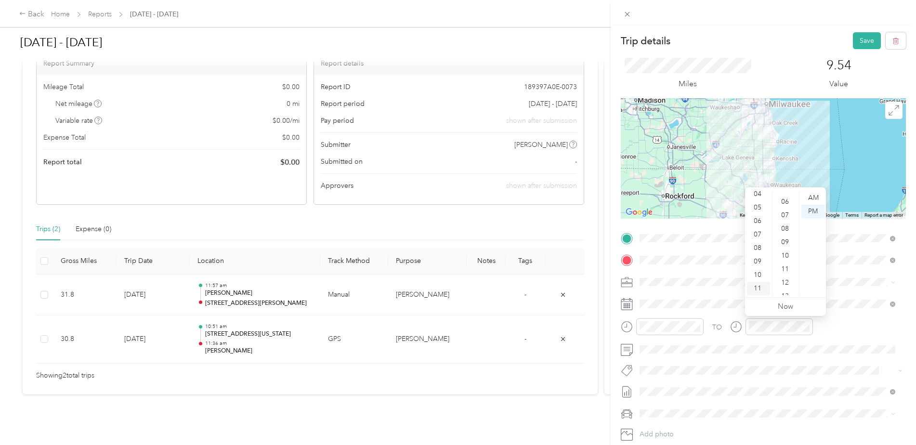
click at [757, 288] on div "11" at bounding box center [758, 288] width 23 height 13
click at [759, 212] on div "01" at bounding box center [758, 211] width 23 height 13
click at [756, 212] on div "01" at bounding box center [758, 211] width 23 height 13
click at [812, 209] on div "PM" at bounding box center [812, 211] width 23 height 13
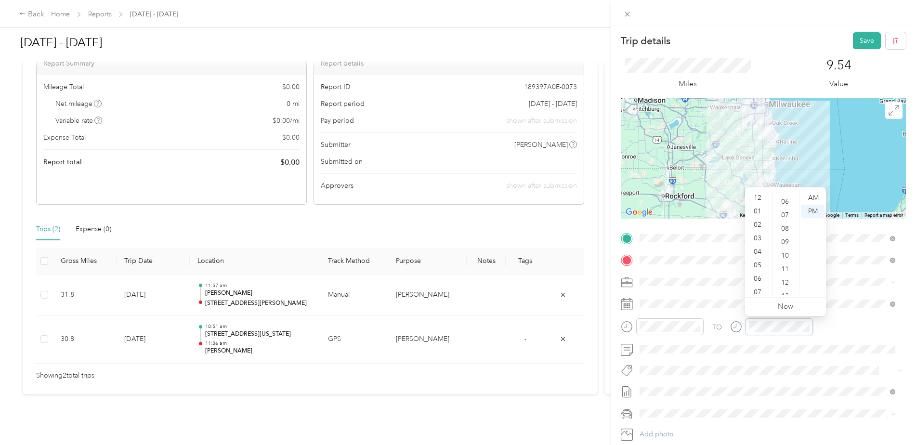
click at [806, 327] on icon "close-circle" at bounding box center [806, 326] width 7 height 7
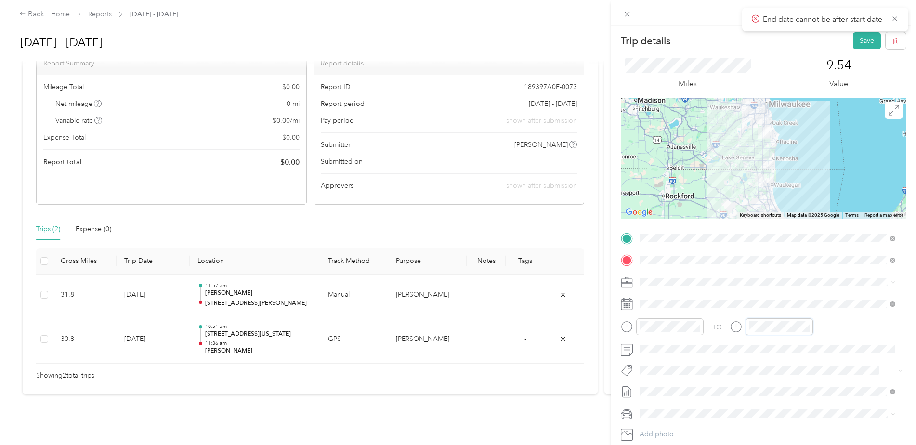
click at [806, 327] on icon "close-circle" at bounding box center [806, 326] width 7 height 7
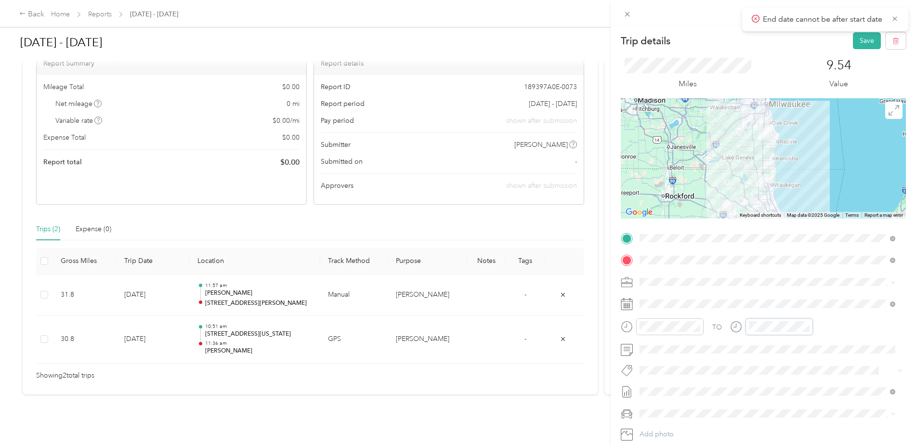
click at [806, 327] on icon "close-circle" at bounding box center [806, 326] width 7 height 7
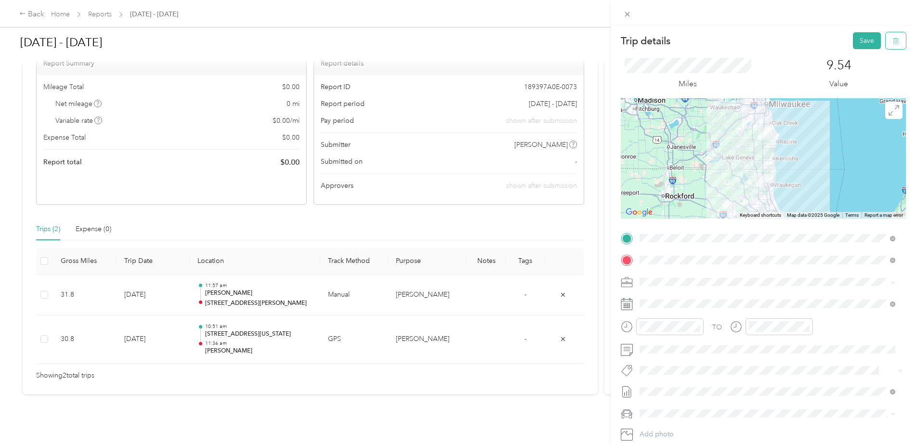
click at [892, 40] on icon "button" at bounding box center [895, 41] width 7 height 7
click at [865, 53] on button "Yes" at bounding box center [860, 52] width 19 height 15
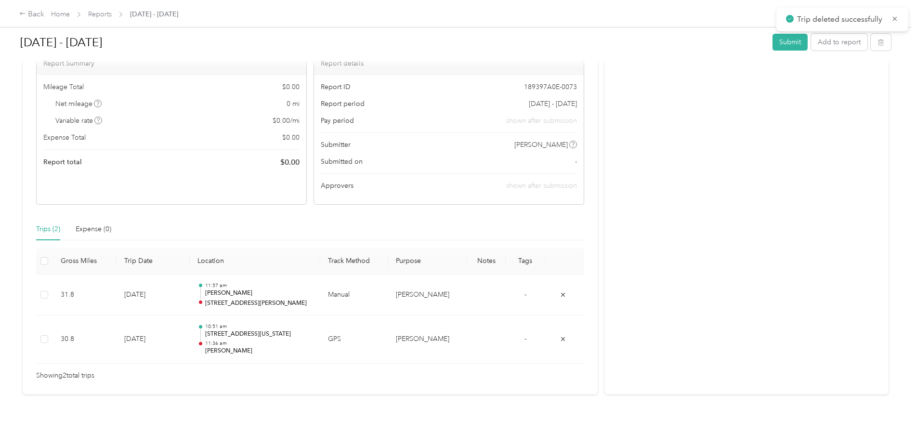
scroll to position [57, 0]
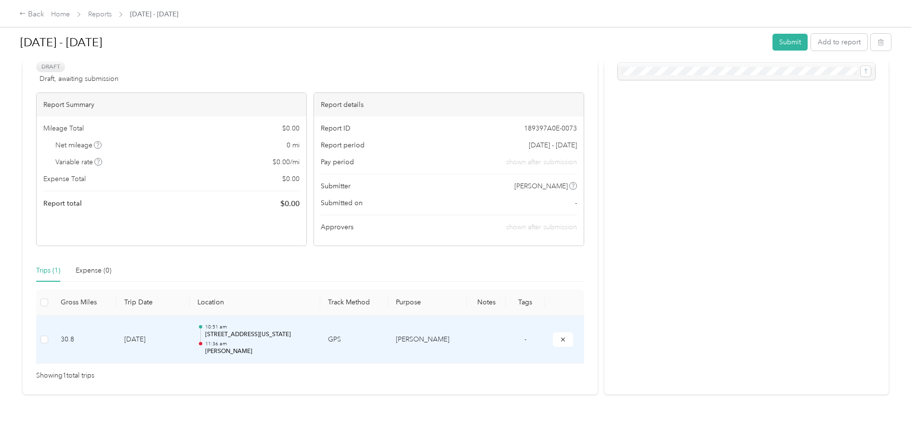
click at [226, 330] on p "[STREET_ADDRESS][US_STATE]" at bounding box center [258, 334] width 107 height 9
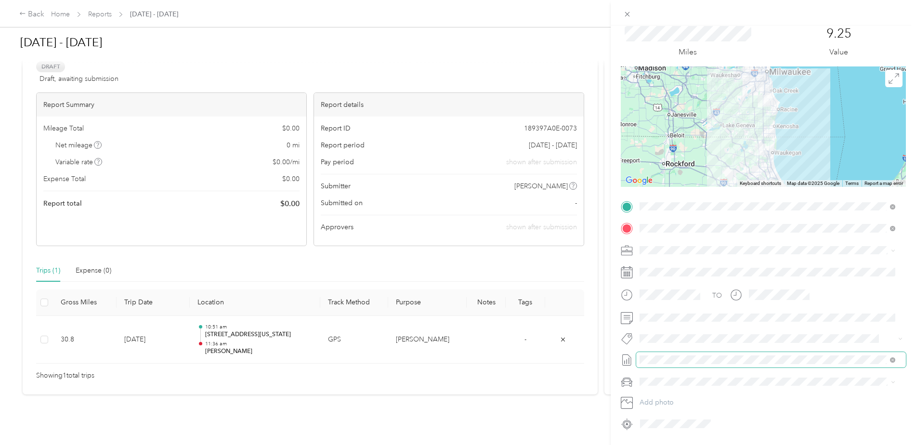
scroll to position [0, 0]
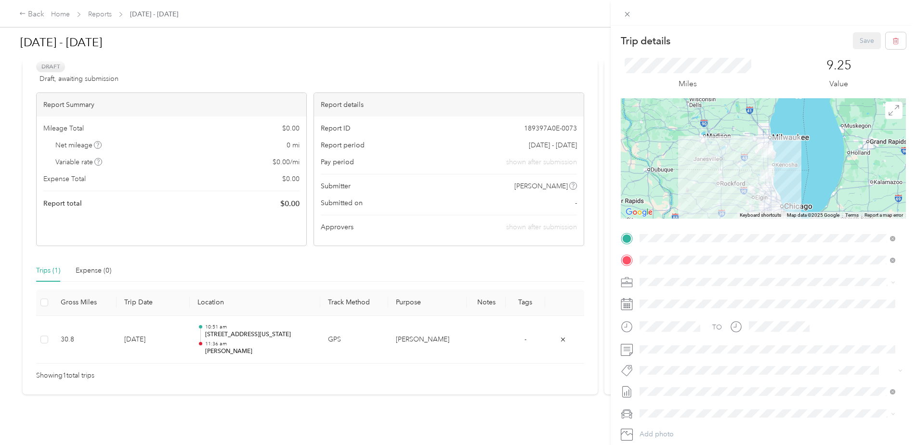
click at [549, 282] on div "Trip details Save This trip cannot be edited because it is either under review,…" at bounding box center [458, 222] width 916 height 445
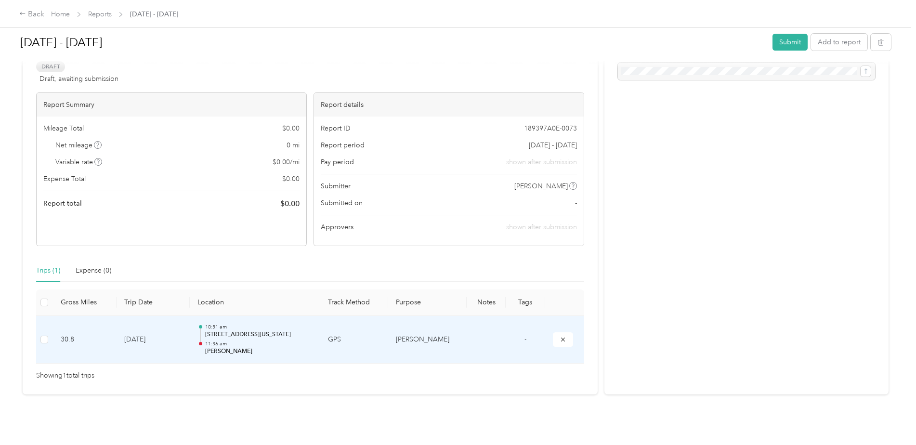
click at [74, 333] on td "30.8" at bounding box center [85, 340] width 64 height 48
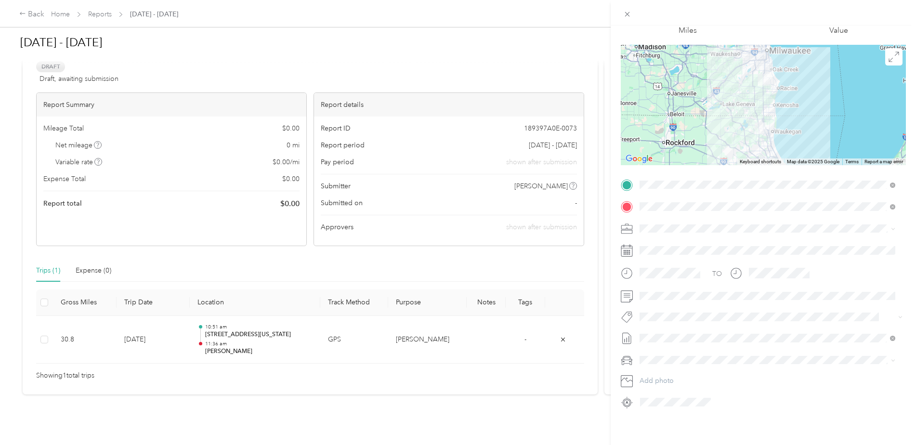
scroll to position [61, 0]
click at [557, 392] on div "Trip details Save This trip cannot be edited because it is either under review,…" at bounding box center [458, 222] width 916 height 445
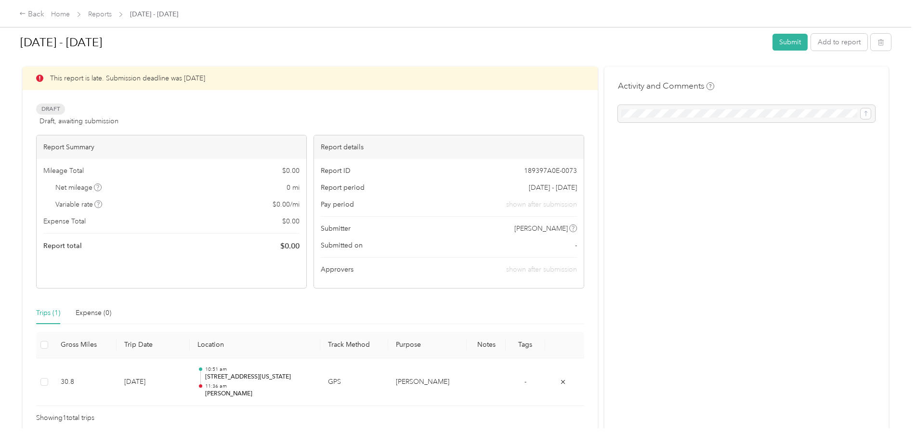
scroll to position [0, 0]
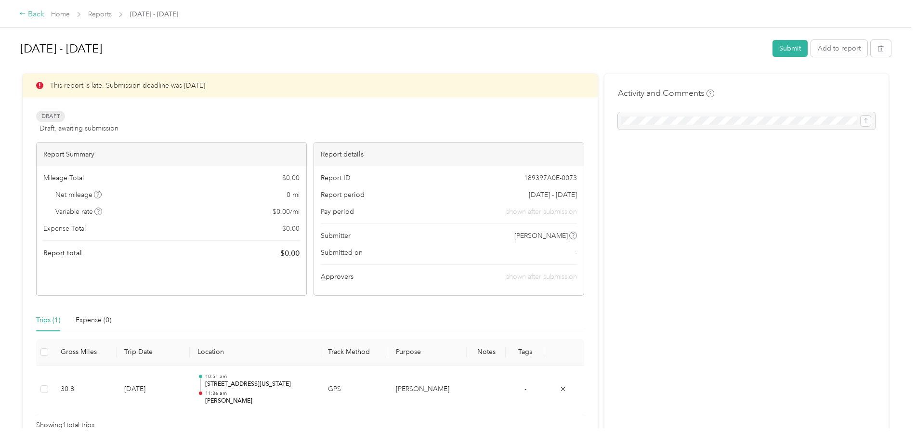
click at [21, 15] on icon at bounding box center [22, 13] width 5 height 3
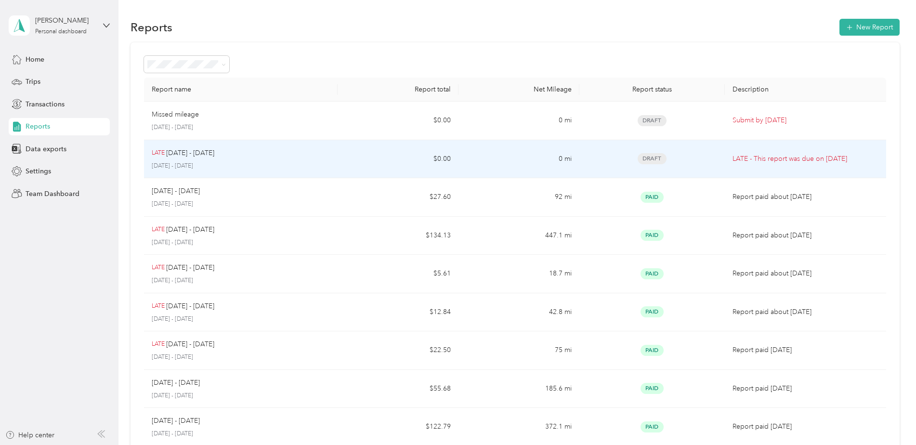
click at [196, 158] on div "LATE [DATE] - [DATE] [DATE] - [DATE]" at bounding box center [241, 159] width 178 height 23
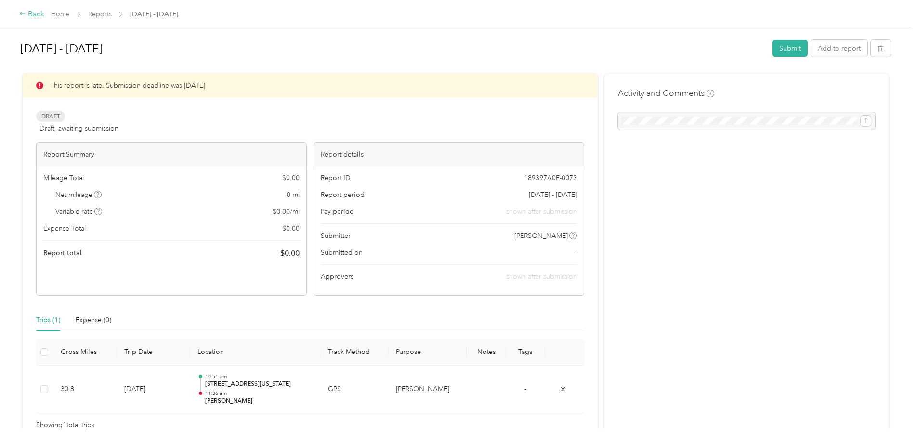
click at [35, 15] on div "Back" at bounding box center [31, 15] width 25 height 12
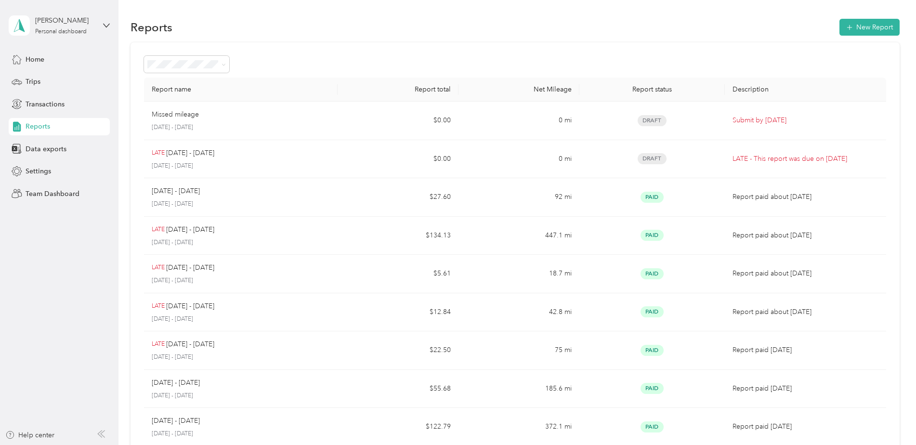
click at [34, 124] on span "Reports" at bounding box center [38, 126] width 25 height 10
click at [871, 29] on button "New Report" at bounding box center [869, 27] width 60 height 17
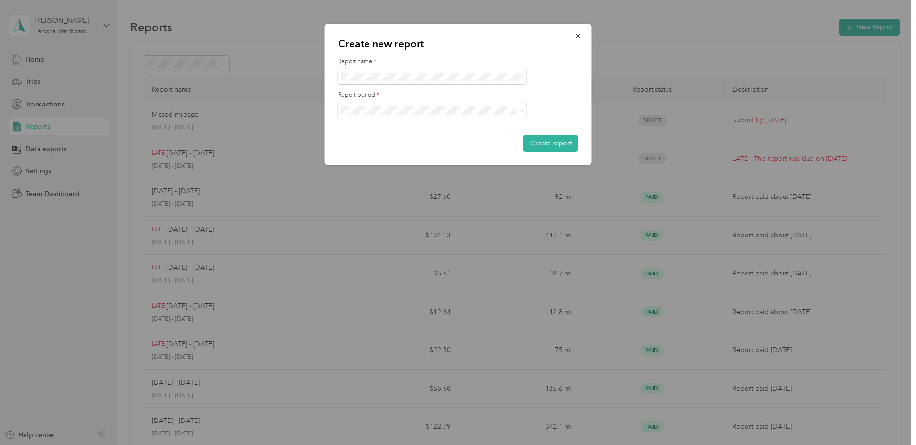
click at [382, 211] on span "[DATE] - [DATE]" at bounding box center [369, 212] width 48 height 8
click at [542, 145] on button "Create report" at bounding box center [550, 143] width 55 height 17
click at [555, 142] on button "Create report" at bounding box center [550, 143] width 55 height 17
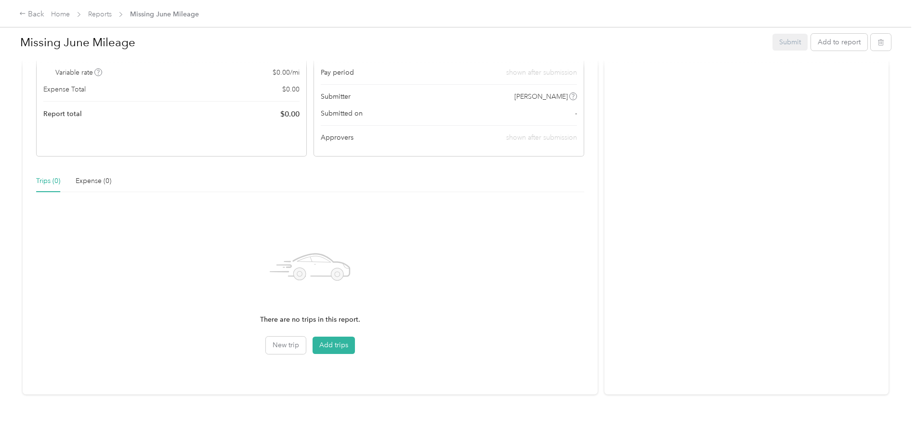
scroll to position [146, 0]
click at [328, 340] on button "Add trips" at bounding box center [334, 345] width 42 height 17
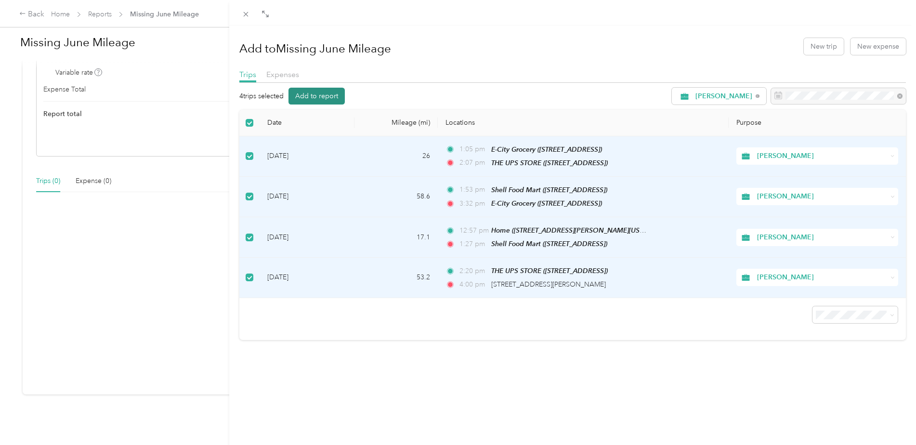
click at [319, 97] on button "Add to report" at bounding box center [316, 96] width 56 height 17
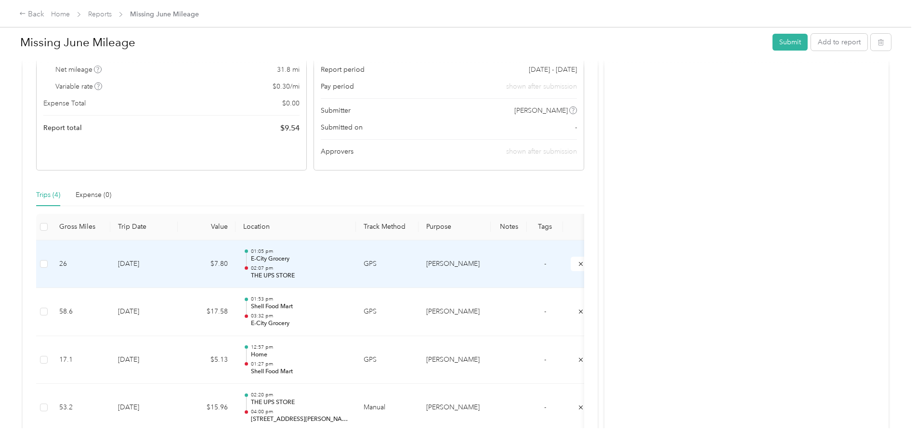
scroll to position [146, 0]
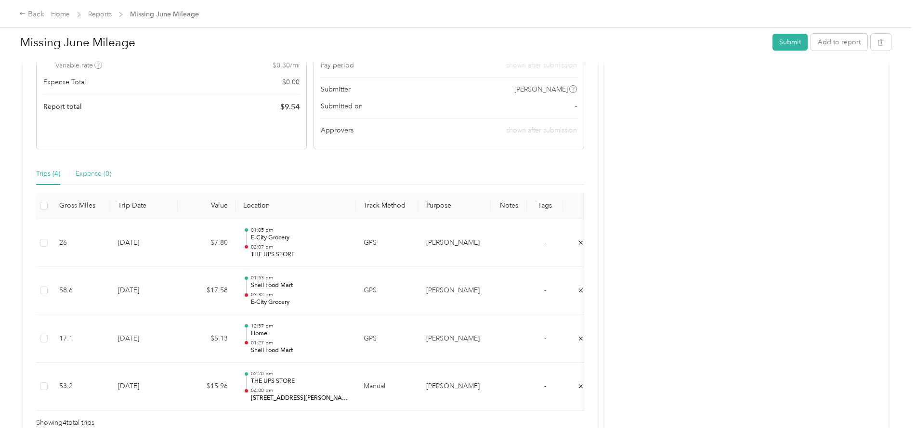
drag, startPoint x: 85, startPoint y: 165, endPoint x: 85, endPoint y: 172, distance: 7.2
click at [85, 166] on div "Expense (0)" at bounding box center [94, 174] width 36 height 22
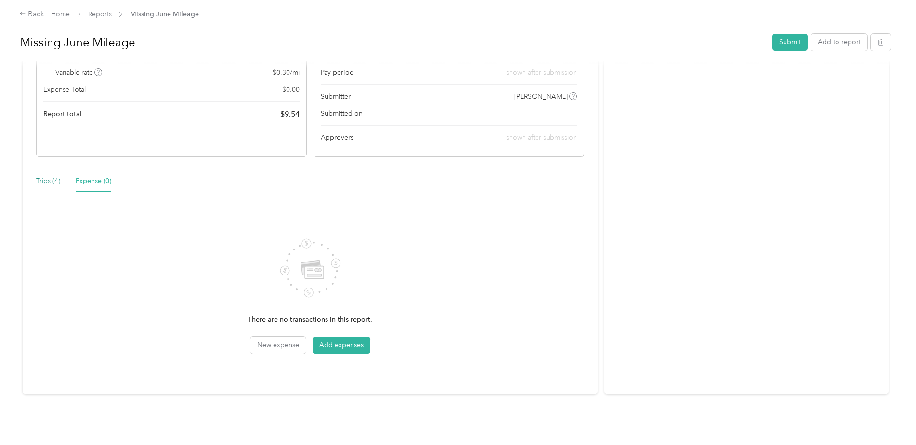
click at [46, 176] on div "Trips (4)" at bounding box center [48, 181] width 24 height 11
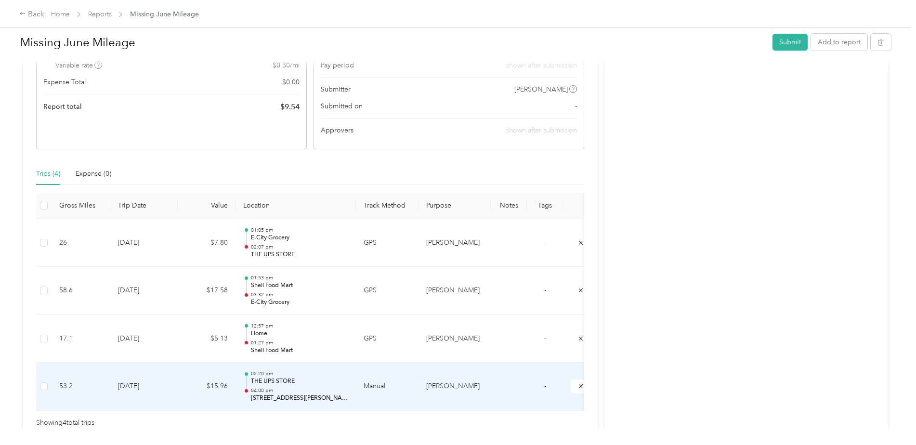
click at [273, 388] on p "04:00 pm" at bounding box center [299, 390] width 97 height 7
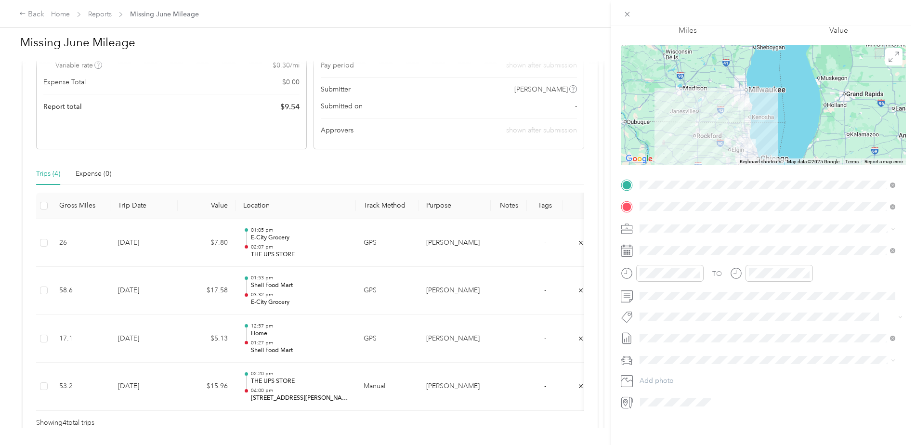
scroll to position [61, 0]
click at [546, 8] on div "Trip details Save This trip cannot be edited because it is either under review,…" at bounding box center [458, 222] width 916 height 445
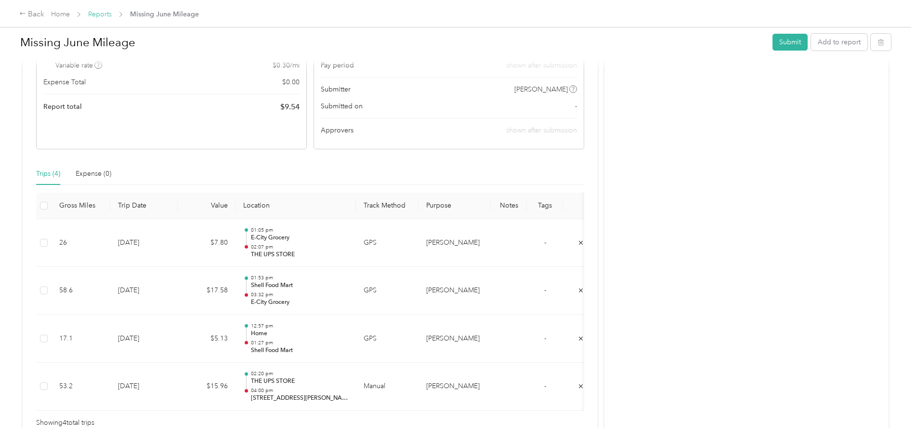
click at [102, 17] on link "Reports" at bounding box center [100, 14] width 24 height 8
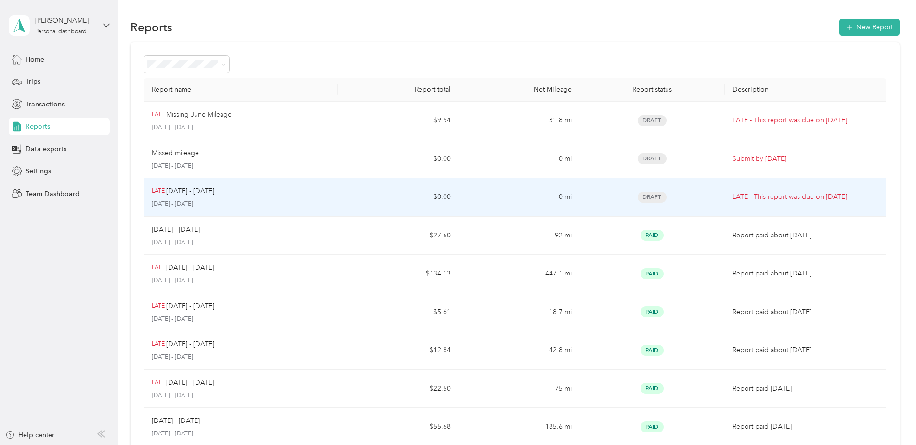
click at [180, 202] on p "[DATE] - [DATE]" at bounding box center [241, 204] width 178 height 9
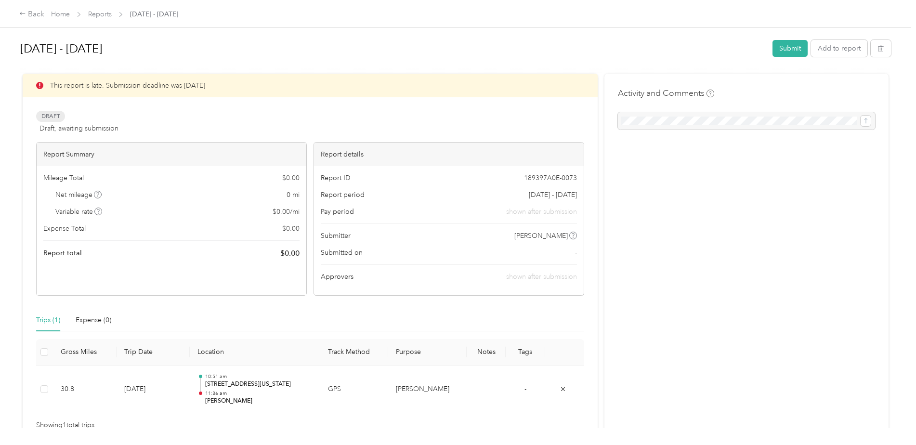
click at [70, 14] on div "Home Reports [DATE] - [DATE]" at bounding box center [114, 14] width 127 height 10
click at [56, 11] on link "Home" at bounding box center [60, 14] width 19 height 8
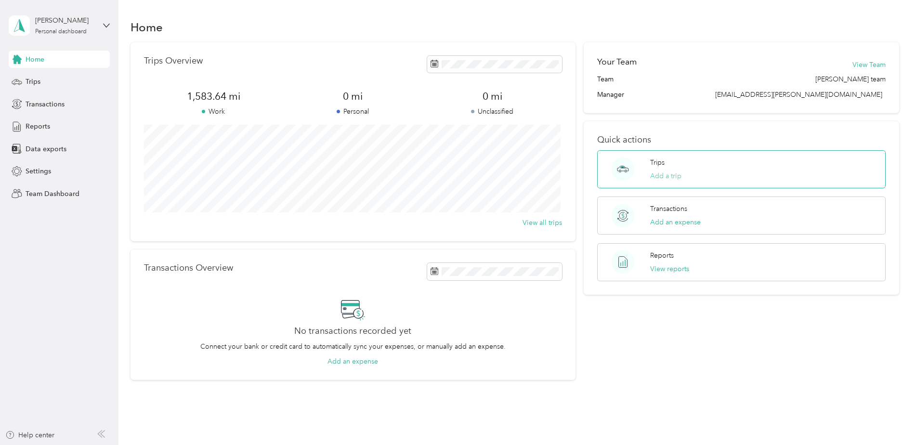
click at [659, 175] on button "Add a trip" at bounding box center [665, 176] width 31 height 10
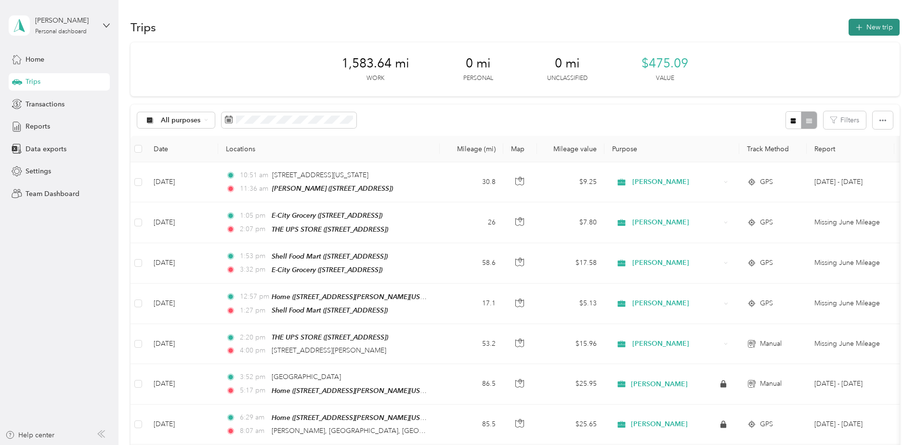
click at [867, 34] on button "New trip" at bounding box center [874, 27] width 51 height 17
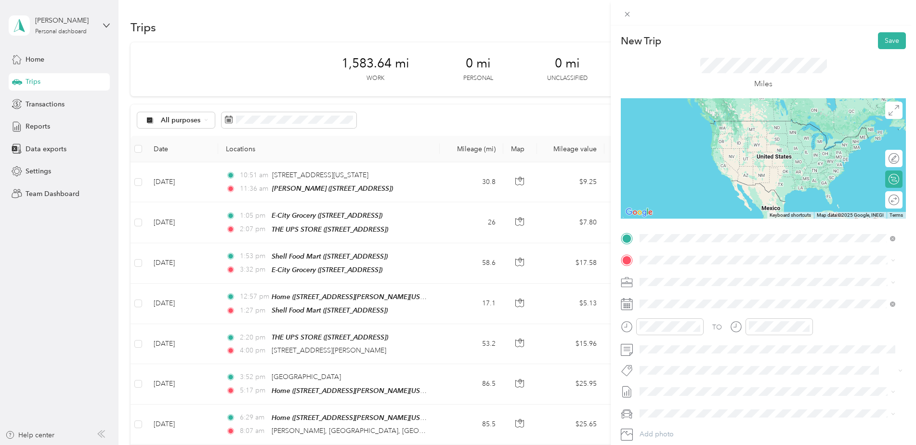
click at [674, 283] on span "Gurnee, [GEOGRAPHIC_DATA], 60031, [GEOGRAPHIC_DATA], [GEOGRAPHIC_DATA], [GEOGRA…" at bounding box center [755, 292] width 195 height 18
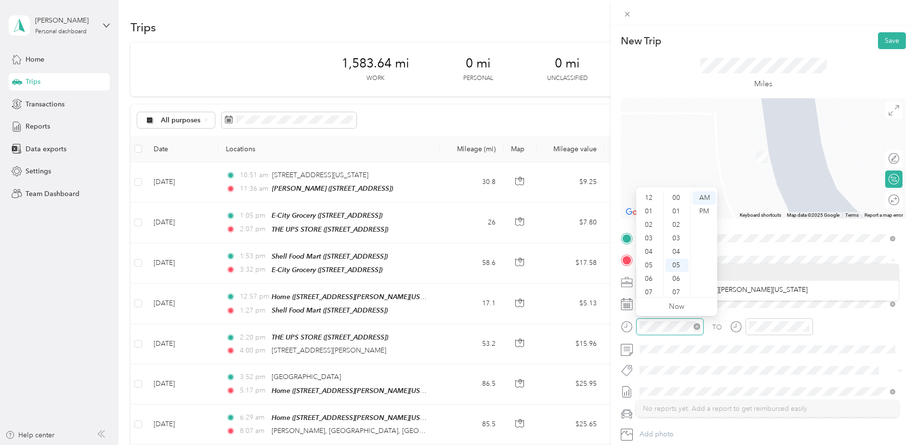
scroll to position [58, 0]
click at [650, 287] on div "11" at bounding box center [649, 288] width 23 height 13
click at [677, 277] on div "50" at bounding box center [677, 274] width 23 height 13
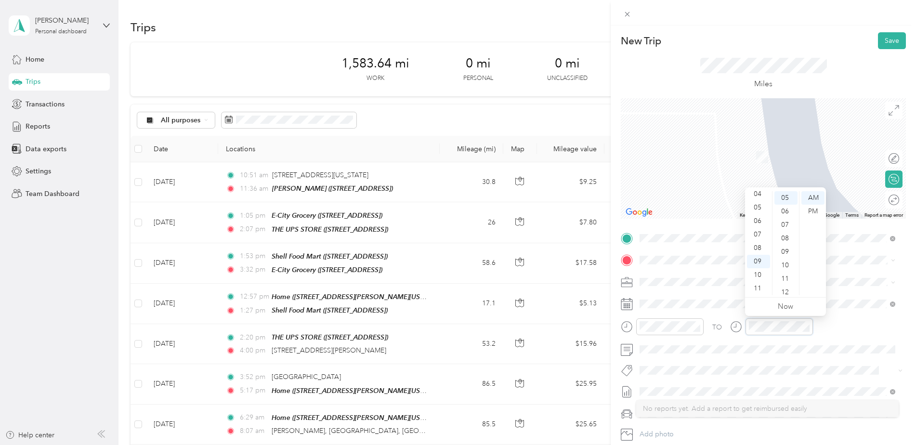
scroll to position [10, 0]
click at [758, 201] on div "01" at bounding box center [758, 201] width 23 height 13
click at [783, 291] on div "12" at bounding box center [785, 292] width 23 height 13
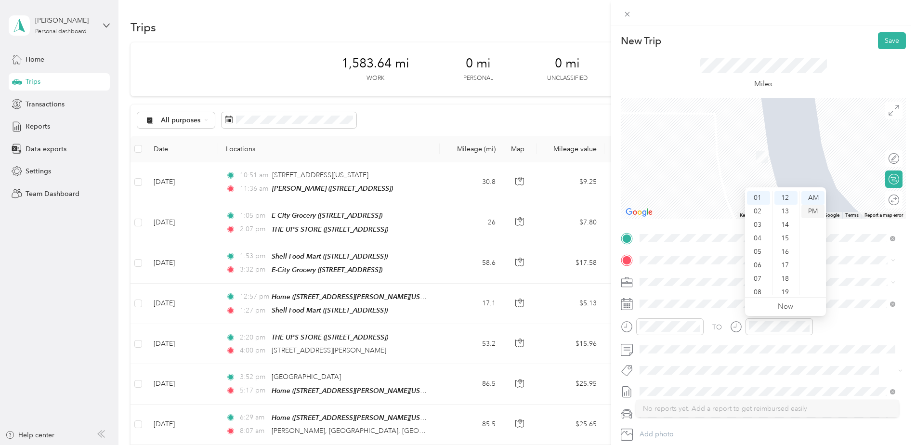
click at [812, 209] on div "PM" at bounding box center [812, 211] width 23 height 13
click at [738, 298] on span "[STREET_ADDRESS][PERSON_NAME][US_STATE]" at bounding box center [733, 294] width 150 height 9
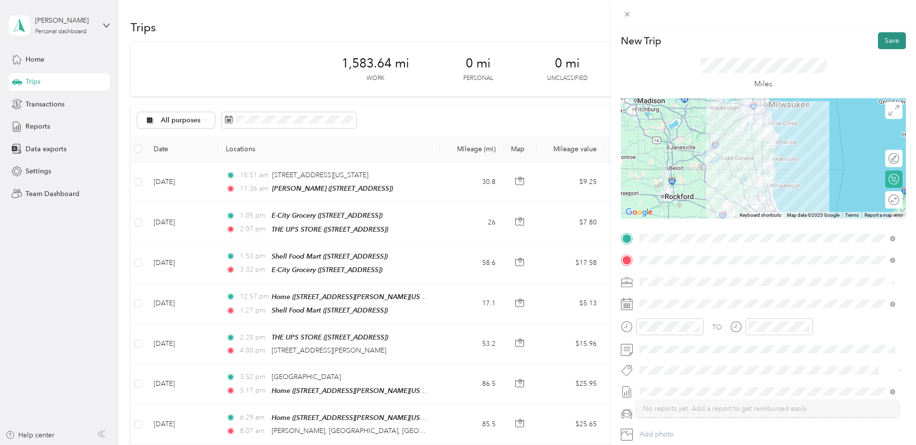
click at [891, 42] on button "Save" at bounding box center [892, 40] width 28 height 17
click at [883, 41] on button "Save" at bounding box center [892, 40] width 28 height 17
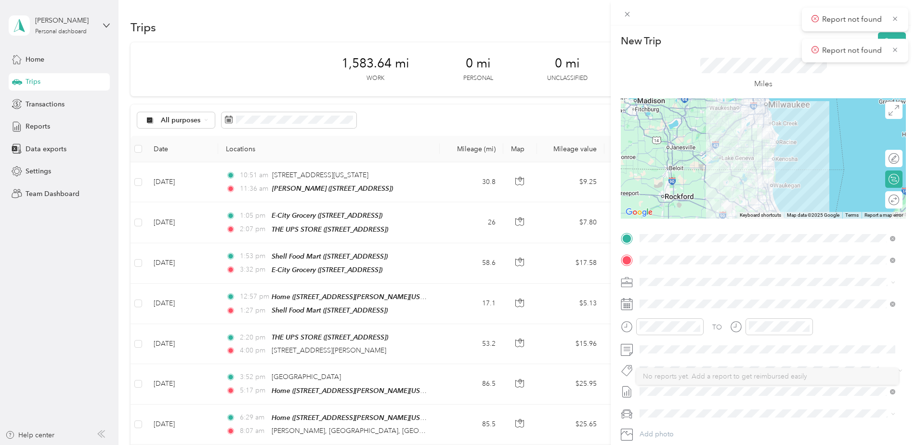
scroll to position [48, 0]
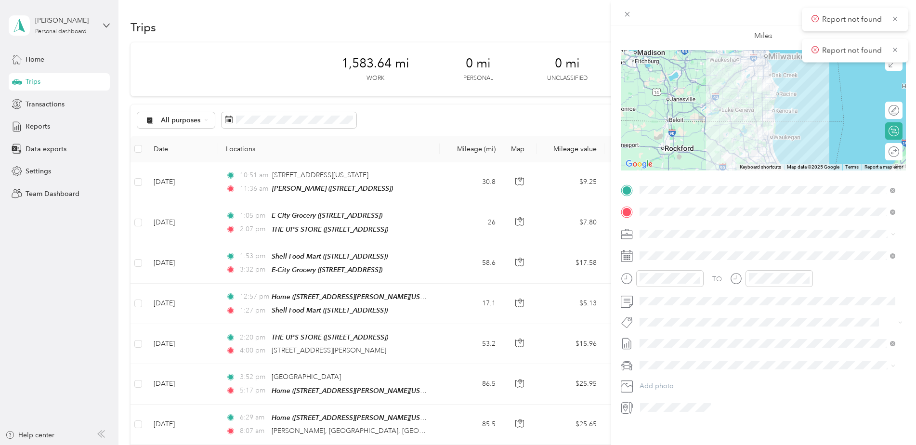
drag, startPoint x: 623, startPoint y: 364, endPoint x: 641, endPoint y: 358, distance: 19.1
click at [628, 362] on icon at bounding box center [627, 366] width 12 height 12
click at [627, 341] on icon at bounding box center [627, 344] width 12 height 12
click at [819, 364] on li "No reports yet. Add a report to get reimbursed easily" at bounding box center [767, 360] width 262 height 17
click at [627, 341] on icon at bounding box center [627, 344] width 12 height 12
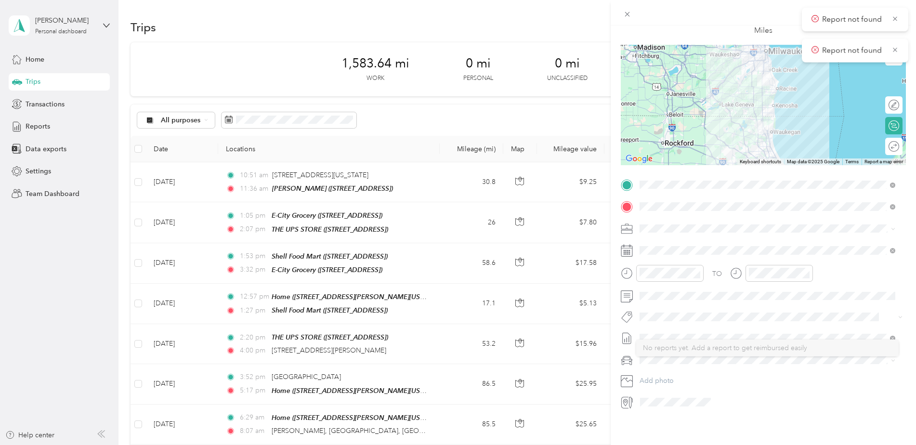
scroll to position [61, 0]
click at [662, 343] on div "No reports yet. Add a report to get reimbursed easily" at bounding box center [767, 344] width 249 height 10
click at [665, 348] on div "No reports yet. Add a report to get reimbursed easily" at bounding box center [767, 348] width 249 height 10
click at [665, 336] on span at bounding box center [771, 337] width 270 height 15
click at [665, 330] on span at bounding box center [771, 337] width 270 height 15
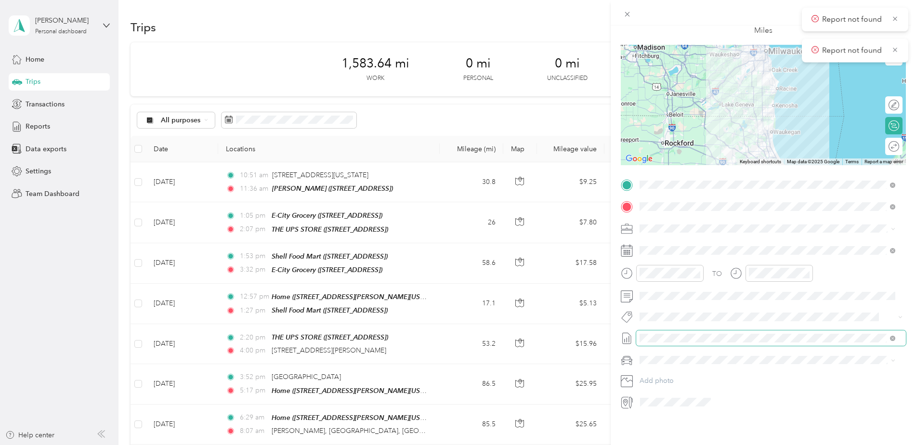
click at [663, 445] on div "New Trip Save This trip cannot be edited because it is either under review, app…" at bounding box center [455, 445] width 911 height 0
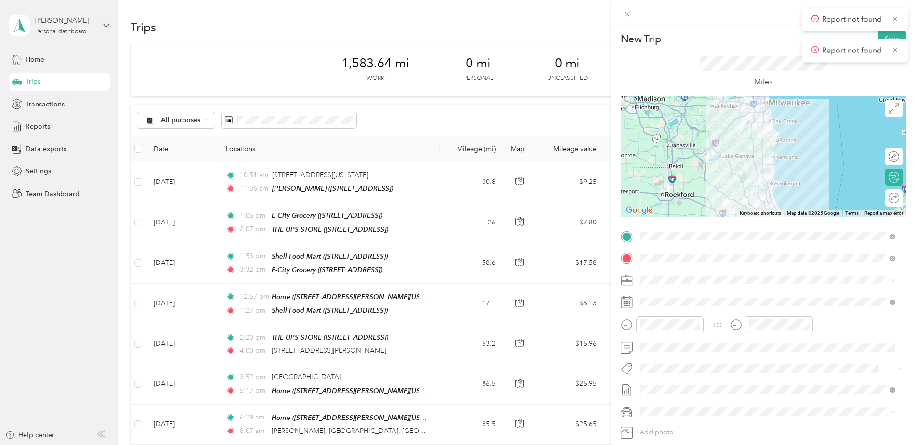
scroll to position [0, 0]
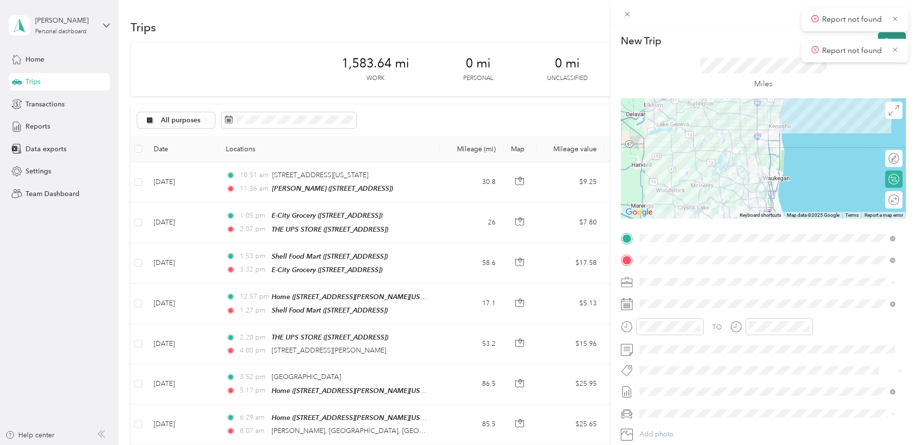
click at [878, 36] on button "Save" at bounding box center [892, 40] width 28 height 17
click at [624, 14] on icon at bounding box center [627, 14] width 8 height 8
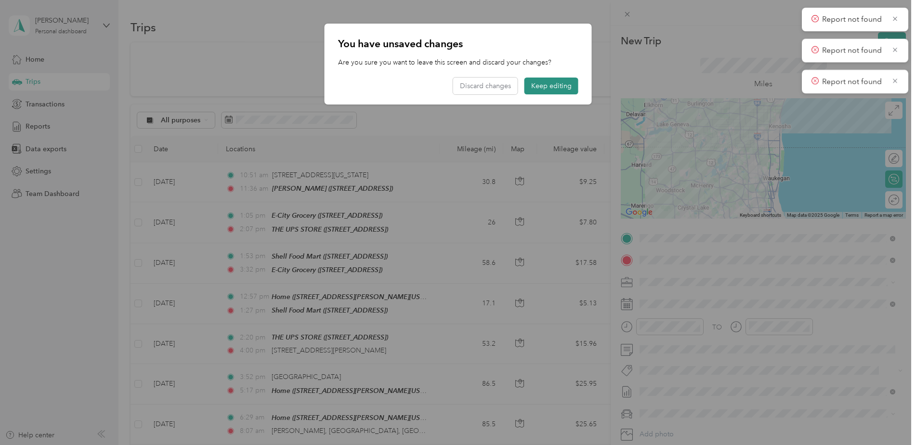
click at [545, 85] on button "Keep editing" at bounding box center [551, 86] width 54 height 17
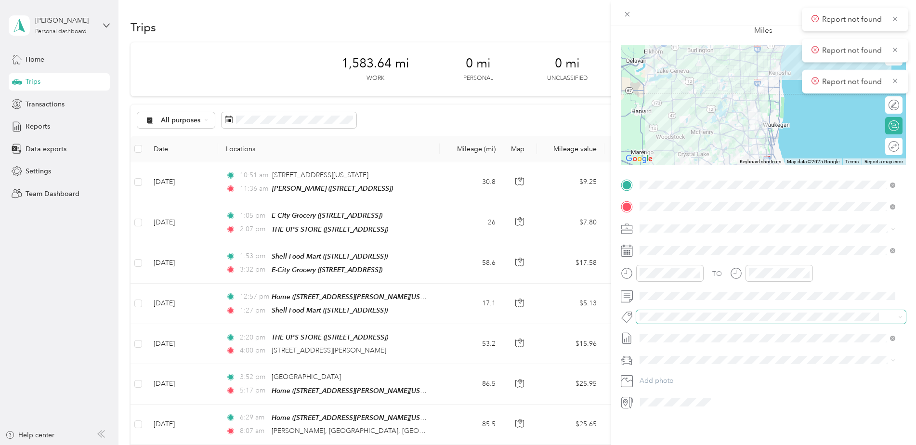
scroll to position [61, 0]
click at [723, 337] on span at bounding box center [771, 337] width 270 height 15
click at [278, 115] on div "New Trip Save This trip cannot be edited because it is either under review, app…" at bounding box center [458, 222] width 916 height 445
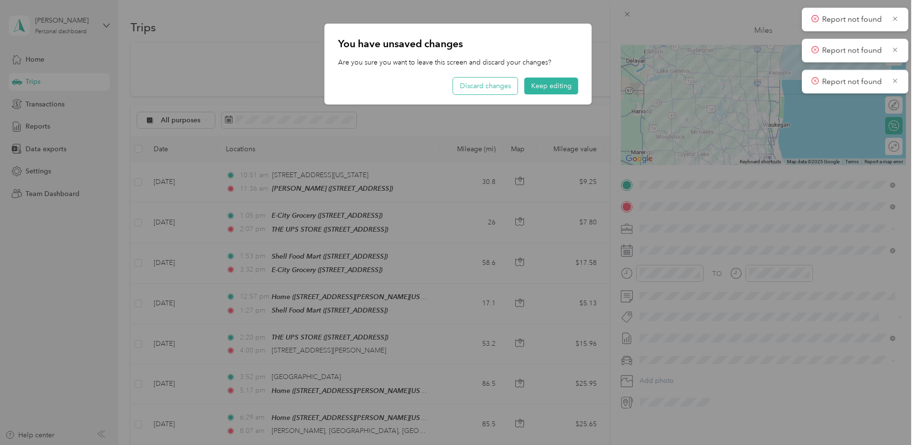
click at [497, 89] on button "Discard changes" at bounding box center [485, 86] width 65 height 17
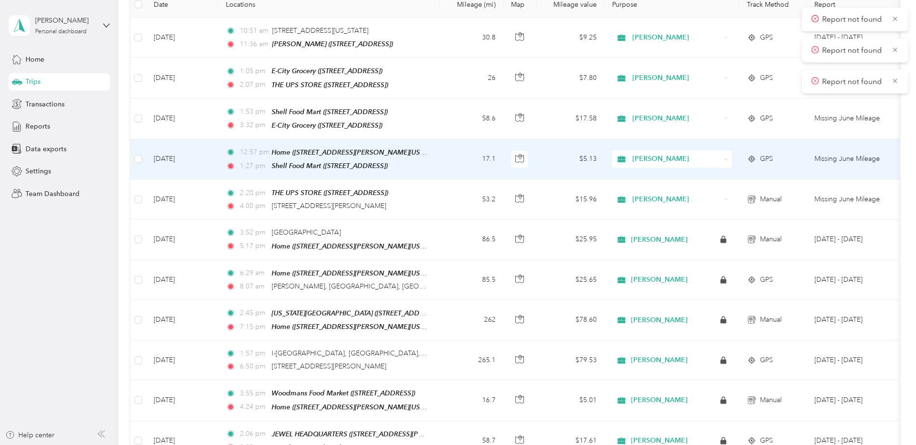
scroll to position [0, 0]
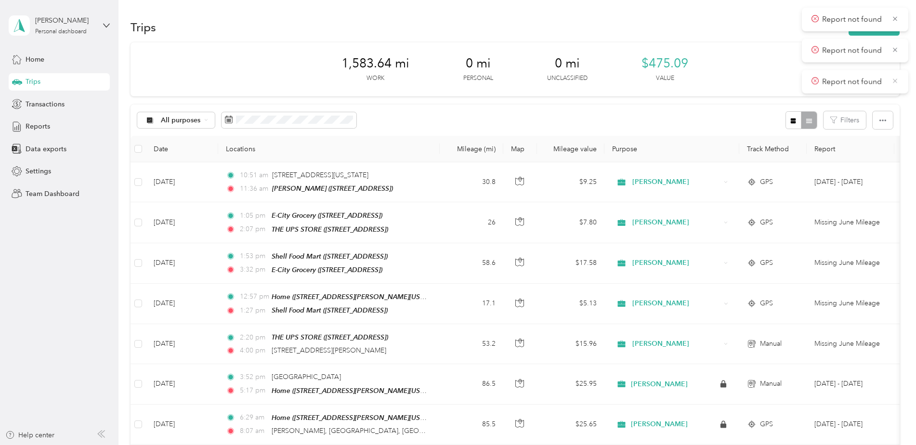
click at [898, 83] on icon at bounding box center [894, 81] width 7 height 9
click at [893, 53] on icon at bounding box center [894, 49] width 7 height 9
click at [895, 15] on icon at bounding box center [894, 18] width 7 height 9
click at [46, 130] on span "Reports" at bounding box center [38, 126] width 25 height 10
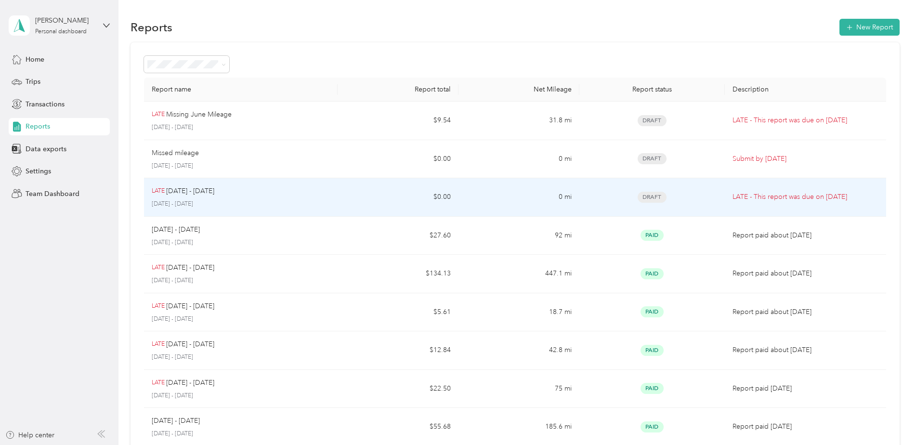
click at [170, 201] on p "[DATE] - [DATE]" at bounding box center [241, 204] width 178 height 9
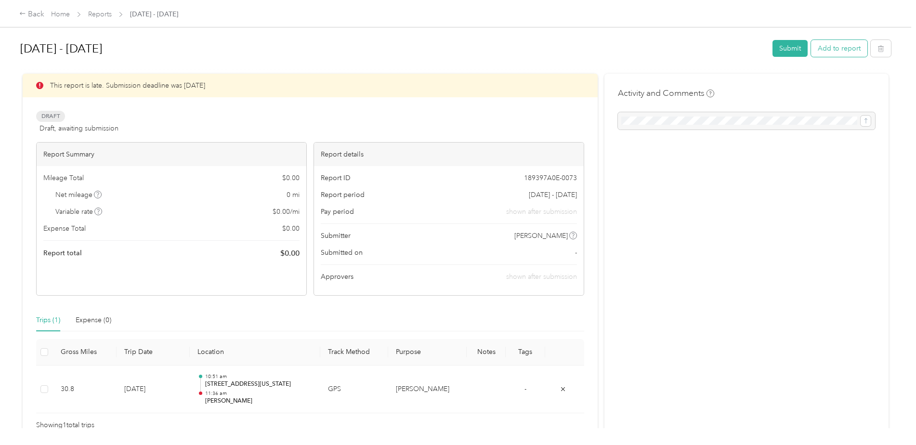
click at [839, 56] on button "Add to report" at bounding box center [839, 48] width 56 height 17
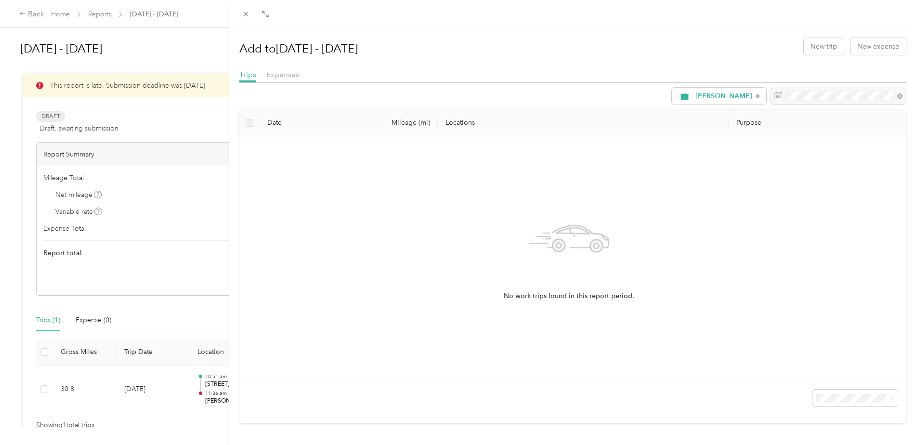
click at [44, 389] on div "Add to [DATE] - [DATE] New trip New expense Trips Expenses [PERSON_NAME] Date M…" at bounding box center [458, 222] width 916 height 445
